Goal: Task Accomplishment & Management: Manage account settings

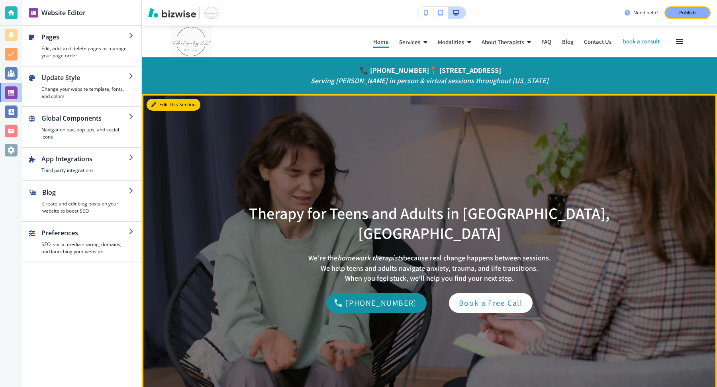
click at [163, 104] on button "Edit This Section" at bounding box center [174, 105] width 54 height 12
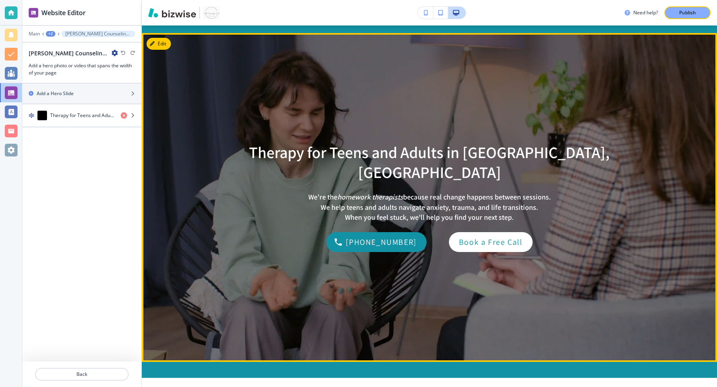
scroll to position [68, 0]
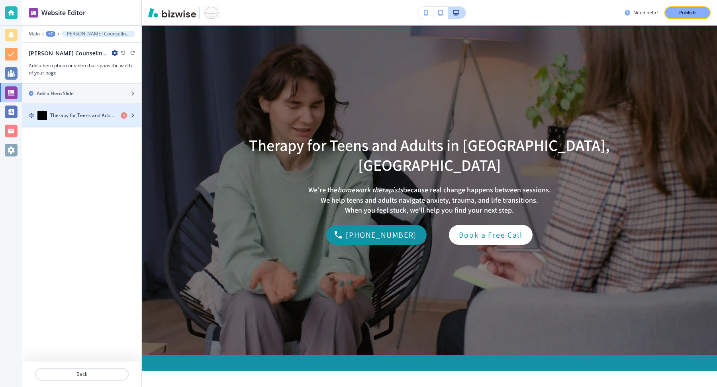
click at [97, 120] on div "button" at bounding box center [81, 123] width 119 height 6
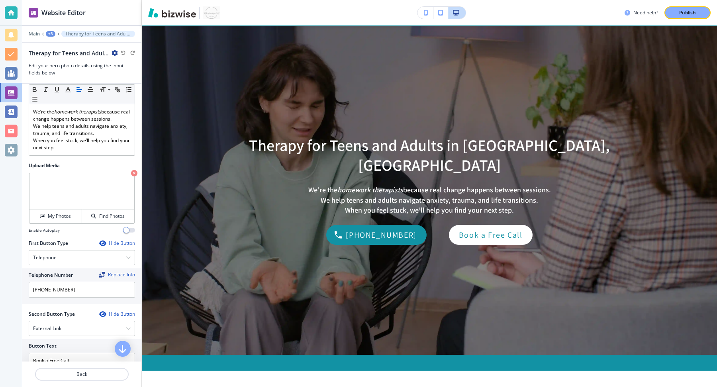
scroll to position [123, 0]
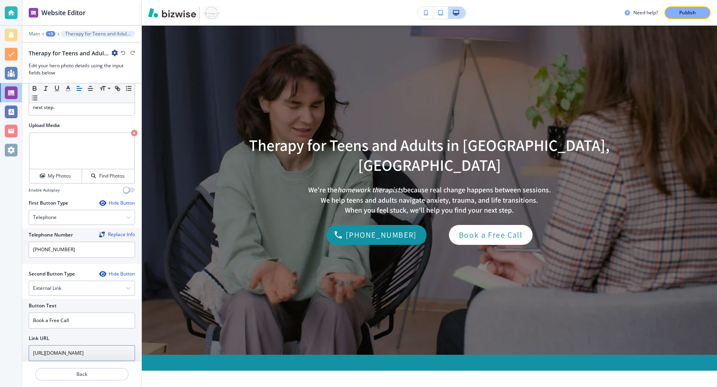
click at [85, 345] on input "[URL][DOMAIN_NAME]" at bounding box center [82, 353] width 106 height 16
paste input "PGX1if7A7TXpD4qn6"
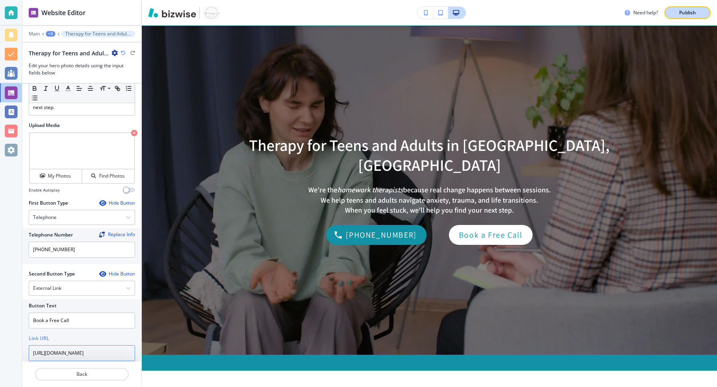
type input "[URL][DOMAIN_NAME]"
click at [355, 9] on p "Publish" at bounding box center [687, 12] width 17 height 7
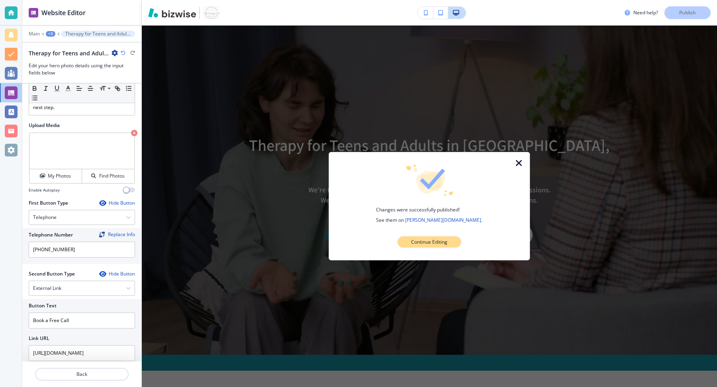
click at [355, 244] on p "Continue Editing" at bounding box center [429, 242] width 36 height 7
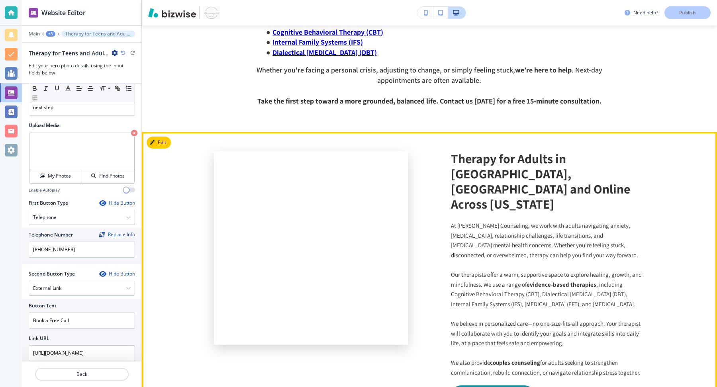
scroll to position [1285, 0]
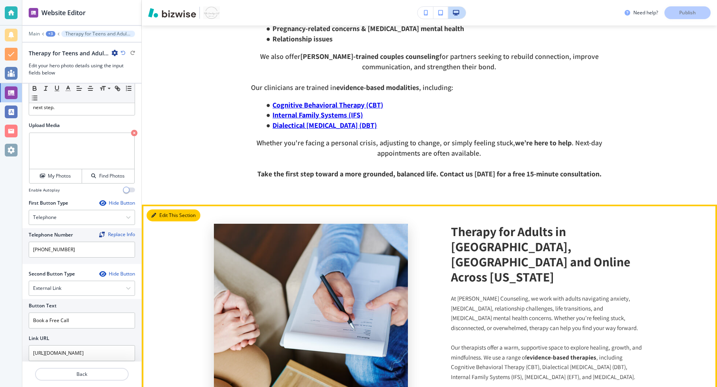
click at [166, 209] on button "Edit This Section" at bounding box center [174, 215] width 54 height 12
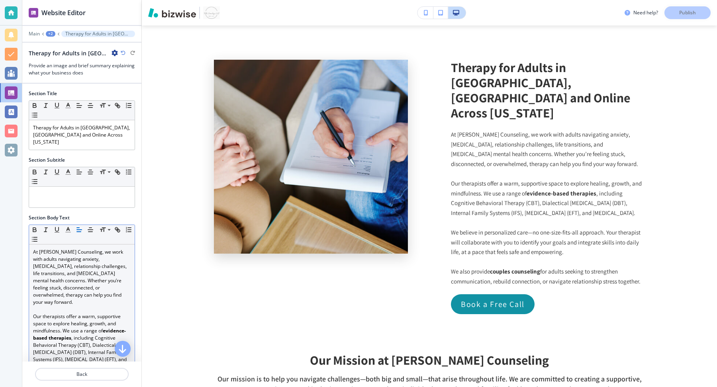
scroll to position [255, 0]
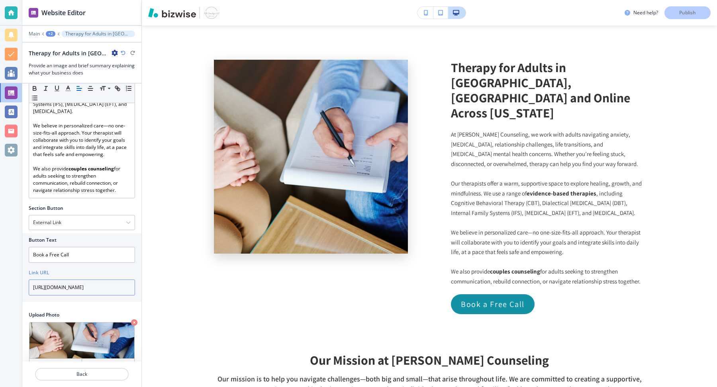
click at [80, 280] on input "[URL][DOMAIN_NAME]" at bounding box center [82, 288] width 106 height 16
paste input "PGX1if7A7TXpD4qn6"
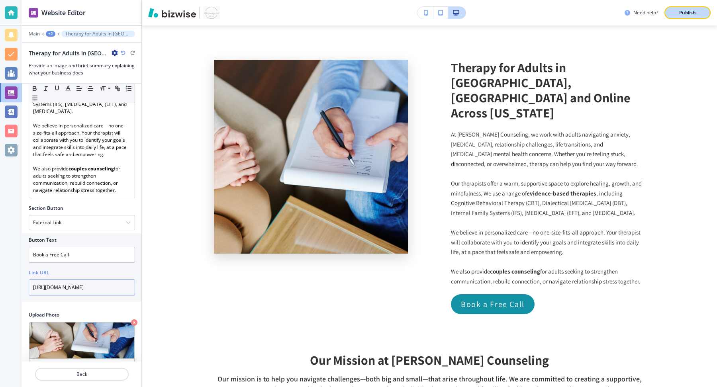
type input "[URL][DOMAIN_NAME]"
click at [355, 9] on p "Publish" at bounding box center [687, 12] width 17 height 7
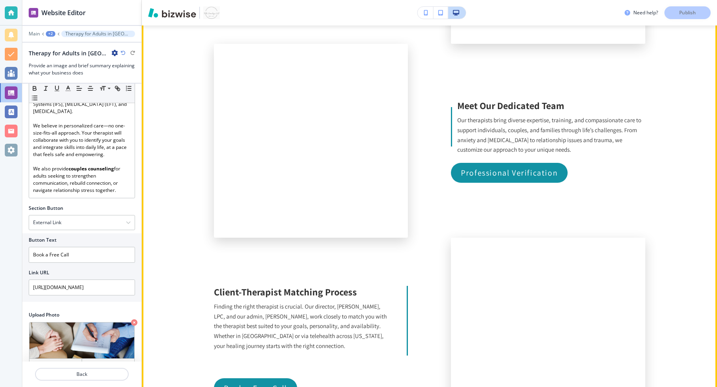
scroll to position [2594, 0]
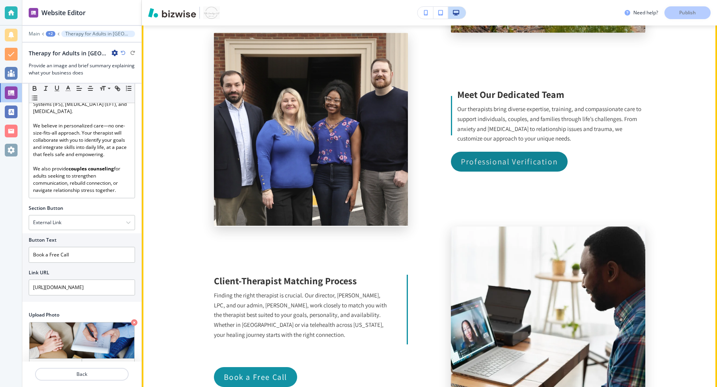
click at [355, 155] on p "Professional Verification" at bounding box center [509, 161] width 97 height 13
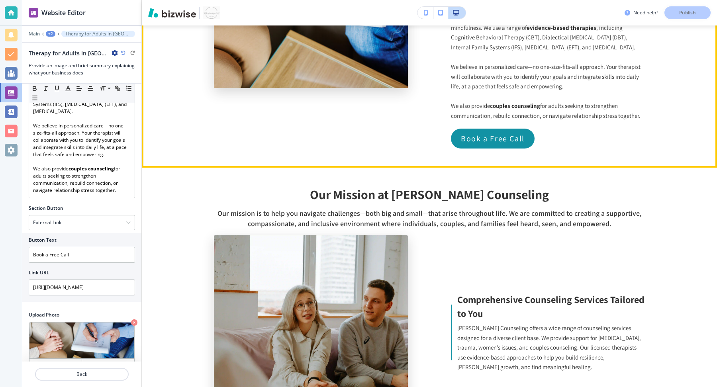
scroll to position [1629, 0]
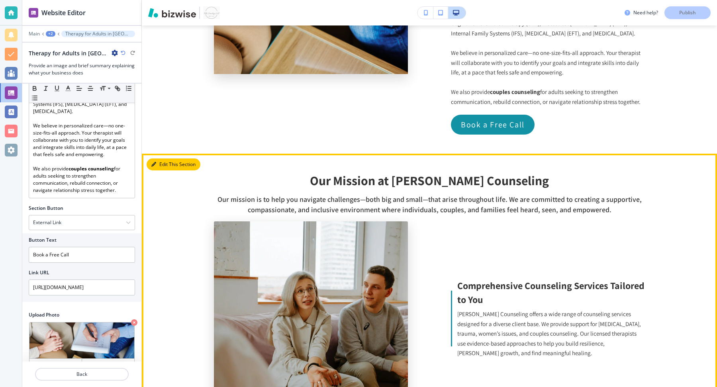
click at [158, 159] on button "Edit This Section" at bounding box center [174, 165] width 54 height 12
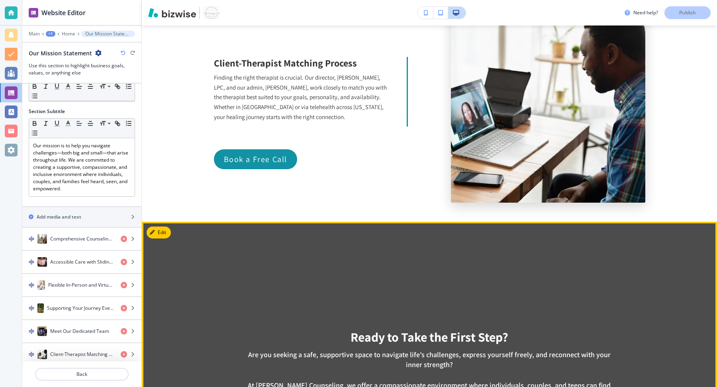
scroll to position [2840, 0]
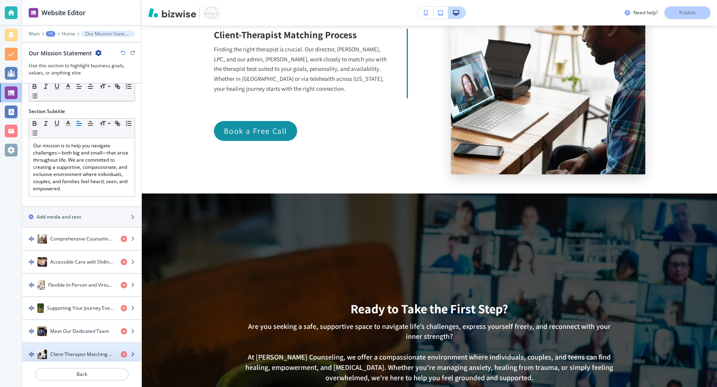
click at [95, 354] on div "Client-Therapist Matching Process" at bounding box center [68, 355] width 92 height 10
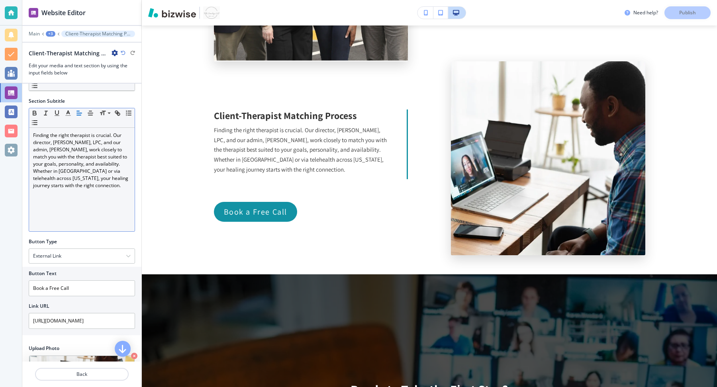
scroll to position [103, 0]
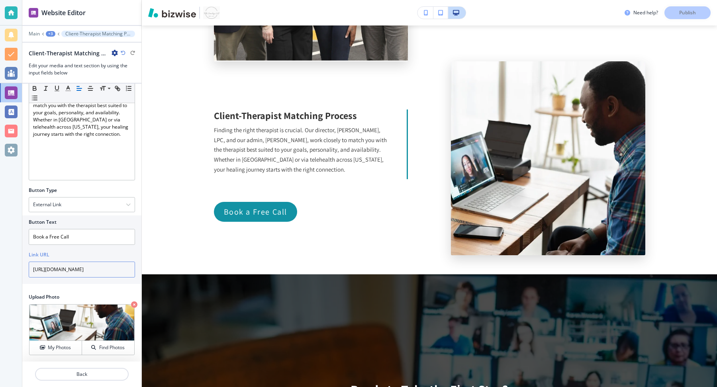
click at [67, 267] on input "[URL][DOMAIN_NAME]" at bounding box center [82, 270] width 106 height 16
paste input "PGX1if7A7TXpD4qn6"
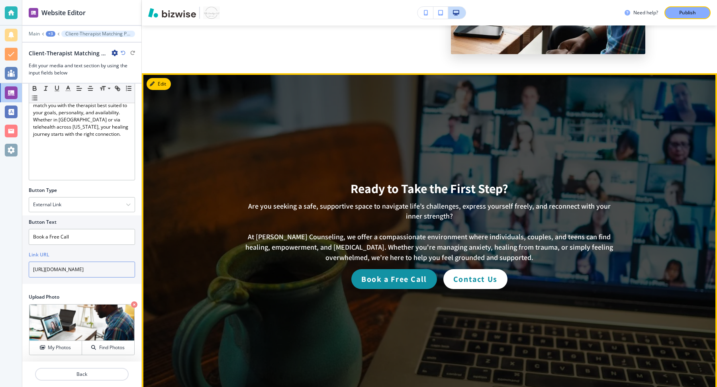
scroll to position [2885, 0]
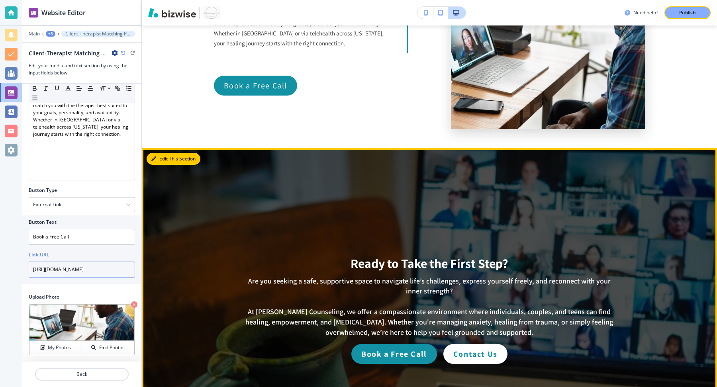
type input "[URL][DOMAIN_NAME]"
click at [160, 153] on button "Edit This Section" at bounding box center [174, 159] width 54 height 12
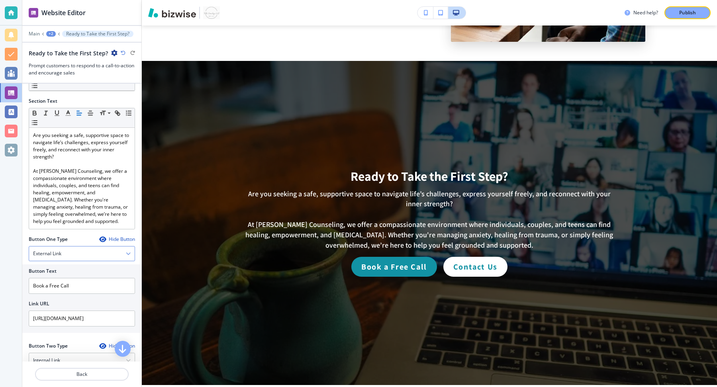
scroll to position [72, 0]
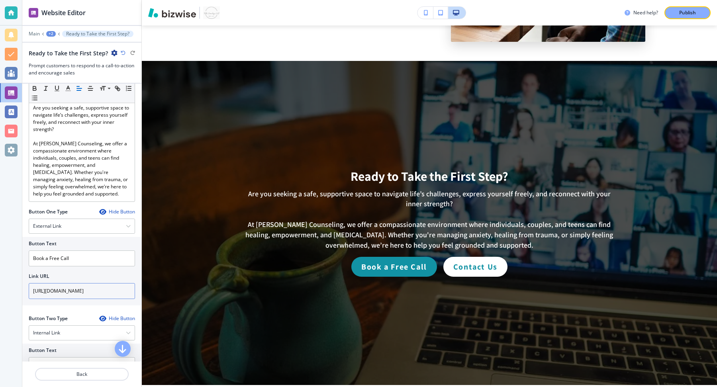
click at [83, 289] on input "[URL][DOMAIN_NAME]" at bounding box center [82, 291] width 106 height 16
paste input "PGX1if7A7TXpD4qn6"
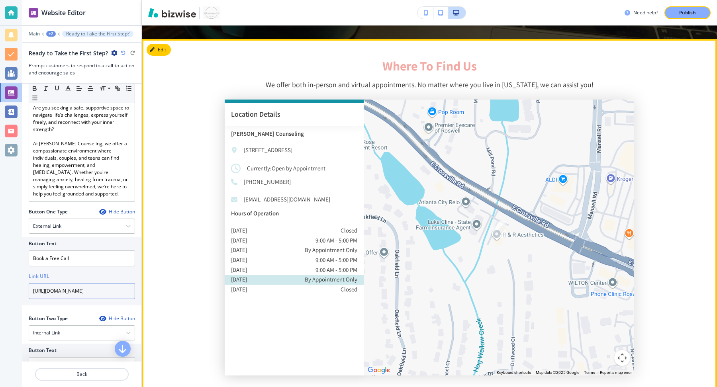
scroll to position [3427, 0]
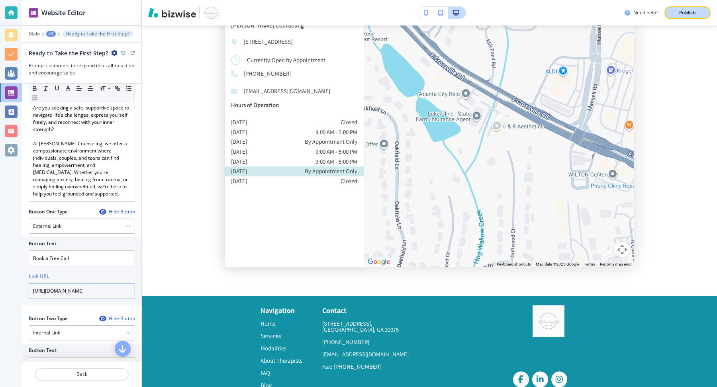
type input "[URL][DOMAIN_NAME]"
click at [355, 15] on p "Publish" at bounding box center [687, 12] width 17 height 7
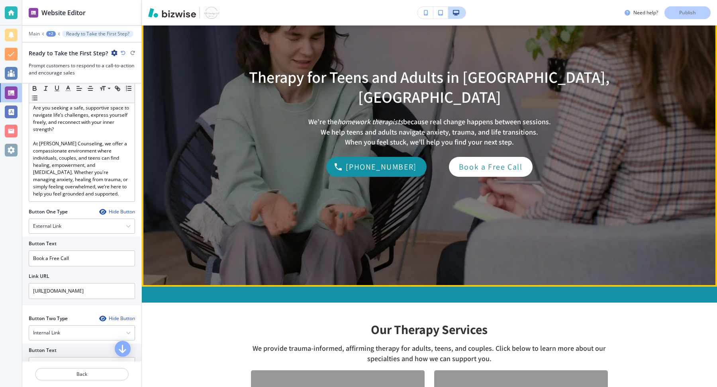
scroll to position [0, 0]
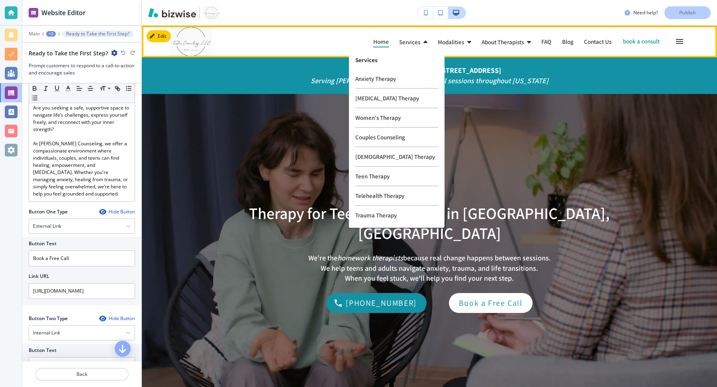
click at [355, 58] on p "Services" at bounding box center [396, 60] width 83 height 6
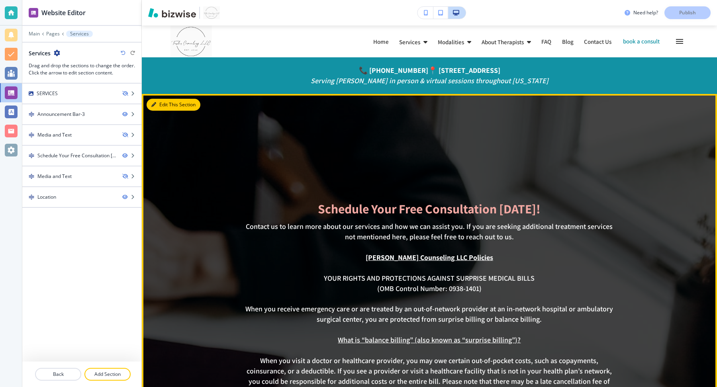
click at [158, 107] on button "Edit This Section" at bounding box center [174, 105] width 54 height 12
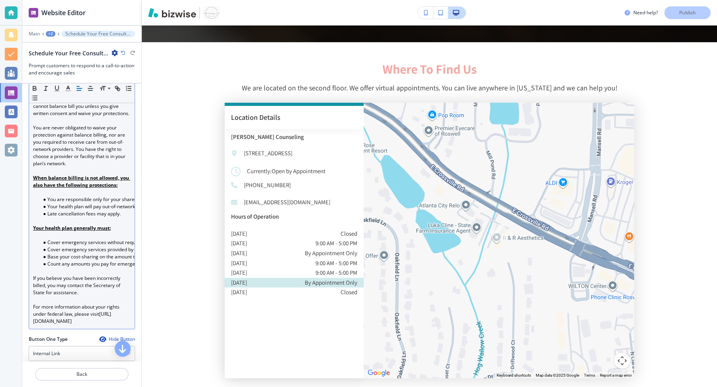
scroll to position [955, 0]
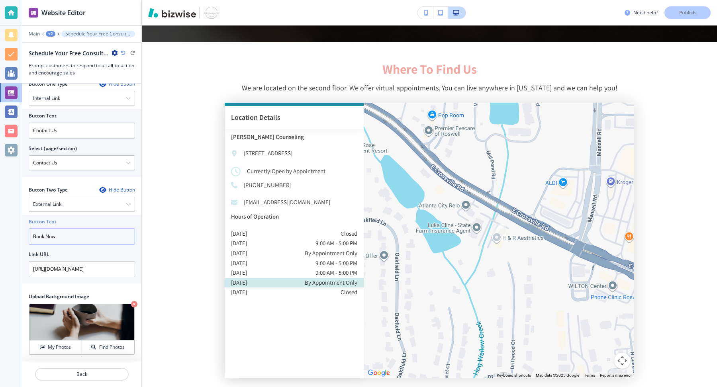
click at [63, 239] on input "Book Now" at bounding box center [82, 237] width 106 height 16
type input "Book a Free Call"
click at [78, 266] on input "[URL][DOMAIN_NAME]" at bounding box center [82, 269] width 106 height 16
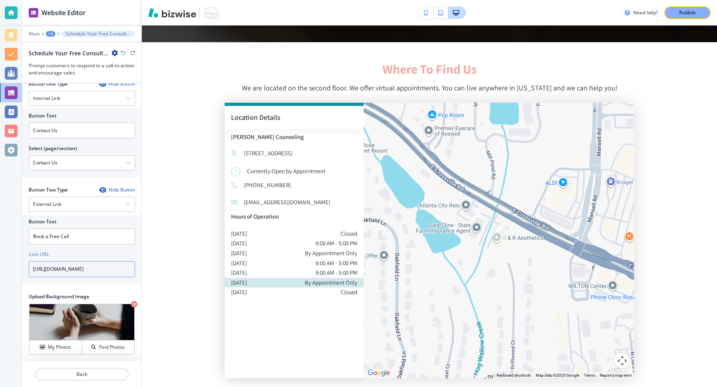
click at [78, 266] on input "[URL][DOMAIN_NAME]" at bounding box center [82, 269] width 106 height 16
paste input "PGX1if7A7TXpD4qn6"
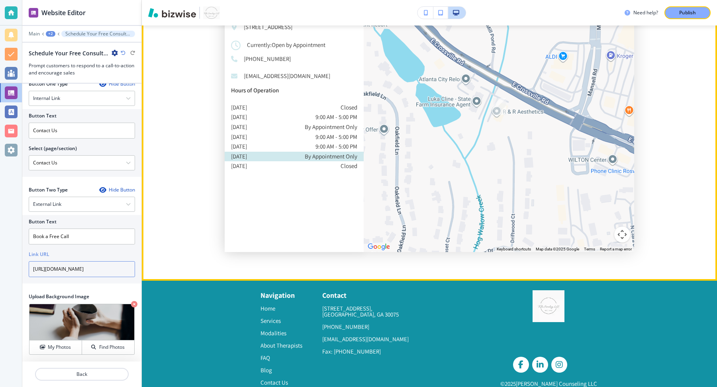
scroll to position [1202, 0]
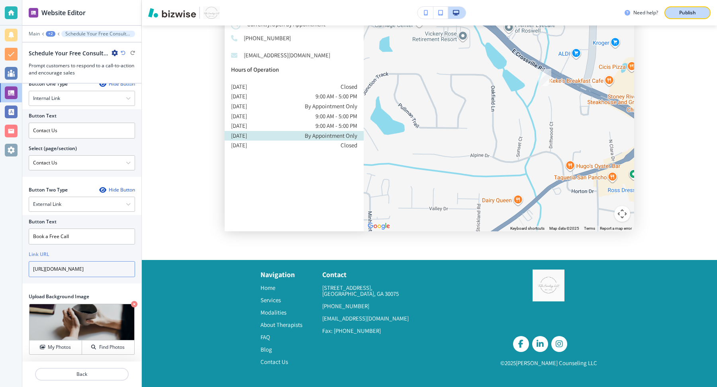
type input "[URL][DOMAIN_NAME]"
click at [355, 10] on p "Publish" at bounding box center [687, 12] width 17 height 7
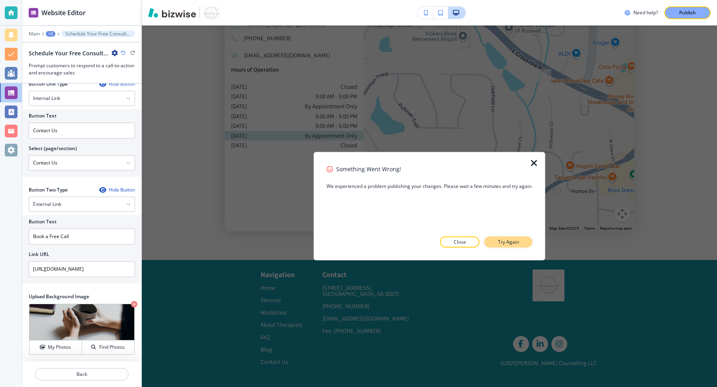
click at [355, 237] on button "Try Again" at bounding box center [508, 242] width 48 height 11
click at [355, 242] on p "Try Again" at bounding box center [508, 242] width 21 height 7
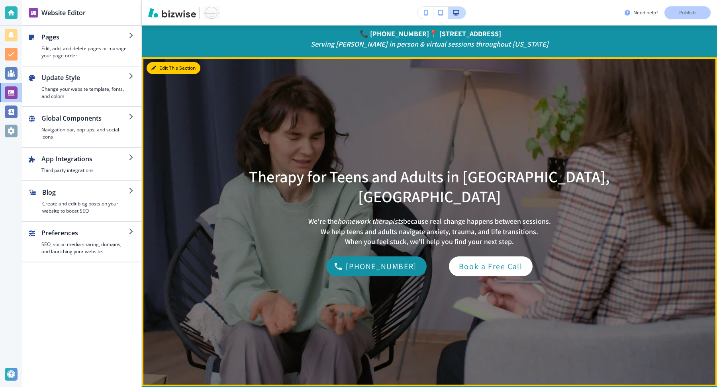
click at [154, 69] on icon "button" at bounding box center [153, 68] width 5 height 5
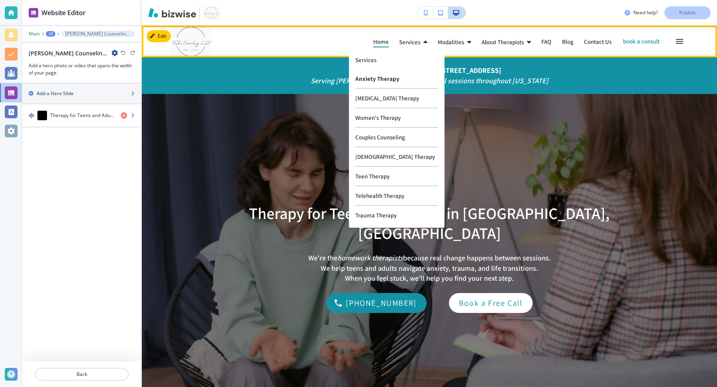
click at [375, 79] on p "Anxiety Therapy" at bounding box center [396, 79] width 83 height 20
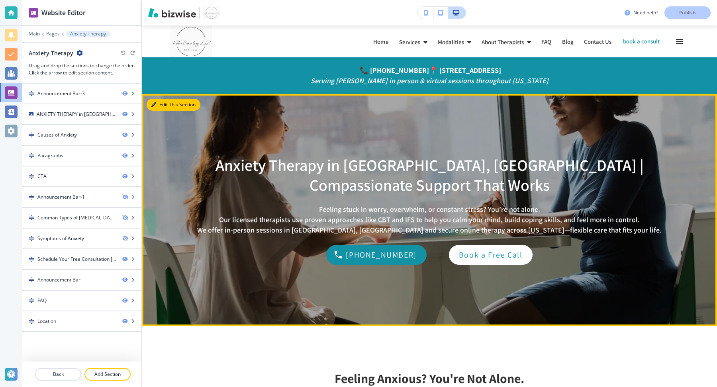
click at [159, 106] on button "Edit This Section" at bounding box center [174, 105] width 54 height 12
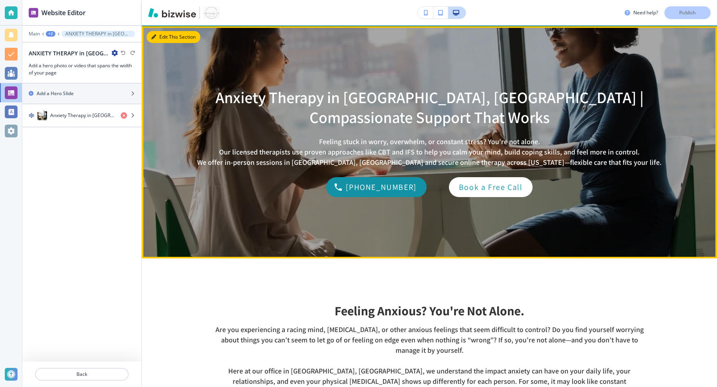
scroll to position [68, 0]
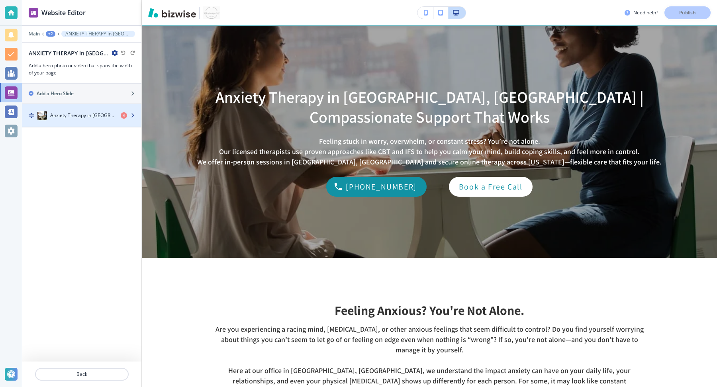
click at [95, 121] on div "button" at bounding box center [81, 123] width 119 height 6
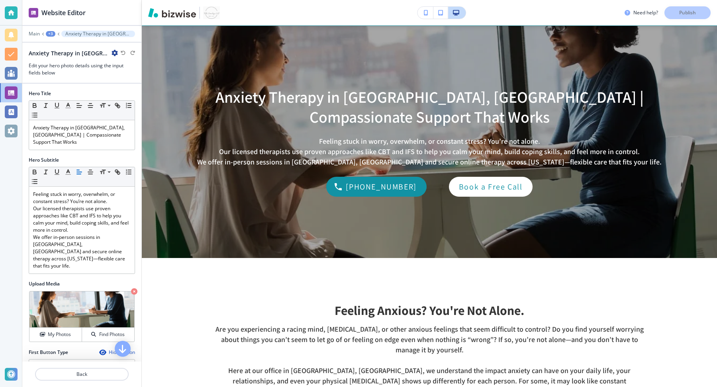
scroll to position [143, 0]
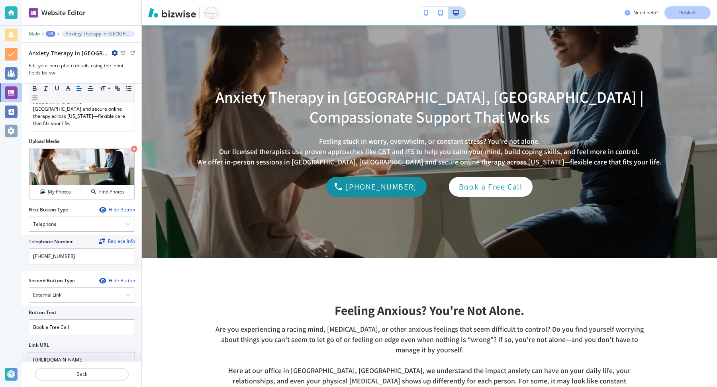
click at [96, 352] on input "https://calendar.google.com/calendar/u/0/appointments/schedules/AcZssZ2N-HW8MXb…" at bounding box center [82, 360] width 106 height 16
paste input "4737 0231 0829 3238"
paste input "app.google/PGX1if7A7TXpD4qn6"
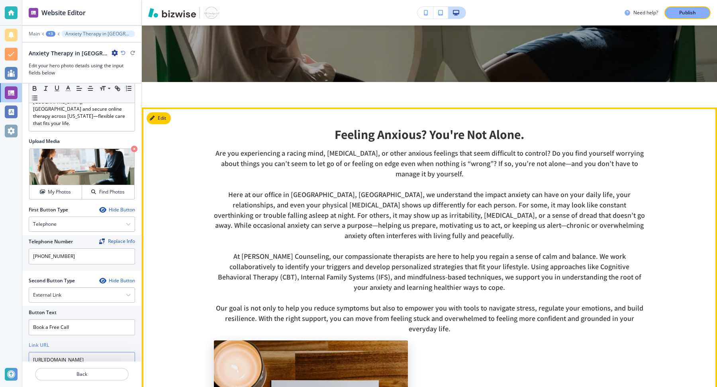
scroll to position [0, 0]
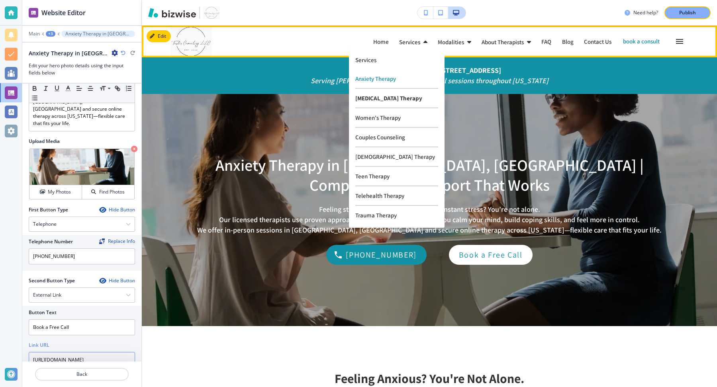
type input "[URL][DOMAIN_NAME]"
click at [362, 95] on p "[MEDICAL_DATA] Therapy" at bounding box center [396, 99] width 83 height 20
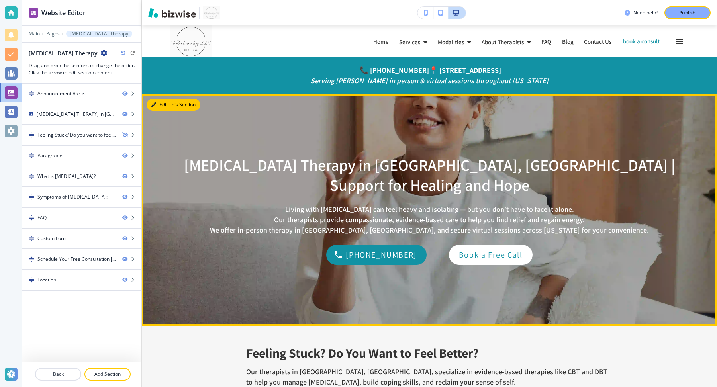
click at [158, 101] on button "Edit This Section" at bounding box center [174, 105] width 54 height 12
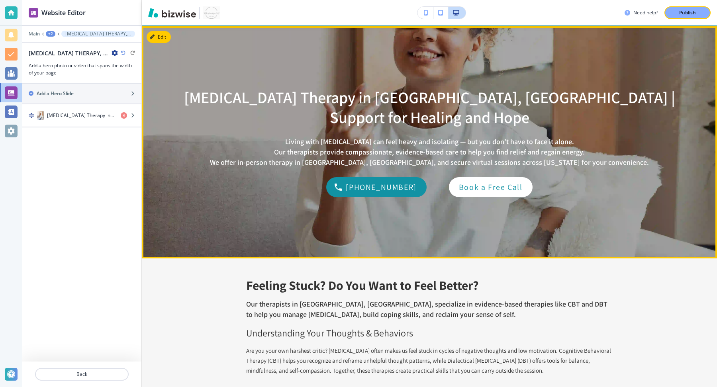
scroll to position [68, 0]
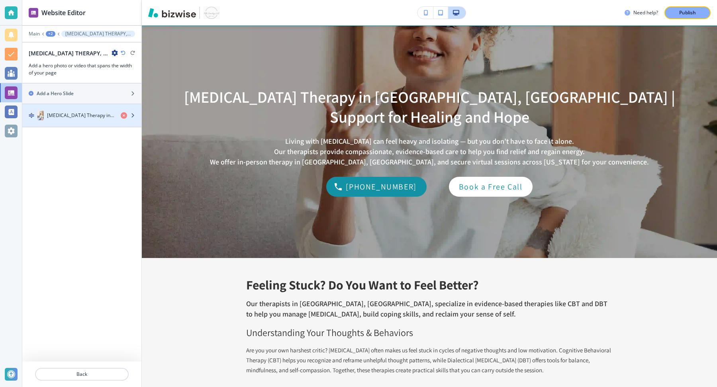
click at [94, 117] on h4 "Depression Therapy in Roswell, GA | Support for Healing and Hope" at bounding box center [80, 115] width 67 height 7
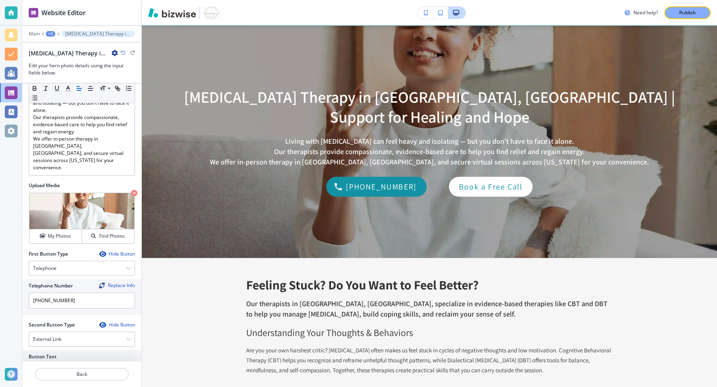
scroll to position [143, 0]
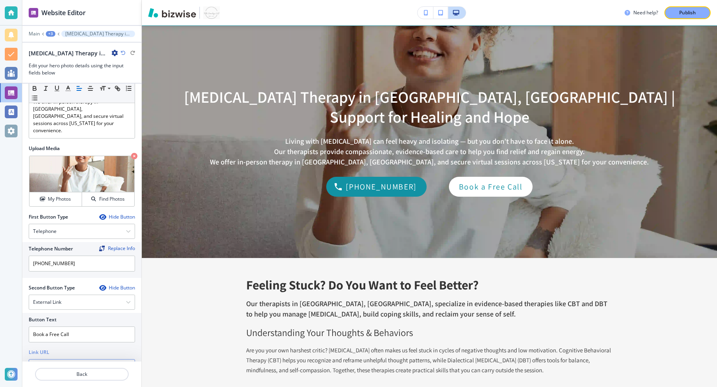
click at [82, 359] on input "[URL][DOMAIN_NAME]" at bounding box center [82, 367] width 106 height 16
paste input "PGX1if7A7TXpD4qn6"
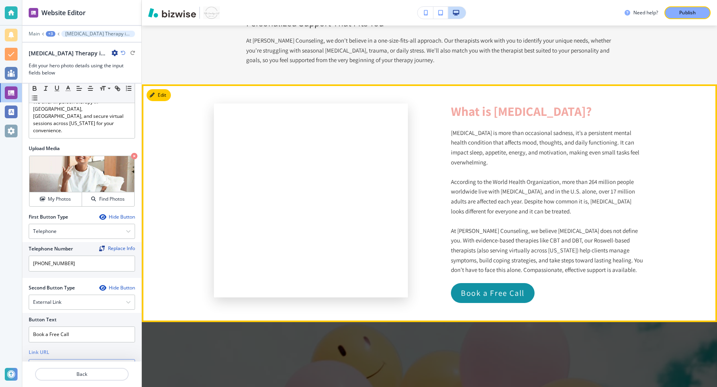
scroll to position [586, 0]
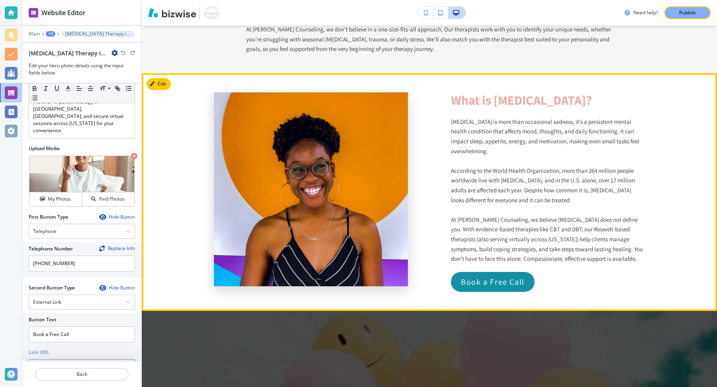
type input "[URL][DOMAIN_NAME]"
click at [159, 82] on button "Edit This Section" at bounding box center [174, 84] width 54 height 12
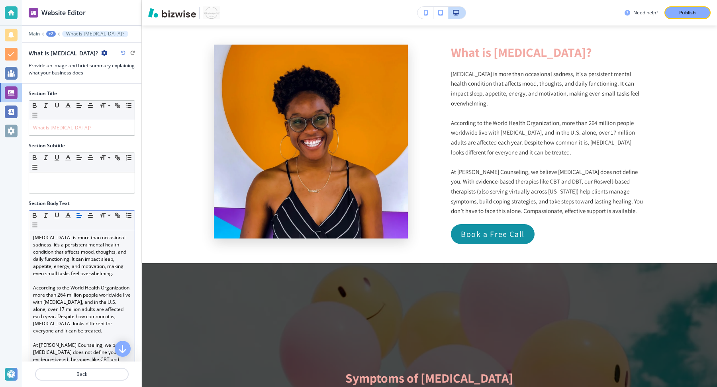
scroll to position [234, 0]
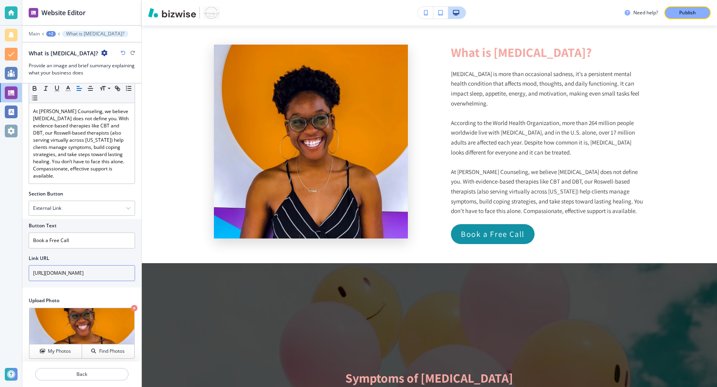
click at [78, 273] on input "[URL][DOMAIN_NAME]" at bounding box center [82, 273] width 106 height 16
paste input "PGX1if7A7TXpD4qn6"
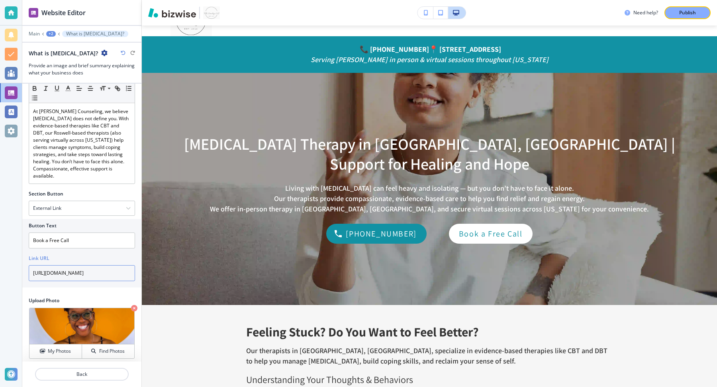
scroll to position [0, 0]
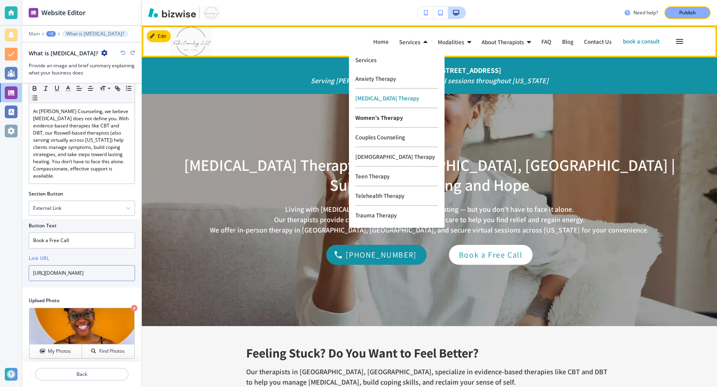
type input "[URL][DOMAIN_NAME]"
click at [371, 119] on p "Women's Therapy" at bounding box center [396, 118] width 83 height 20
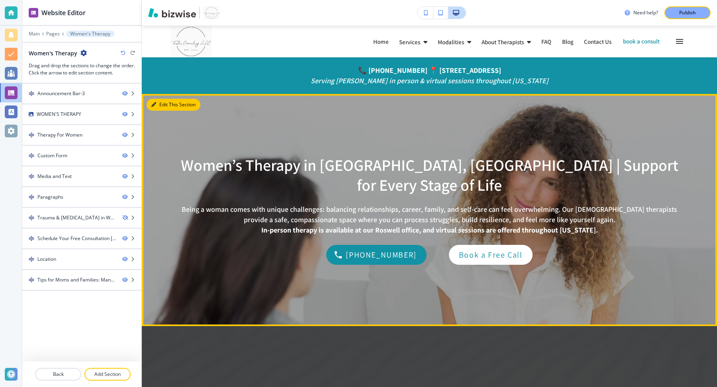
click at [161, 107] on button "Edit This Section" at bounding box center [174, 105] width 54 height 12
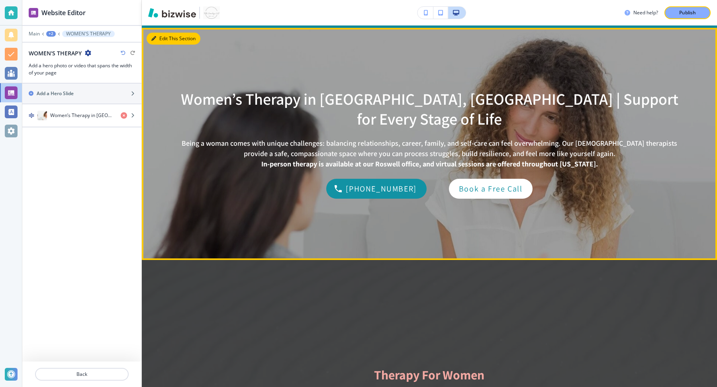
scroll to position [68, 0]
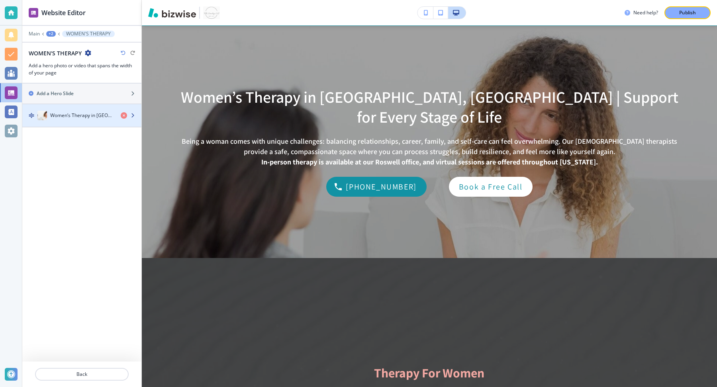
click at [108, 120] on div "button" at bounding box center [81, 123] width 119 height 6
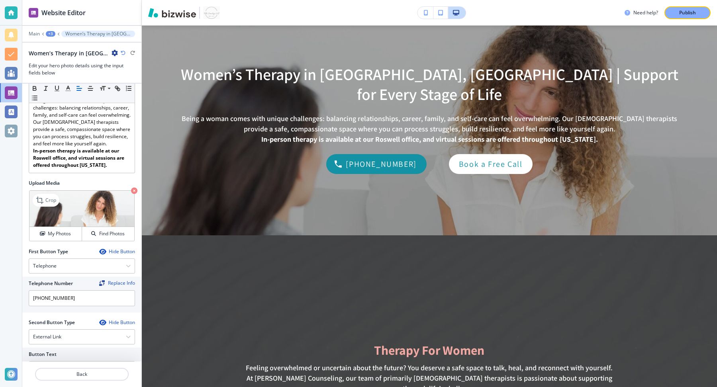
scroll to position [149, 0]
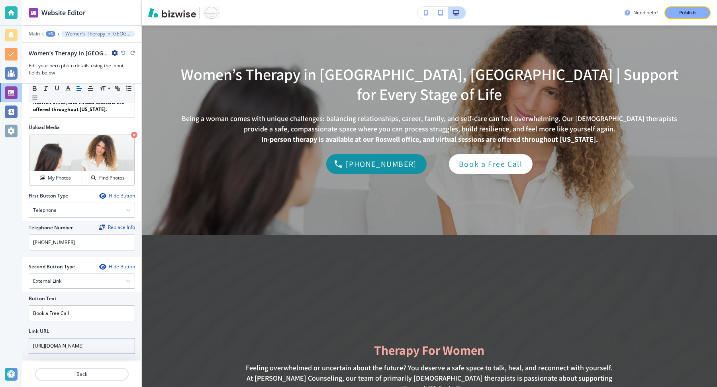
click at [89, 338] on input "[URL][DOMAIN_NAME]" at bounding box center [82, 346] width 106 height 16
paste input "PVP7pfk2d6NVo2g97"
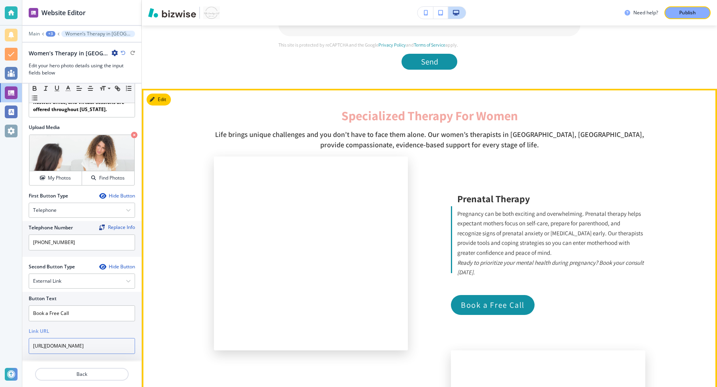
scroll to position [875, 0]
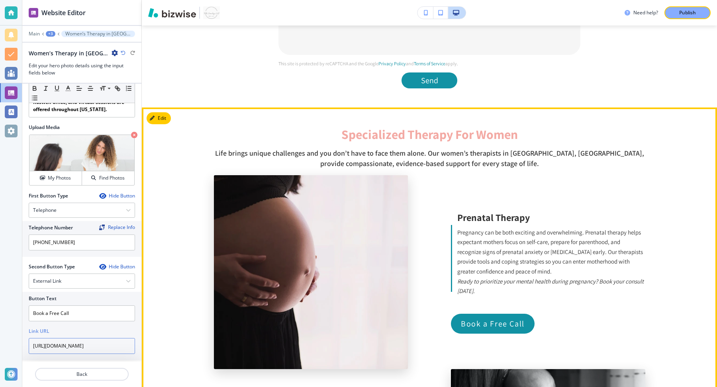
type input "https://calendar.app.google/PVP7pfk2d6NVo2g97"
click at [164, 123] on button "Edit This Section" at bounding box center [174, 118] width 54 height 12
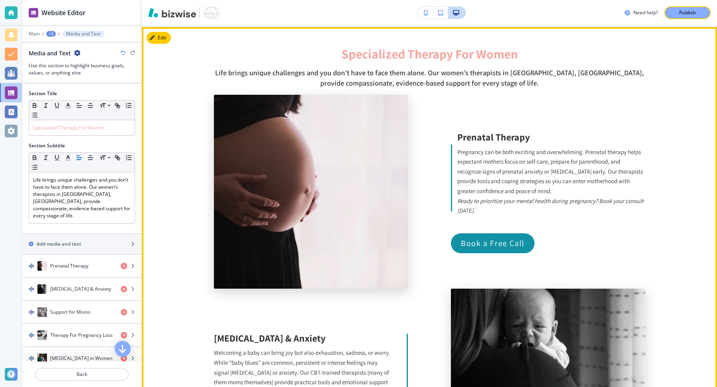
scroll to position [957, 0]
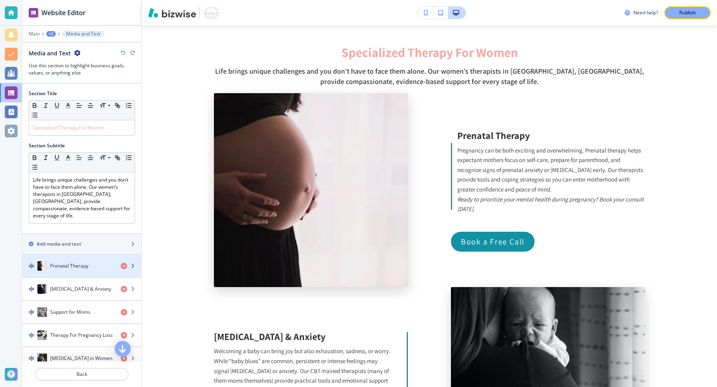
click at [82, 262] on h4 "Prenatal Therapy" at bounding box center [69, 265] width 38 height 7
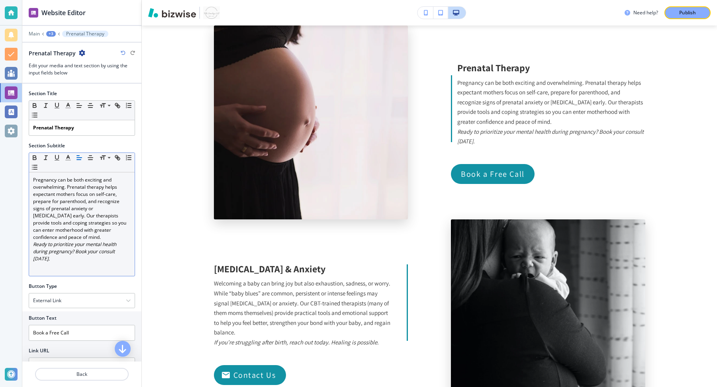
scroll to position [96, 0]
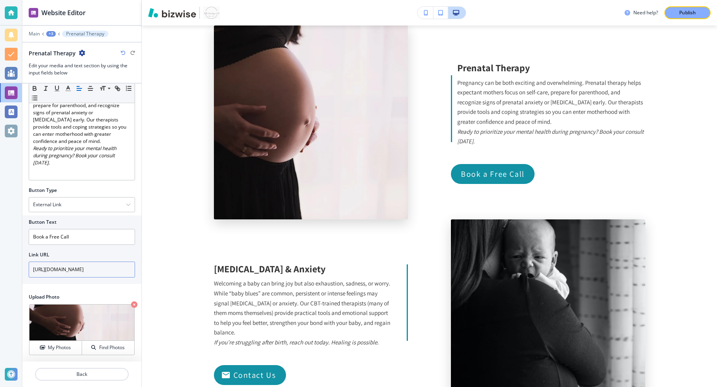
click at [82, 268] on input "[URL][DOMAIN_NAME]" at bounding box center [82, 270] width 106 height 16
paste input "PVP7pfk2d6NVo2g97"
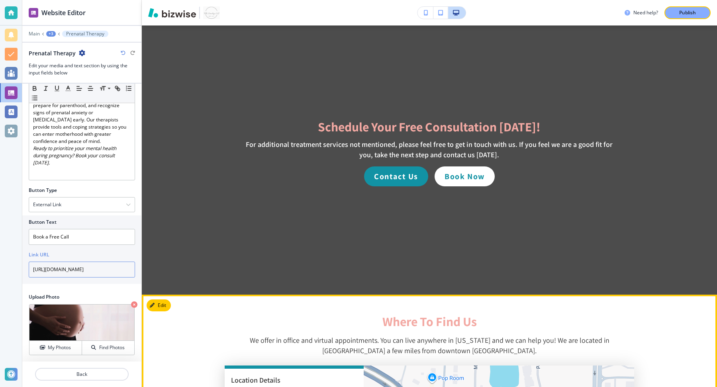
scroll to position [2498, 0]
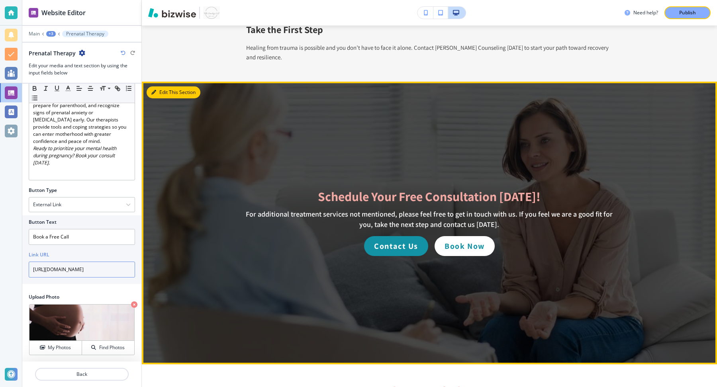
type input "https://calendar.app.google/PVP7pfk2d6NVo2g97"
click at [165, 86] on button "Edit This Section" at bounding box center [174, 92] width 54 height 12
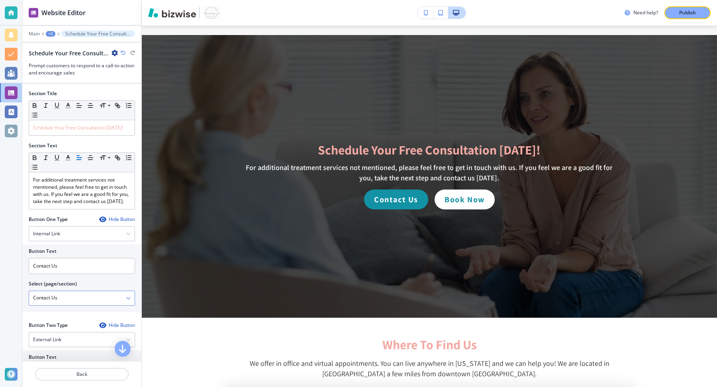
scroll to position [131, 0]
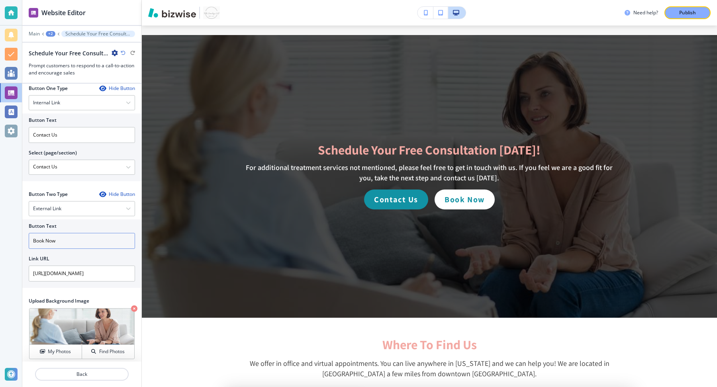
click at [60, 236] on input "Book Now" at bounding box center [82, 241] width 106 height 16
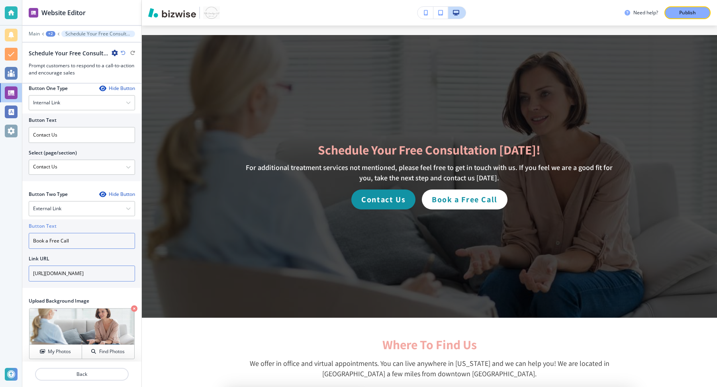
type input "Book a Free Call"
click at [80, 273] on input "[URL][DOMAIN_NAME]" at bounding box center [82, 274] width 106 height 16
paste input "PVP7pfk2d6NVo2g97"
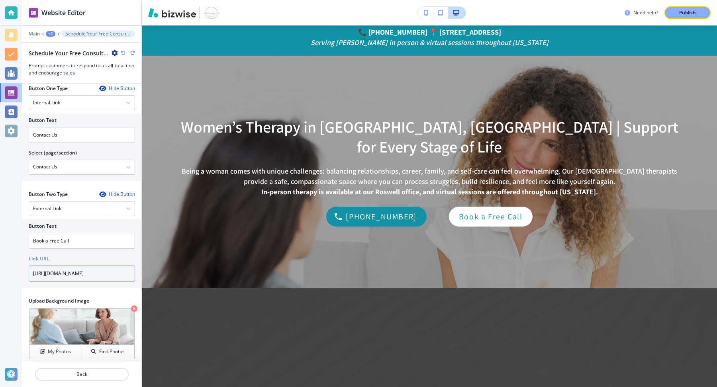
scroll to position [0, 0]
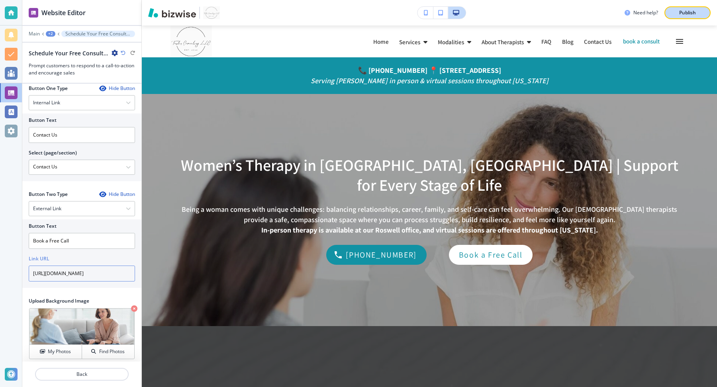
type input "https://calendar.app.google/PVP7pfk2d6NVo2g97"
click at [693, 15] on p "Publish" at bounding box center [687, 12] width 17 height 7
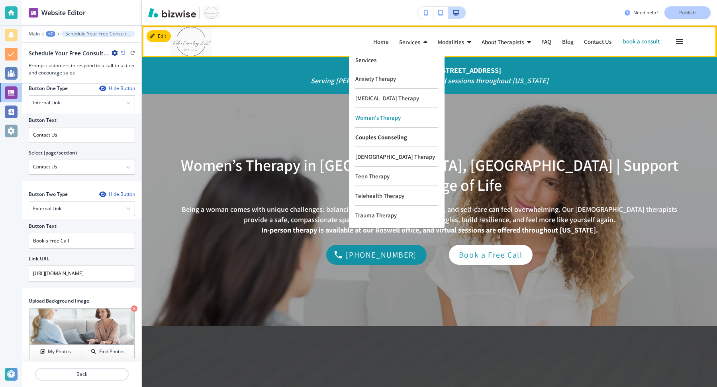
click at [368, 137] on p "Couples Counseling" at bounding box center [396, 138] width 83 height 20
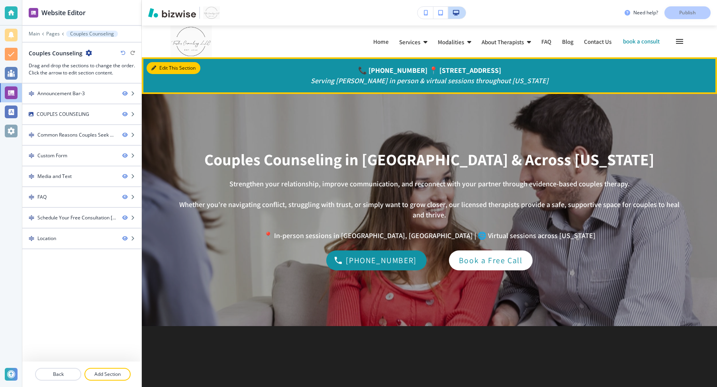
click at [157, 69] on button "Edit This Section" at bounding box center [174, 68] width 54 height 12
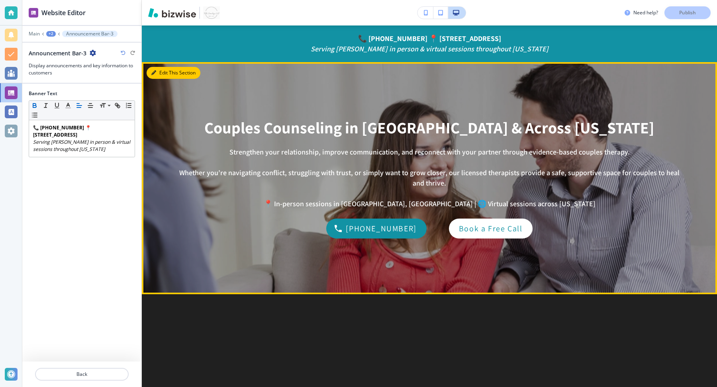
click at [157, 69] on button "Edit This Section" at bounding box center [174, 73] width 54 height 12
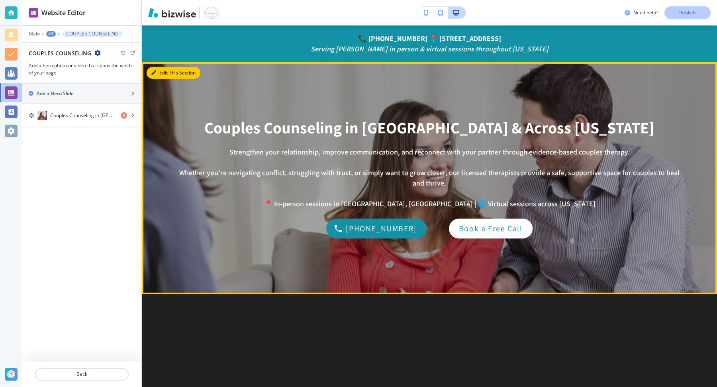
scroll to position [68, 0]
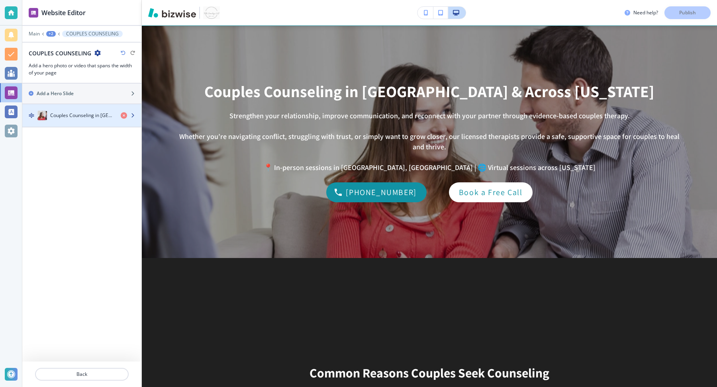
click at [100, 117] on h4 "Couples Counseling in Roswell & Across Georgia" at bounding box center [82, 115] width 64 height 7
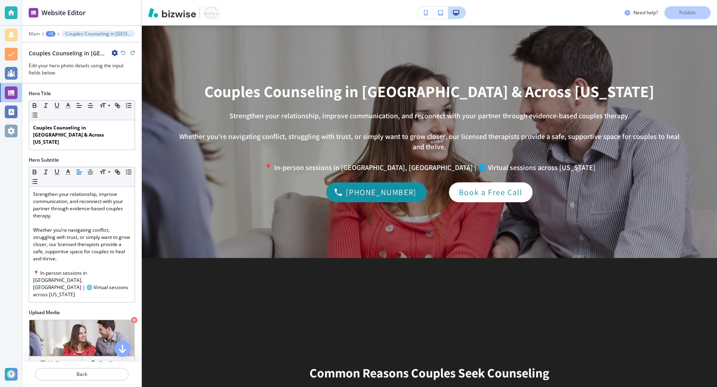
scroll to position [171, 0]
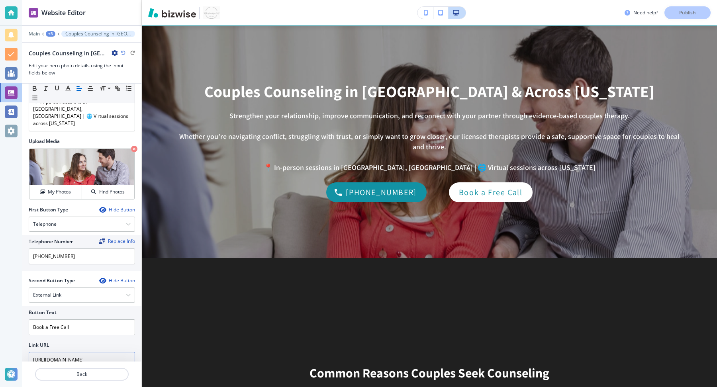
click at [82, 352] on input "[URL][DOMAIN_NAME]" at bounding box center [82, 360] width 106 height 16
paste input "PVP7pfk2d6NVo2g97"
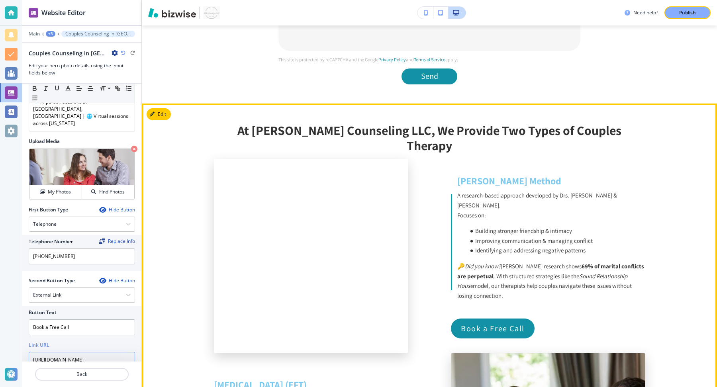
scroll to position [798, 0]
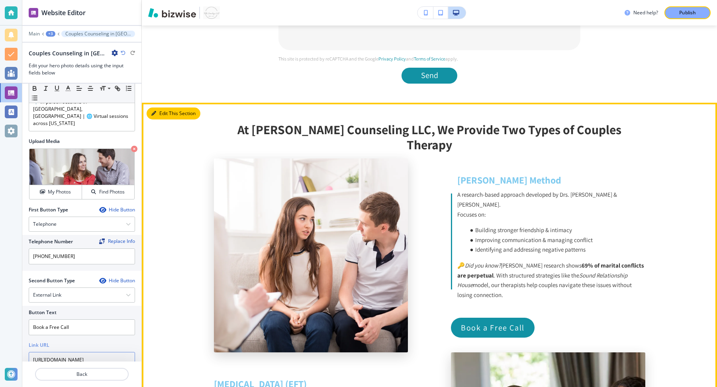
type input "https://calendar.app.google/PVP7pfk2d6NVo2g97"
click at [162, 113] on button "Edit This Section" at bounding box center [174, 114] width 54 height 12
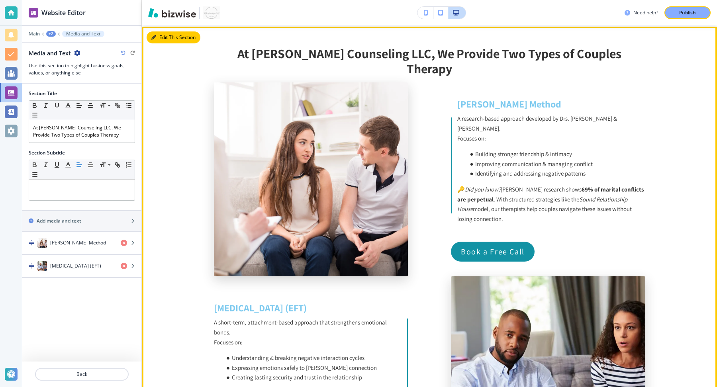
scroll to position [875, 0]
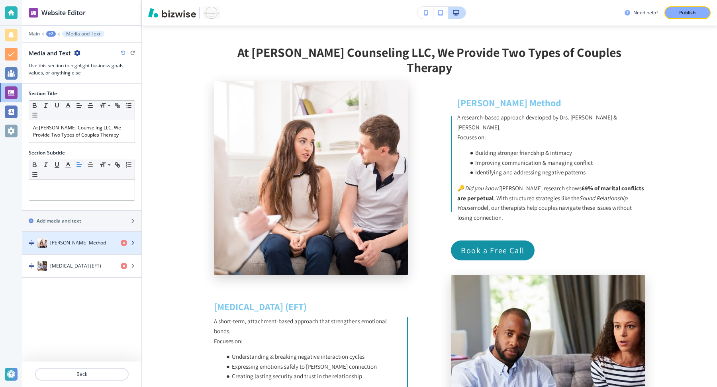
click at [82, 248] on div "button" at bounding box center [81, 251] width 119 height 6
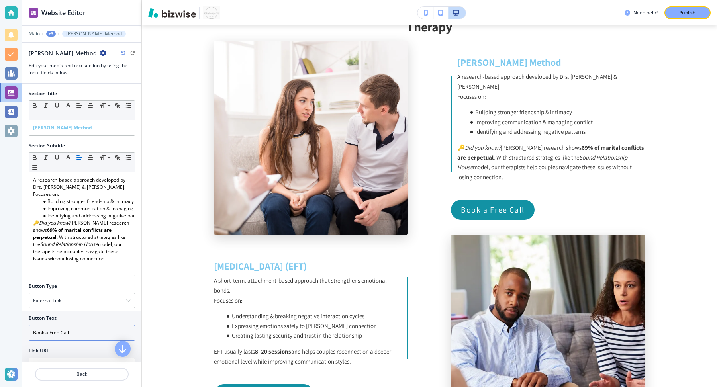
scroll to position [96, 0]
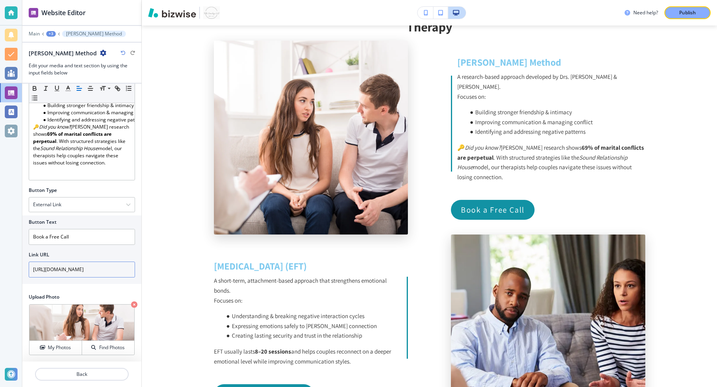
click at [78, 270] on input "[URL][DOMAIN_NAME]" at bounding box center [82, 270] width 106 height 16
paste input "PVP7pfk2d6NVo2g97"
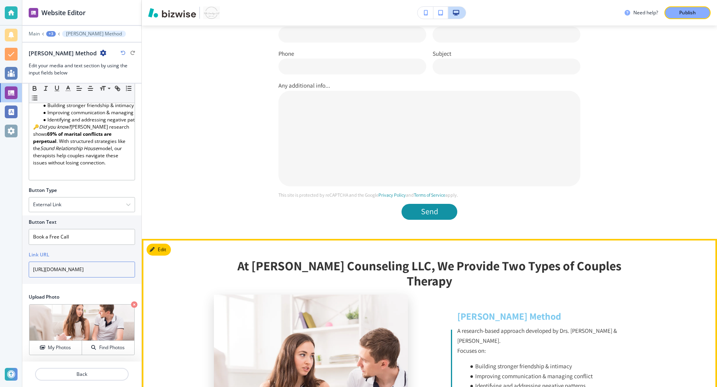
scroll to position [0, 0]
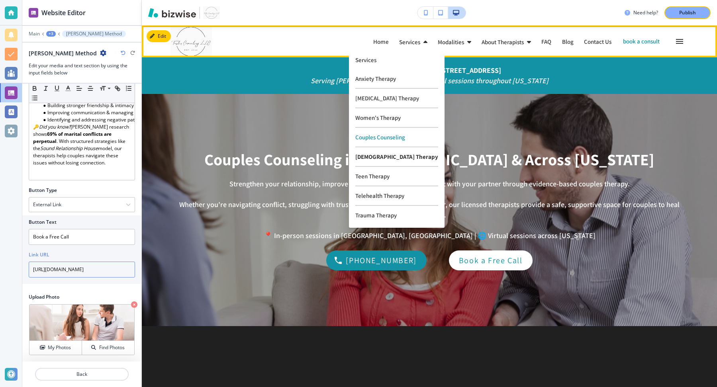
type input "https://calendar.app.google/PVP7pfk2d6NVo2g97"
click at [373, 158] on p "[DEMOGRAPHIC_DATA] Therapy" at bounding box center [396, 157] width 83 height 20
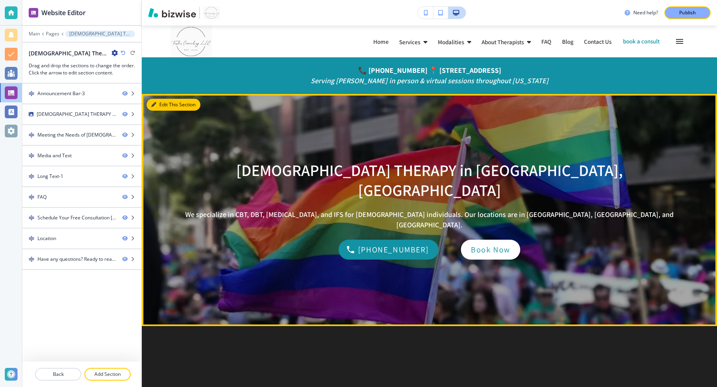
click at [159, 102] on button "Edit This Section" at bounding box center [174, 105] width 54 height 12
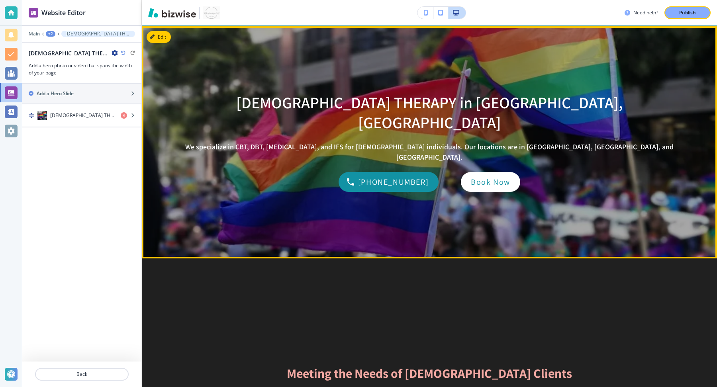
scroll to position [68, 0]
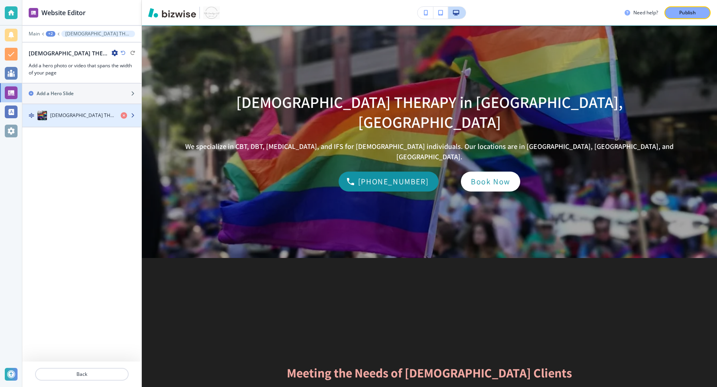
click at [92, 118] on div "LGBTQ+ THERAPY in Roswell, GA" at bounding box center [68, 116] width 92 height 10
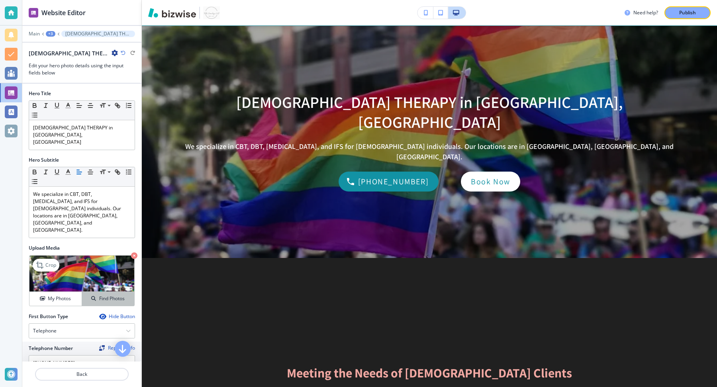
scroll to position [100, 0]
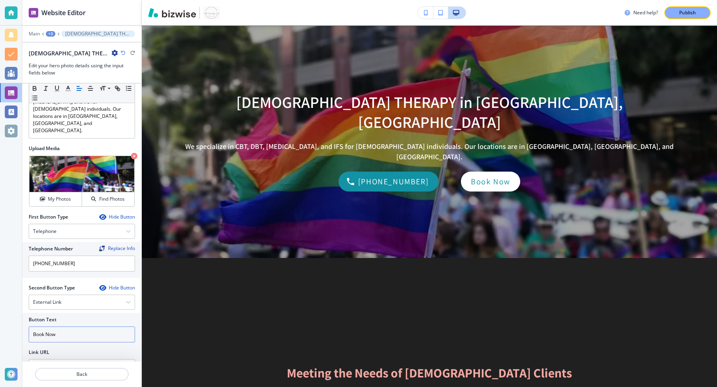
click at [70, 327] on input "Book Now" at bounding box center [82, 335] width 106 height 16
type input "Book a Free Call"
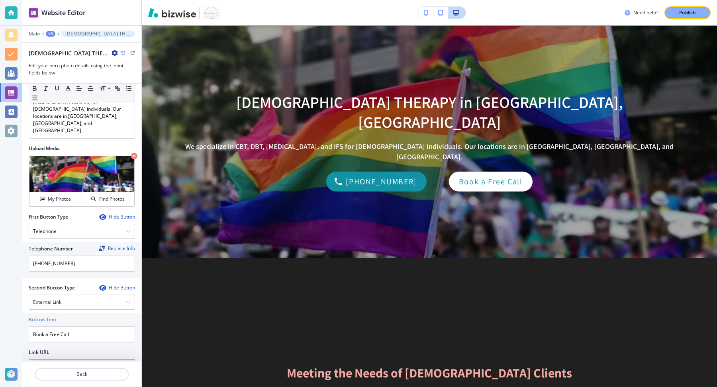
click at [65, 359] on input "[URL][DOMAIN_NAME]" at bounding box center [82, 367] width 106 height 16
paste input "PVP7pfk2d6NVo2g97"
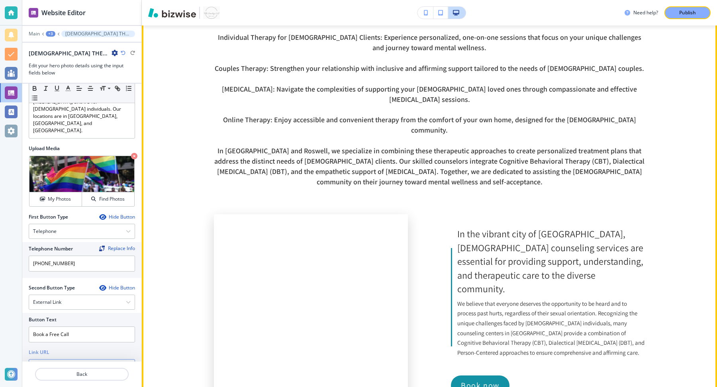
scroll to position [695, 0]
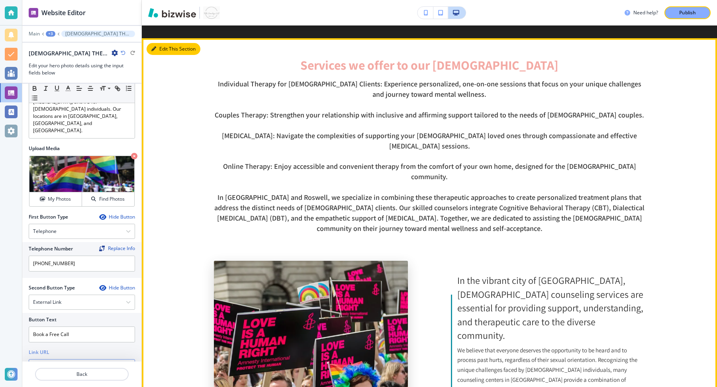
type input "https://calendar.app.google/PVP7pfk2d6NVo2g97"
click at [168, 43] on button "Edit This Section" at bounding box center [174, 49] width 54 height 12
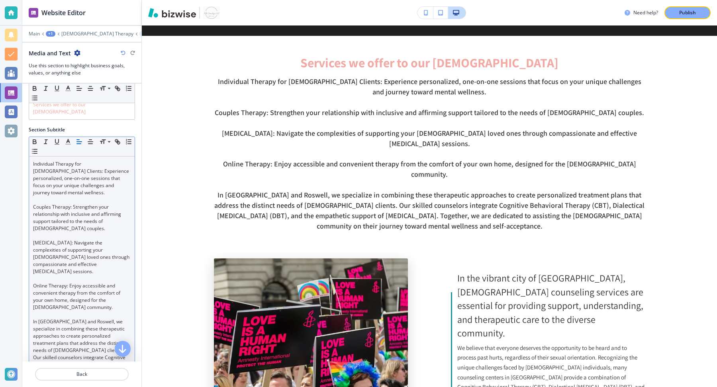
scroll to position [182, 0]
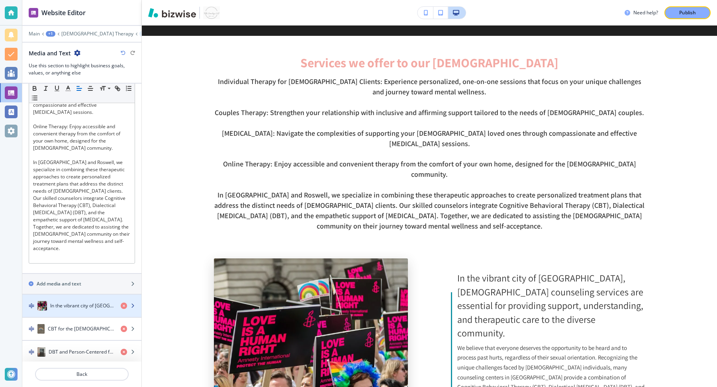
click at [88, 302] on h4 "In the vibrant city of Atlanta, LGBTQ counseling services are essential for pro…" at bounding box center [82, 305] width 64 height 7
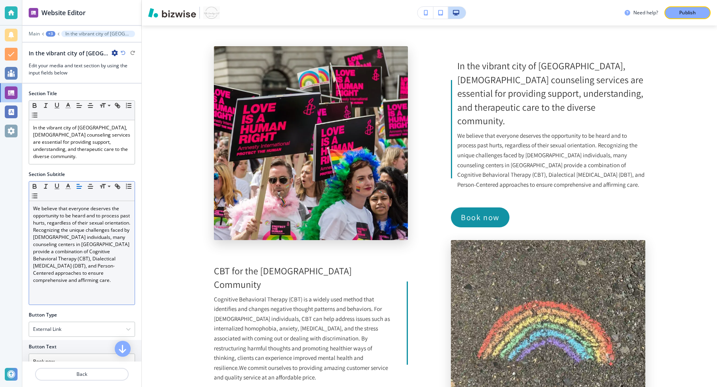
scroll to position [117, 0]
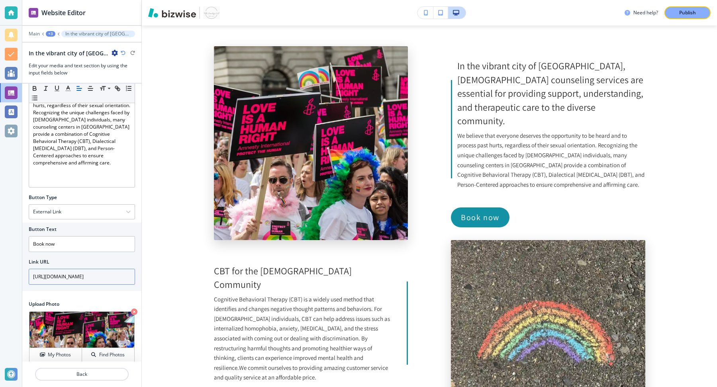
click at [85, 269] on input "[URL][DOMAIN_NAME]" at bounding box center [82, 277] width 106 height 16
paste input "PVP7pfk2d6NVo2g97"
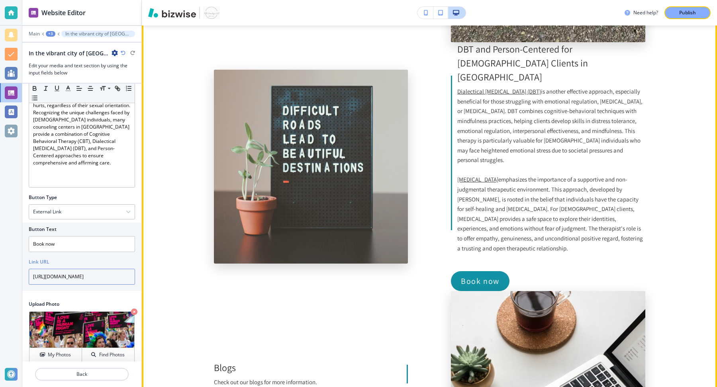
scroll to position [1266, 0]
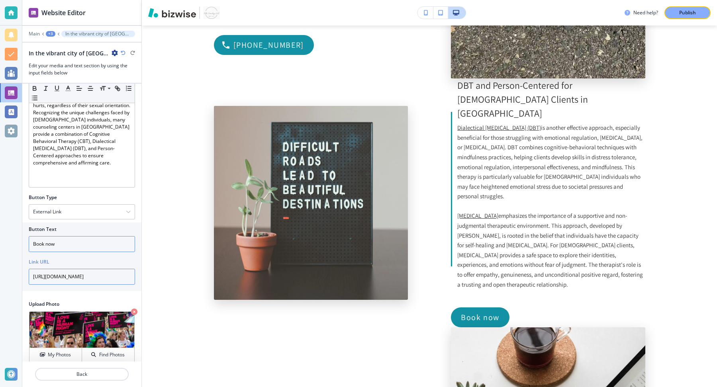
type input "https://calendar.app.google/PVP7pfk2d6NVo2g97"
click at [59, 236] on input "Book now" at bounding box center [82, 244] width 106 height 16
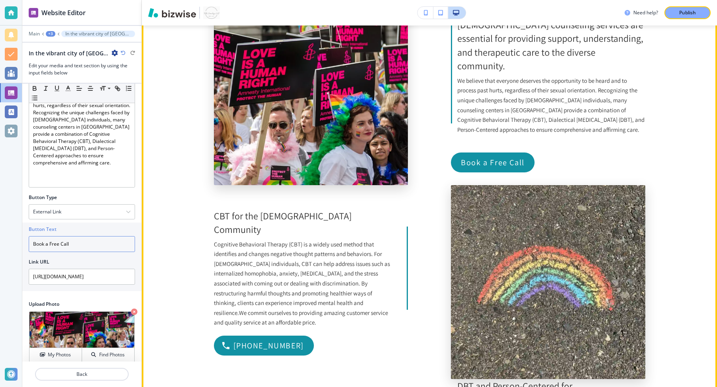
scroll to position [901, 0]
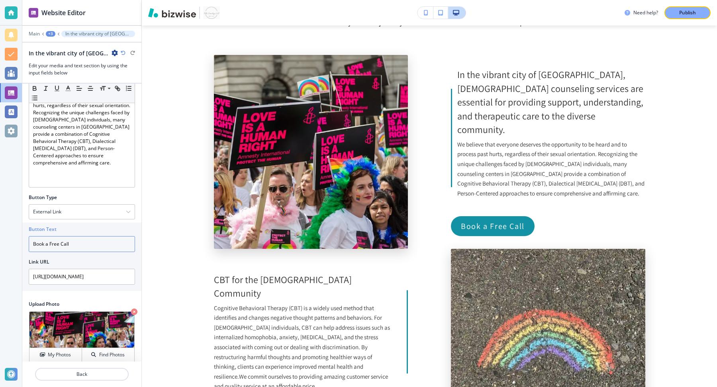
type input "Book a Free Call"
click at [50, 39] on div at bounding box center [81, 39] width 119 height 5
click at [50, 31] on div "+3" at bounding box center [51, 34] width 10 height 6
click at [61, 74] on p "Media and Text" at bounding box center [71, 74] width 41 height 7
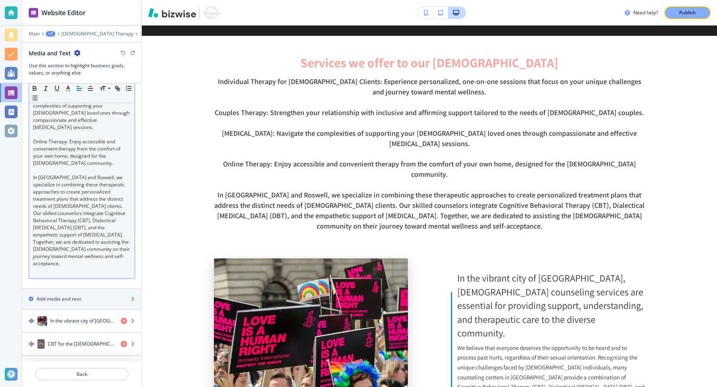
scroll to position [182, 0]
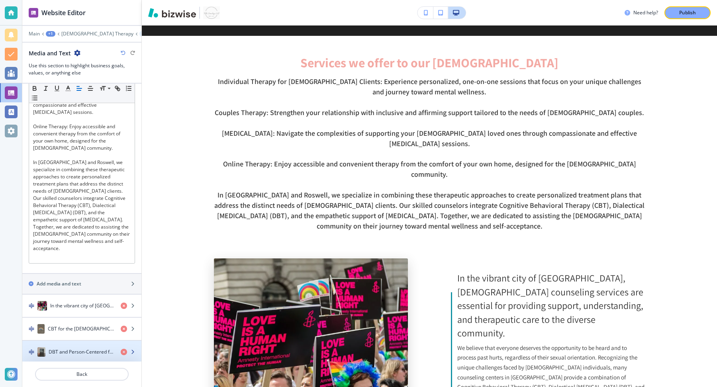
click at [83, 347] on div "DBT and Person-Centered for LGBTQ Clients in Atlanta" at bounding box center [68, 352] width 92 height 10
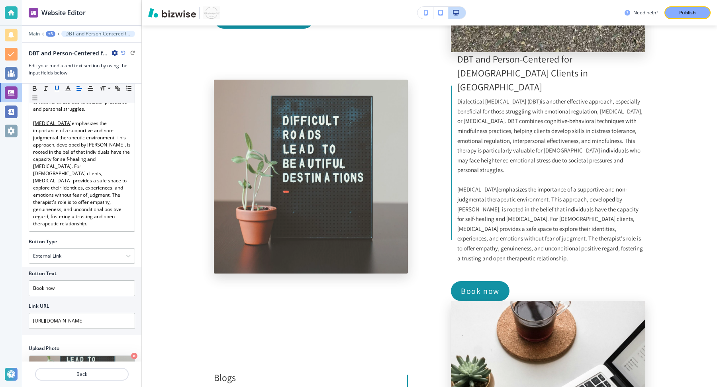
scroll to position [0, 0]
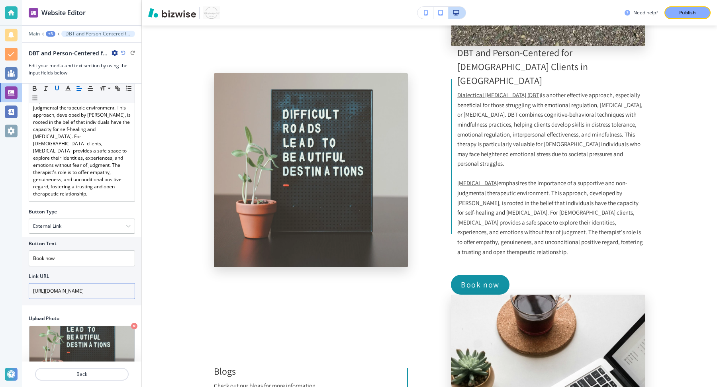
click at [70, 283] on input "[URL][DOMAIN_NAME]" at bounding box center [82, 291] width 106 height 16
paste input "PVP7pfk2d6NVo2g97"
type input "https://calendar.app.google/PVP7pfk2d6NVo2g97"
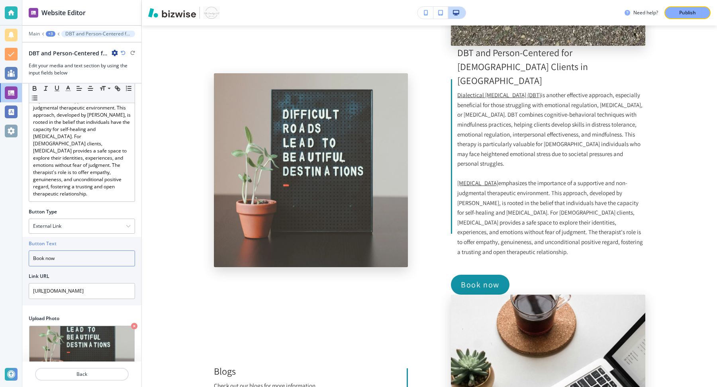
click at [66, 251] on input "Book now" at bounding box center [82, 259] width 106 height 16
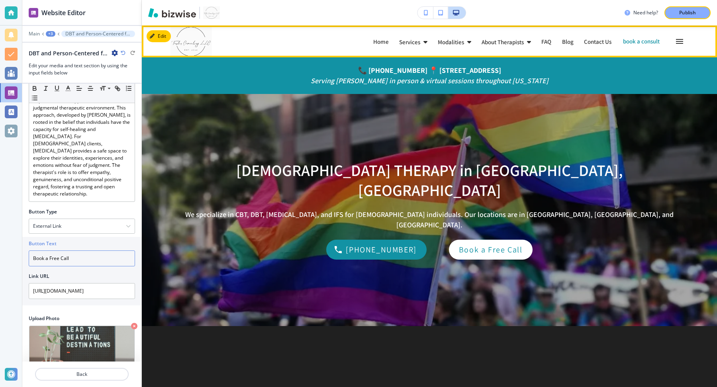
type input "Book a Free Call"
click at [399, 41] on div "Services" at bounding box center [413, 42] width 28 height 6
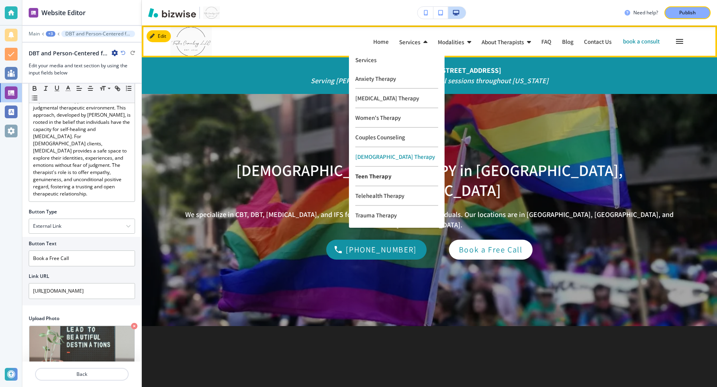
click at [374, 178] on p "Teen Therapy" at bounding box center [396, 177] width 83 height 20
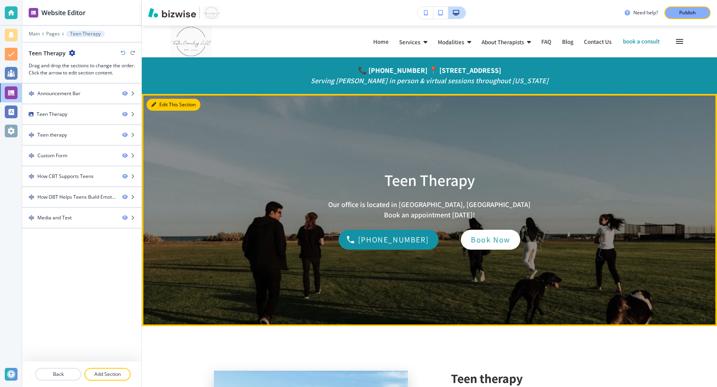
click at [158, 102] on button "Edit This Section" at bounding box center [174, 105] width 54 height 12
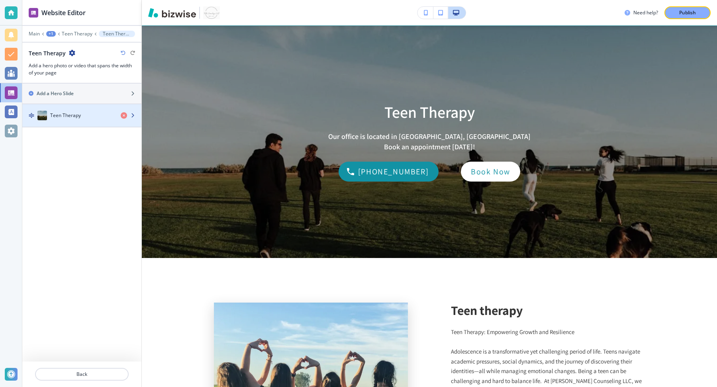
click at [80, 120] on div "button" at bounding box center [81, 123] width 119 height 6
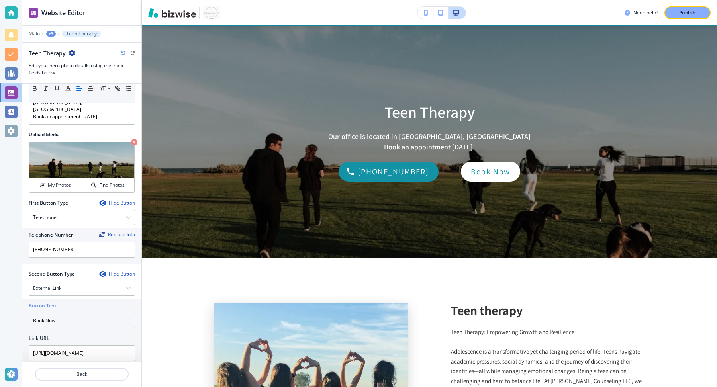
click at [71, 313] on input "Book Now" at bounding box center [82, 321] width 106 height 16
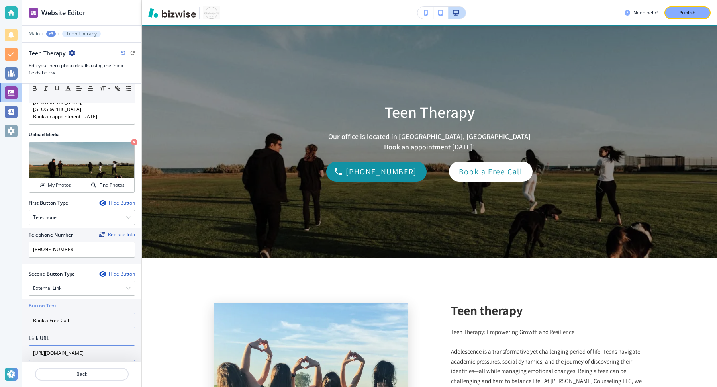
type input "Book a Free Call"
click at [74, 345] on input "[URL][DOMAIN_NAME]" at bounding box center [82, 353] width 106 height 16
paste input "PVP7pfk2d6NVo2g97"
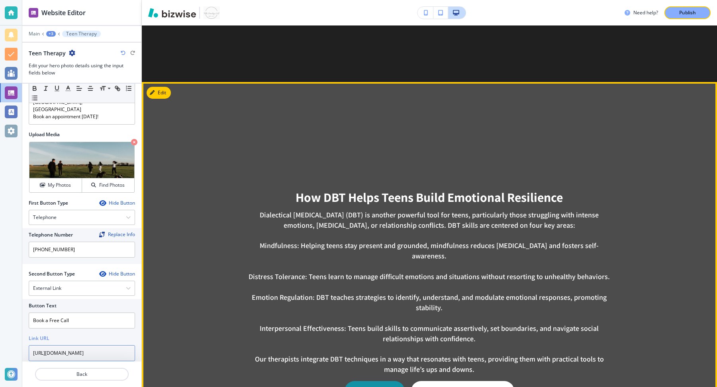
scroll to position [1116, 0]
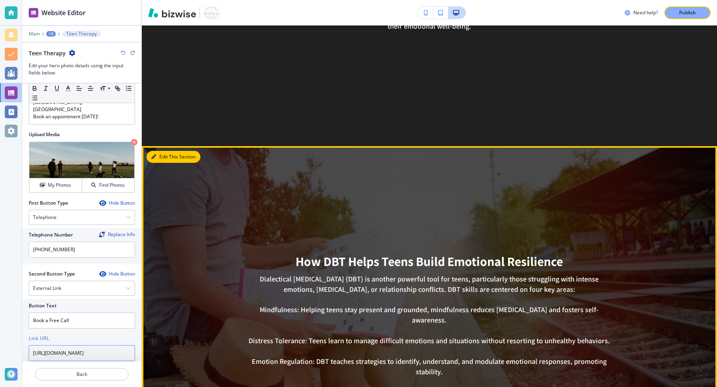
type input "https://calendar.app.google/PVP7pfk2d6NVo2g97"
click at [155, 158] on icon "button" at bounding box center [153, 157] width 5 height 5
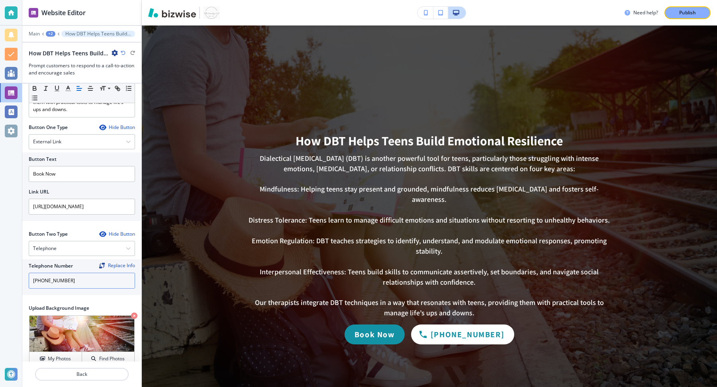
click at [63, 276] on input "770-800-7362" at bounding box center [82, 281] width 106 height 16
click at [69, 166] on input "Book Now" at bounding box center [82, 174] width 106 height 16
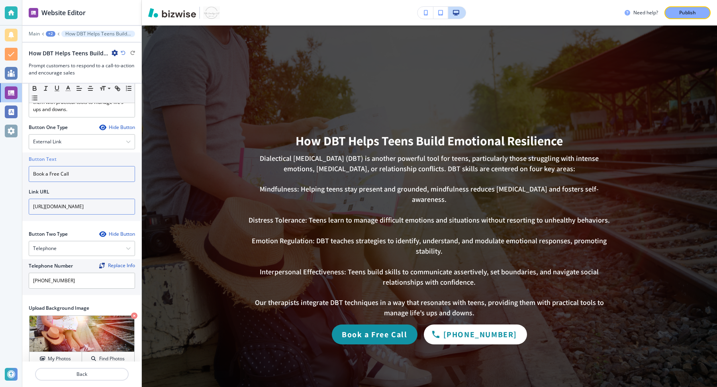
type input "Book a Free Call"
click at [69, 199] on input "[URL][DOMAIN_NAME]" at bounding box center [82, 207] width 106 height 16
paste input "PVP7pfk2d6NVo2g97"
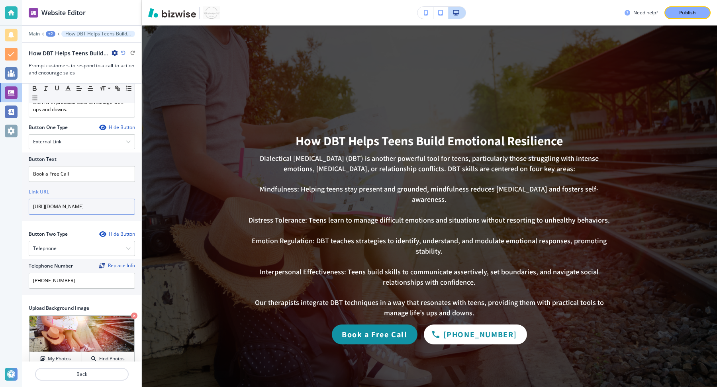
scroll to position [0, 12]
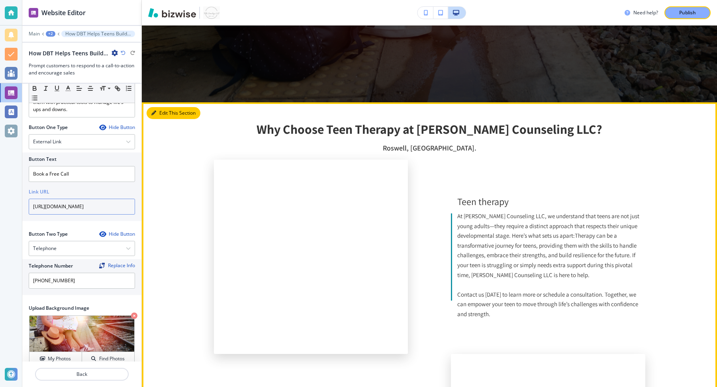
type input "https://calendar.app.google/PVP7pfk2d6NVo2g97"
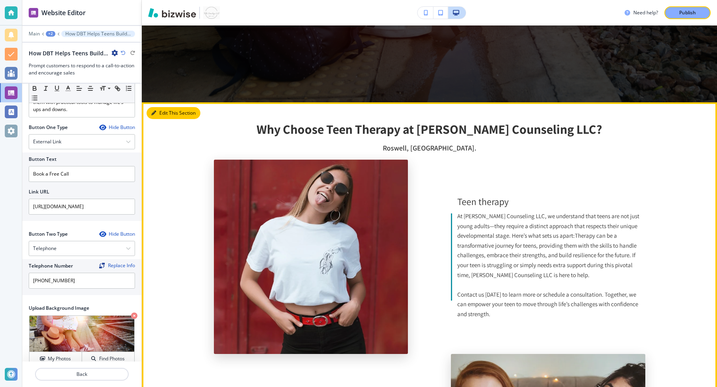
click at [160, 107] on button "Edit This Section" at bounding box center [174, 113] width 54 height 12
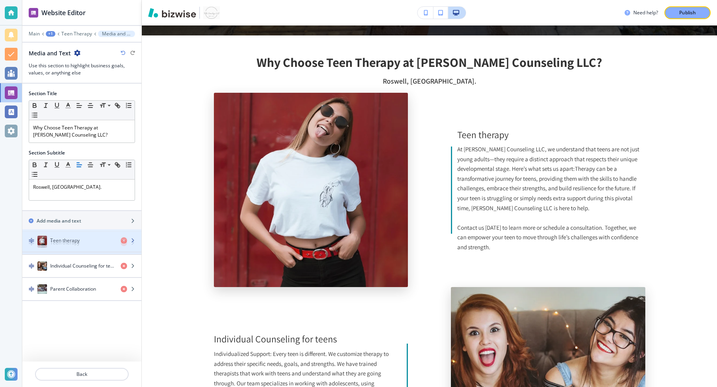
click at [93, 233] on div "button" at bounding box center [81, 235] width 119 height 6
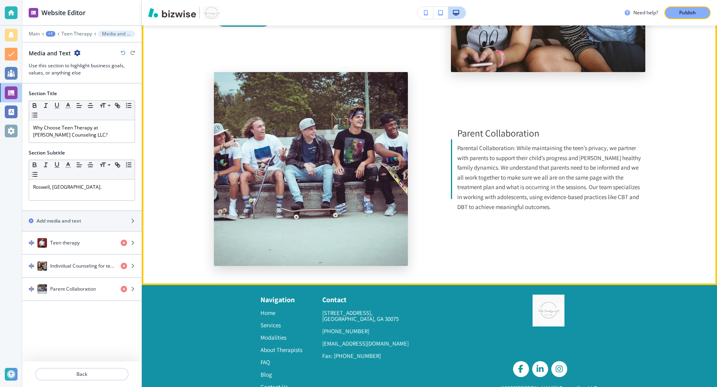
scroll to position [2078, 0]
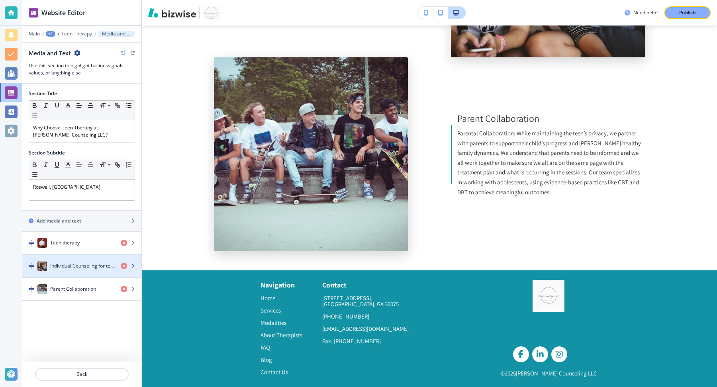
click at [133, 264] on icon "button" at bounding box center [132, 266] width 5 height 5
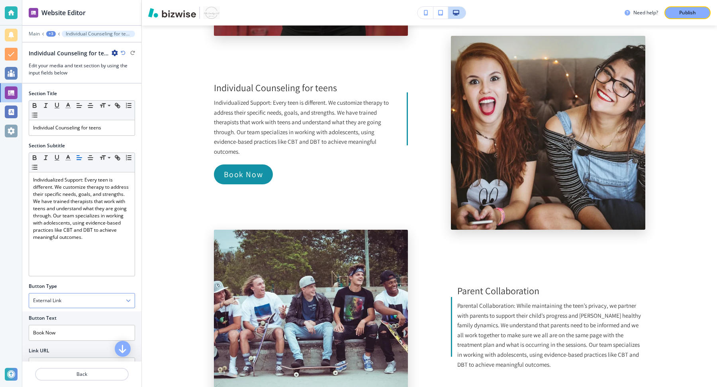
scroll to position [96, 0]
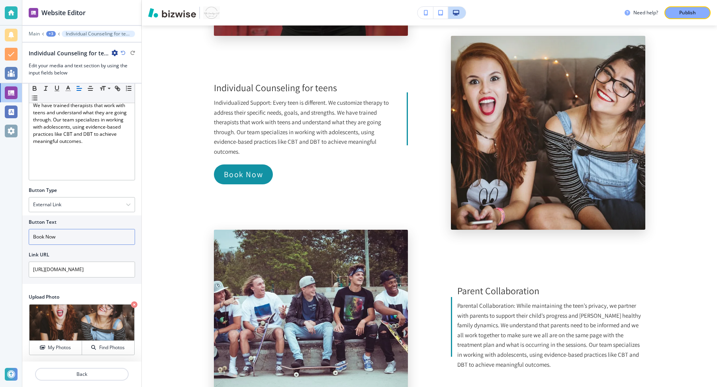
click at [57, 233] on input "Book Now" at bounding box center [82, 237] width 106 height 16
type input "Book a Free Call"
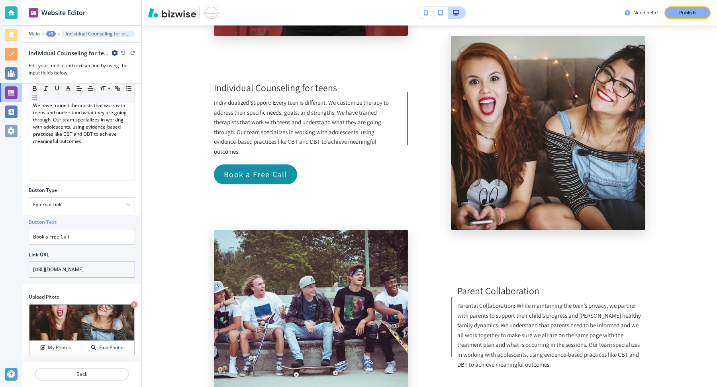
click at [69, 266] on input "[URL][DOMAIN_NAME]" at bounding box center [82, 270] width 106 height 16
paste input "PVP7pfk2d6NVo2g97"
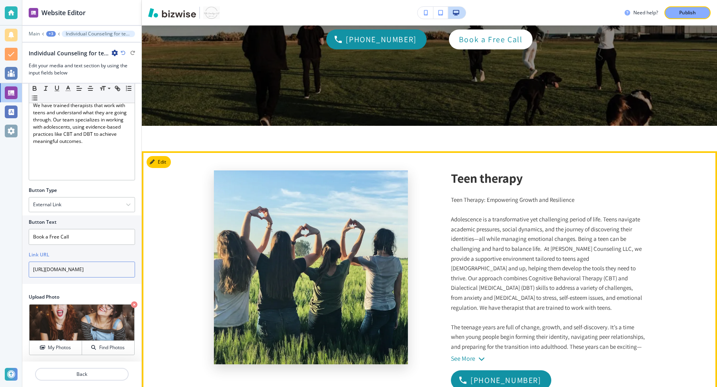
scroll to position [0, 0]
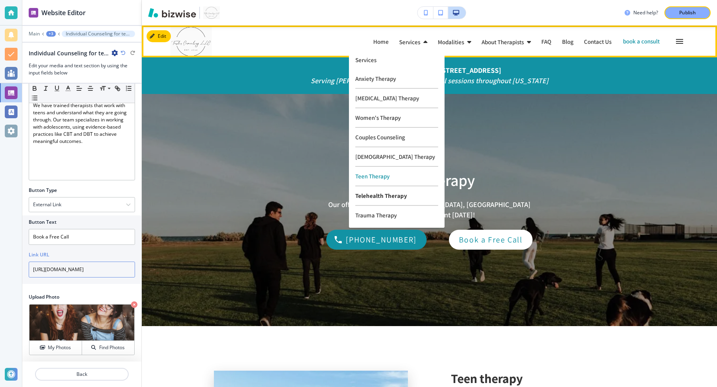
type input "https://calendar.app.google/PVP7pfk2d6NVo2g97"
click at [372, 196] on p "Telehealth Therapy" at bounding box center [396, 196] width 83 height 20
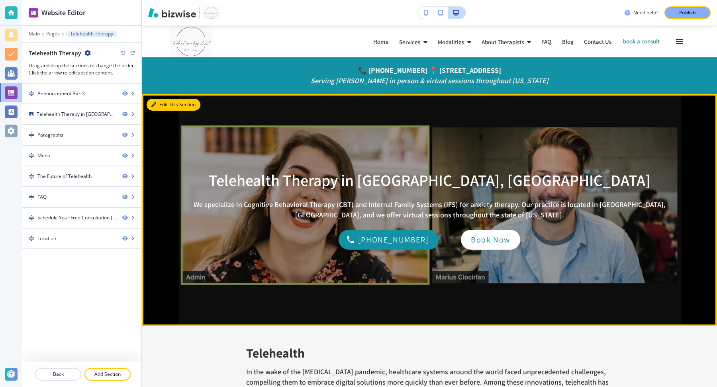
click at [158, 106] on button "Edit This Section" at bounding box center [174, 105] width 54 height 12
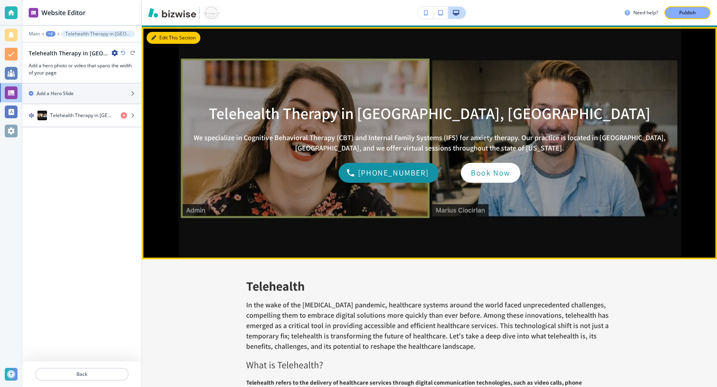
scroll to position [68, 0]
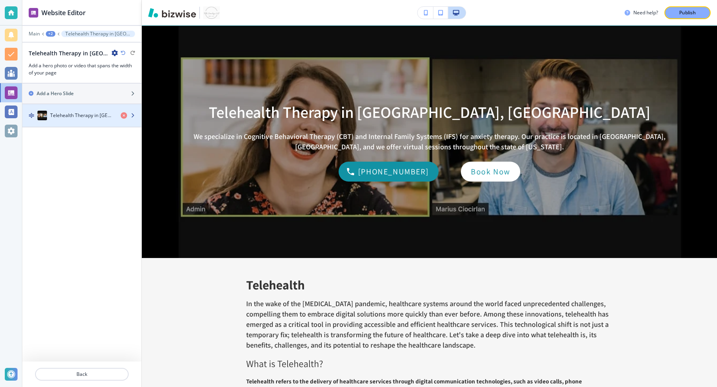
click at [91, 121] on div "button" at bounding box center [81, 123] width 119 height 6
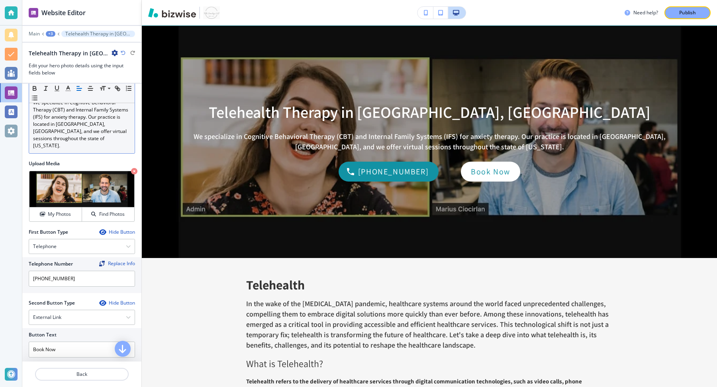
scroll to position [107, 0]
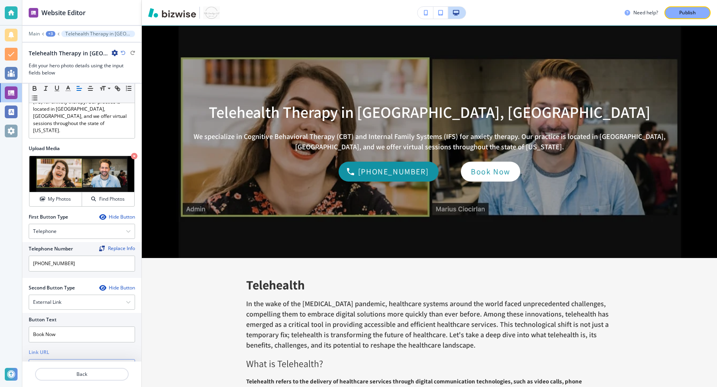
click at [76, 359] on input "[URL][DOMAIN_NAME]" at bounding box center [82, 367] width 106 height 16
paste input "PVP7pfk2d6NVo2g97"
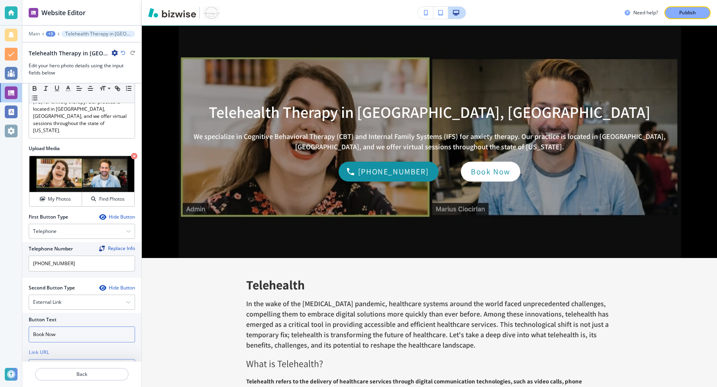
type input "https://calendar.app.google/PVP7pfk2d6NVo2g97"
click at [75, 327] on input "Book Now" at bounding box center [82, 335] width 106 height 16
click at [66, 327] on input "Book Now" at bounding box center [82, 335] width 106 height 16
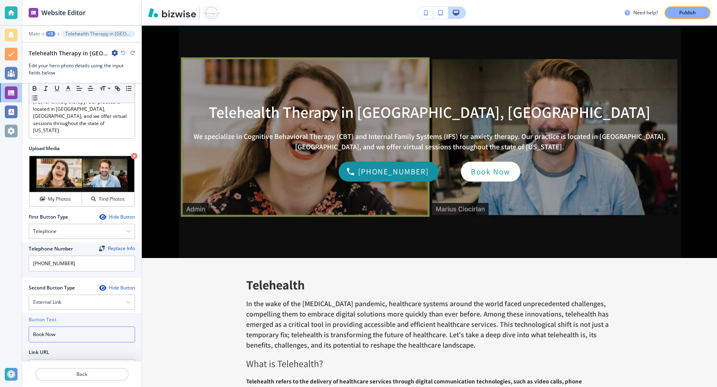
click at [66, 327] on input "Book Now" at bounding box center [82, 335] width 106 height 16
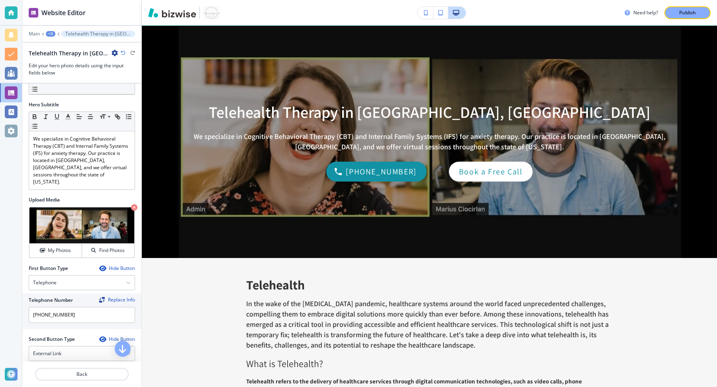
scroll to position [16, 0]
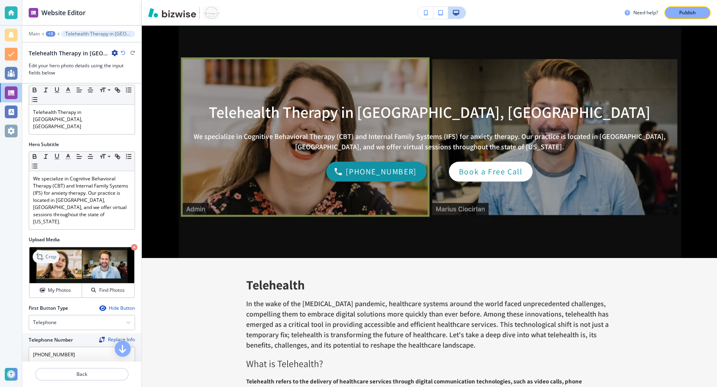
type input "Book a Free Call"
click at [47, 253] on p "Crop" at bounding box center [50, 256] width 11 height 7
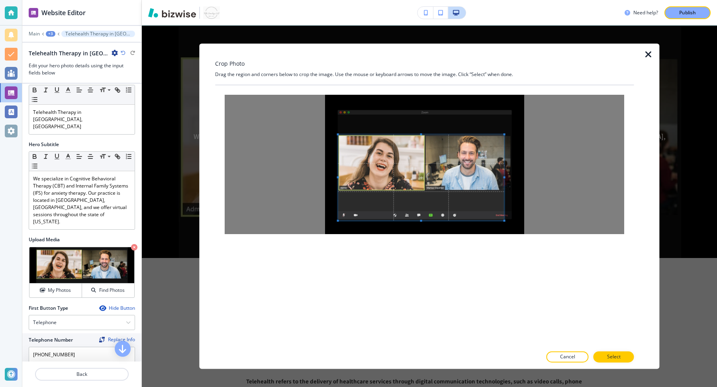
click at [338, 133] on span at bounding box center [338, 134] width 2 height 2
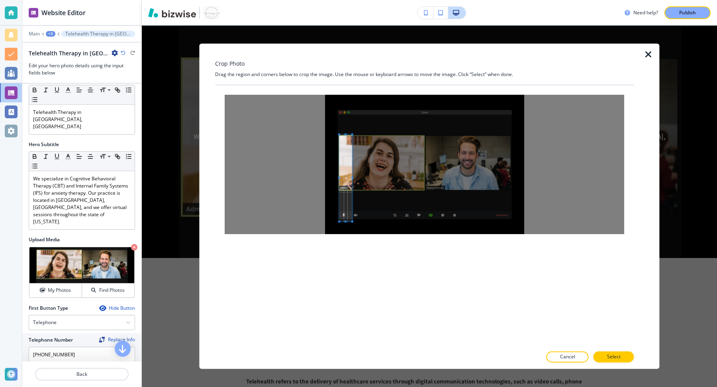
click at [347, 137] on div at bounding box center [424, 164] width 399 height 139
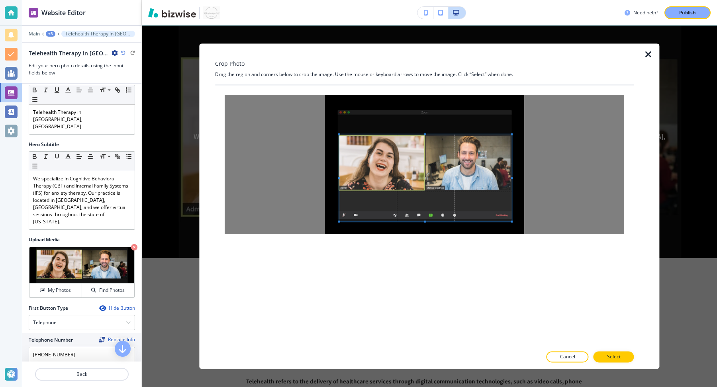
click at [512, 181] on div at bounding box center [425, 178] width 172 height 87
click at [622, 357] on button "Select" at bounding box center [613, 357] width 41 height 11
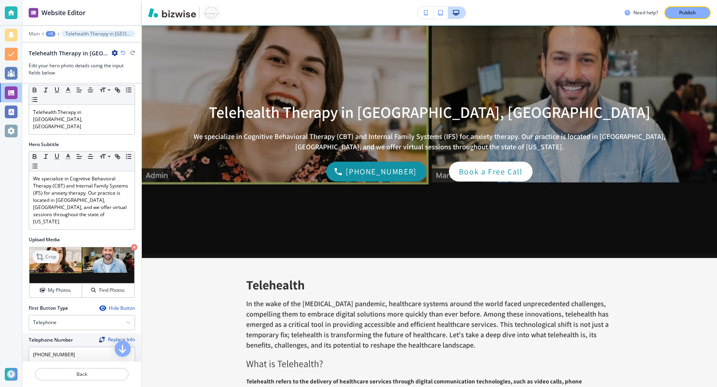
click at [41, 253] on icon at bounding box center [39, 256] width 7 height 7
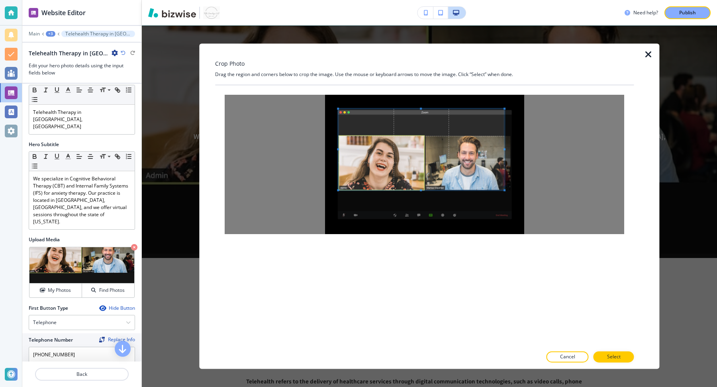
click at [338, 190] on span at bounding box center [338, 191] width 2 height 2
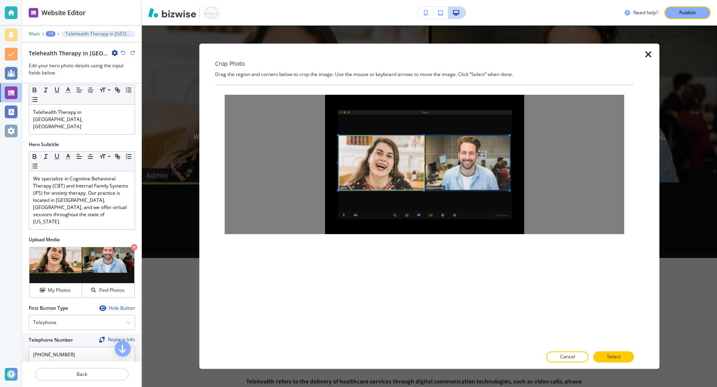
click at [510, 136] on span at bounding box center [510, 135] width 2 height 2
click at [607, 356] on button "Select" at bounding box center [613, 357] width 41 height 11
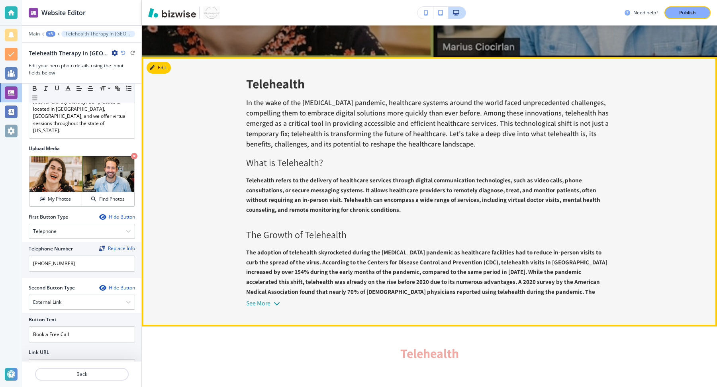
scroll to position [381, 0]
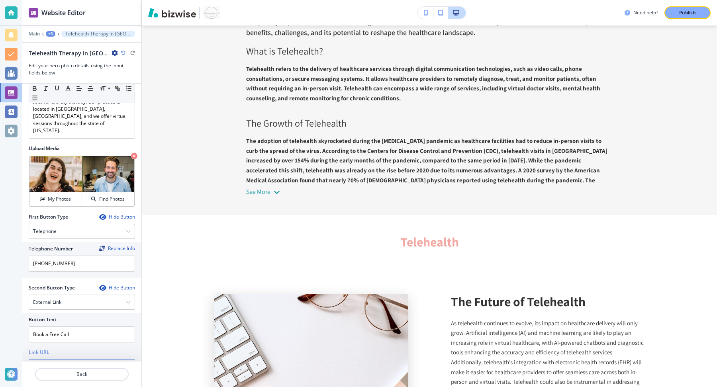
click at [128, 359] on input "https://calendar.app.google/PVP7pfk2d6NVo2g97" at bounding box center [82, 367] width 106 height 16
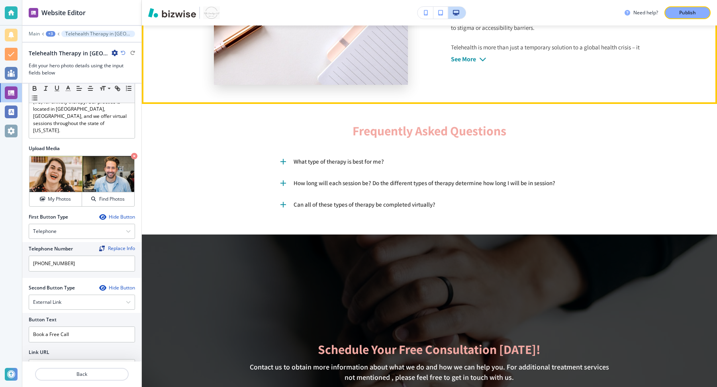
scroll to position [0, 0]
click at [474, 60] on div "See More" at bounding box center [463, 59] width 25 height 7
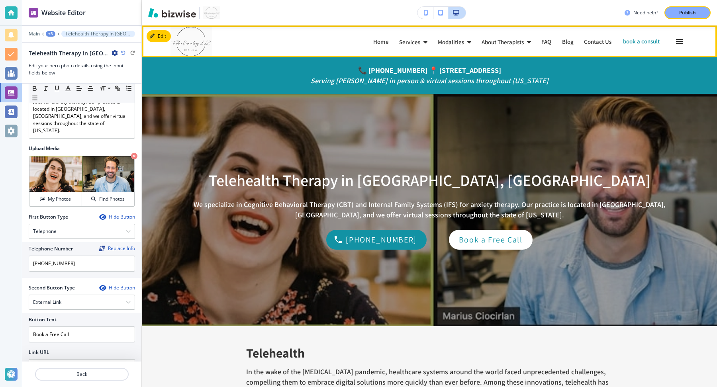
click at [399, 41] on p "Services" at bounding box center [409, 42] width 21 height 6
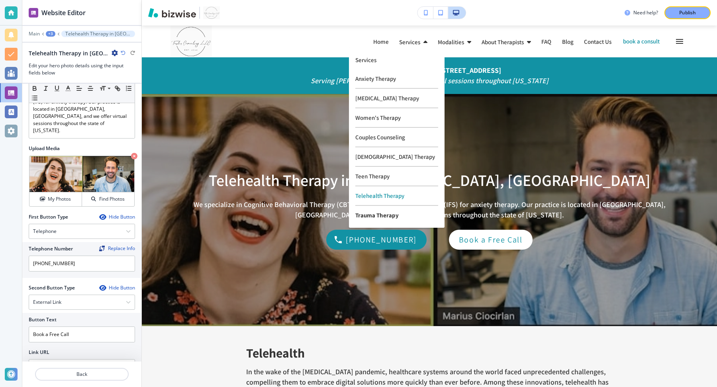
click at [373, 222] on p "Trauma Therapy" at bounding box center [396, 215] width 83 height 19
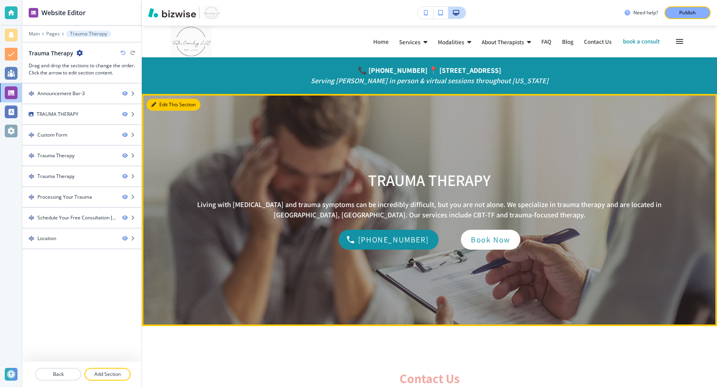
click at [166, 105] on button "Edit This Section" at bounding box center [174, 105] width 54 height 12
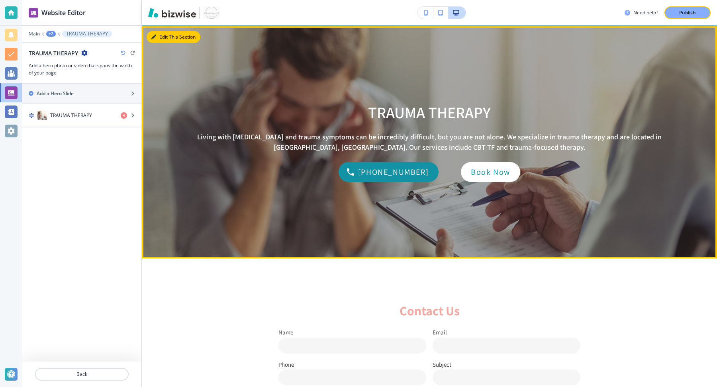
scroll to position [68, 0]
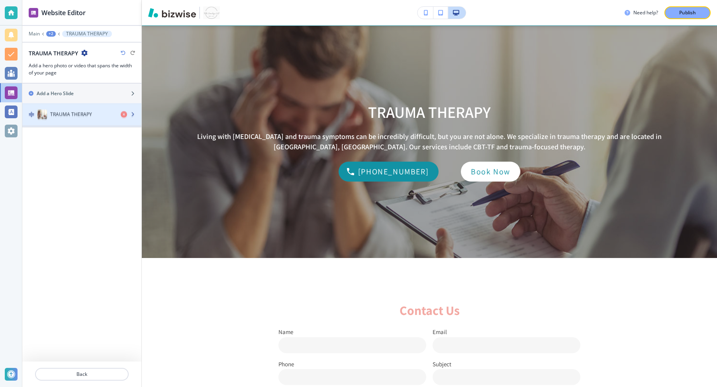
click at [103, 117] on div "TRAUMA THERAPY" at bounding box center [68, 116] width 92 height 10
click at [139, 118] on div "TRAUMA THERAPY" at bounding box center [81, 116] width 119 height 10
click at [99, 117] on div "TRAUMA THERAPY" at bounding box center [68, 116] width 92 height 10
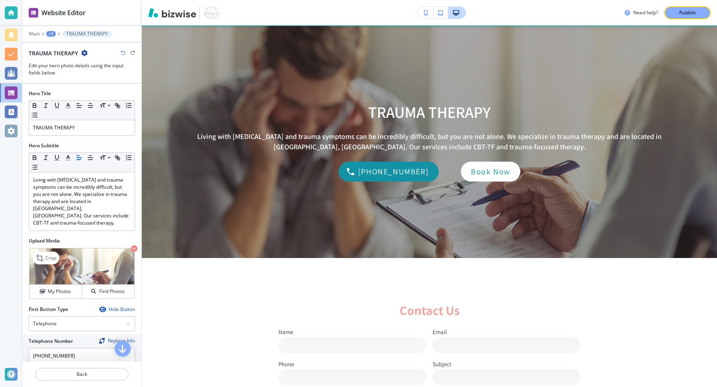
scroll to position [114, 0]
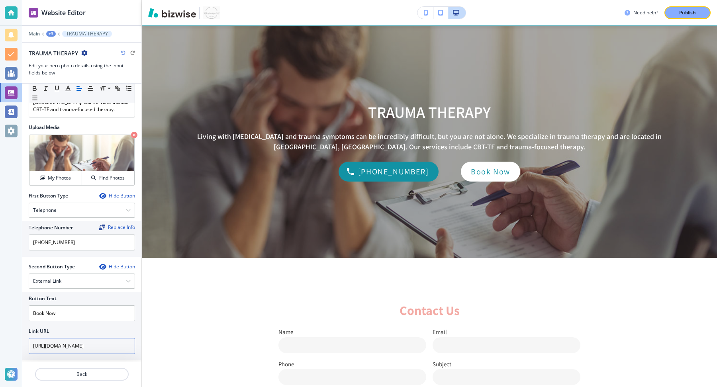
click at [90, 338] on input "[URL][DOMAIN_NAME]" at bounding box center [82, 346] width 106 height 16
paste input "PVP7pfk2d6NVo2g97"
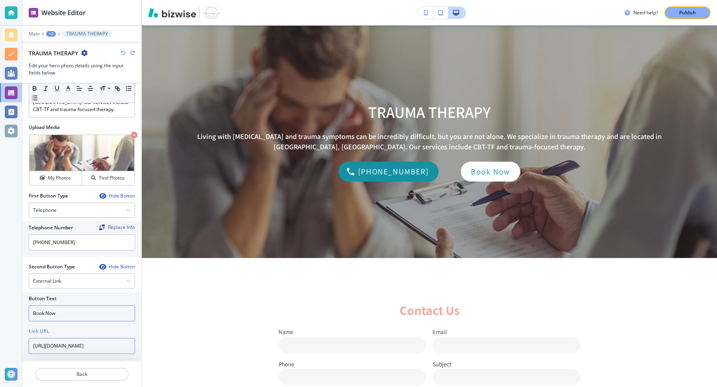
type input "https://calendar.app.google/PVP7pfk2d6NVo2g97"
click at [81, 305] on input "Book Now" at bounding box center [82, 313] width 106 height 16
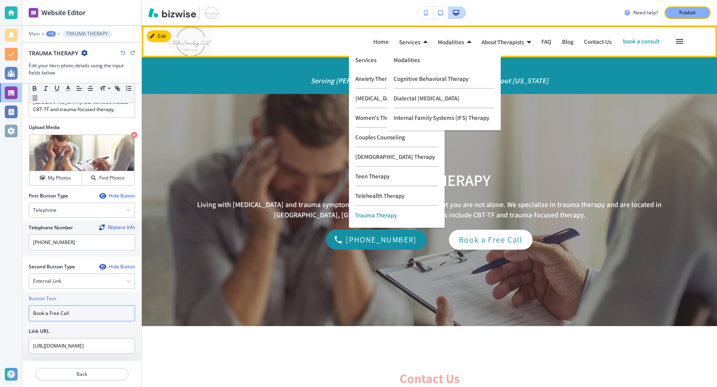
type input "Book a Free Call"
click at [438, 41] on p "Modalities" at bounding box center [451, 42] width 26 height 6
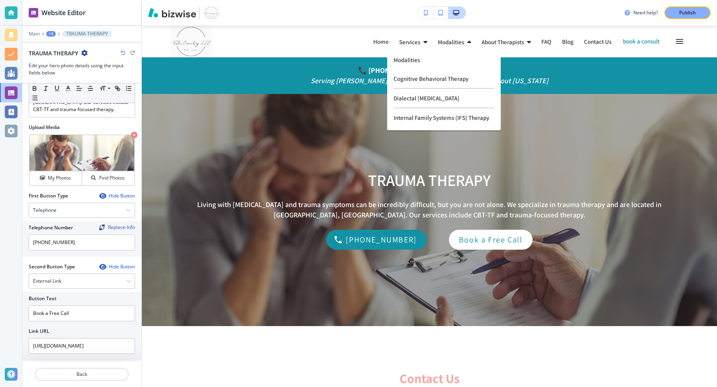
click at [411, 55] on div "Modalities Modalities" at bounding box center [443, 60] width 101 height 19
click at [408, 61] on p "Modalities" at bounding box center [443, 60] width 101 height 6
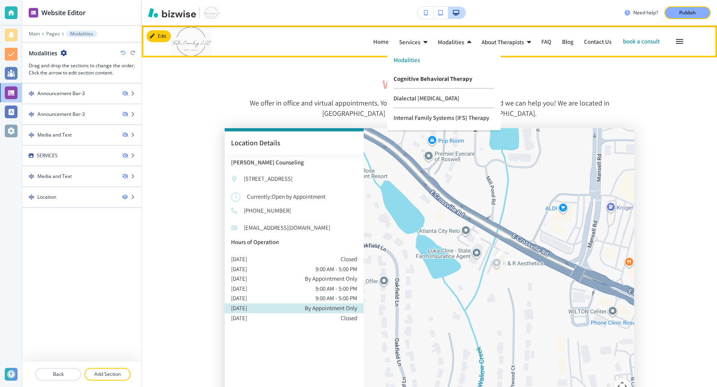
click at [409, 81] on p "Cognitive Behavioral Therapy" at bounding box center [443, 79] width 101 height 20
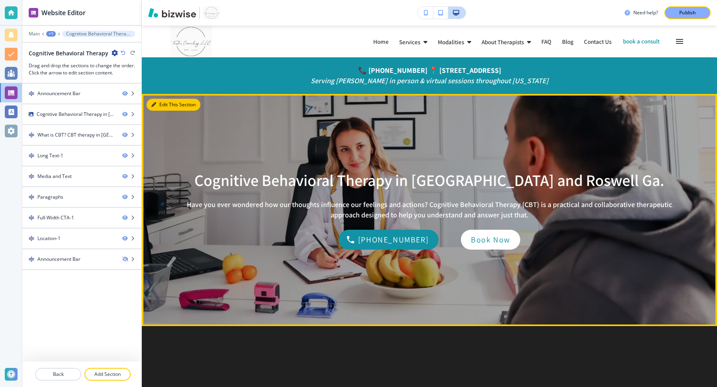
click at [158, 102] on button "Edit This Section" at bounding box center [174, 105] width 54 height 12
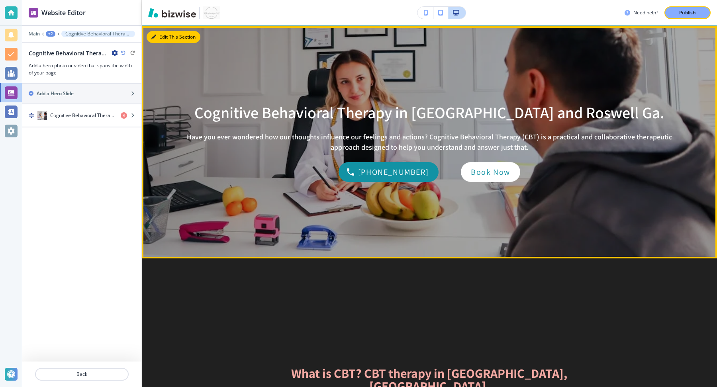
scroll to position [68, 0]
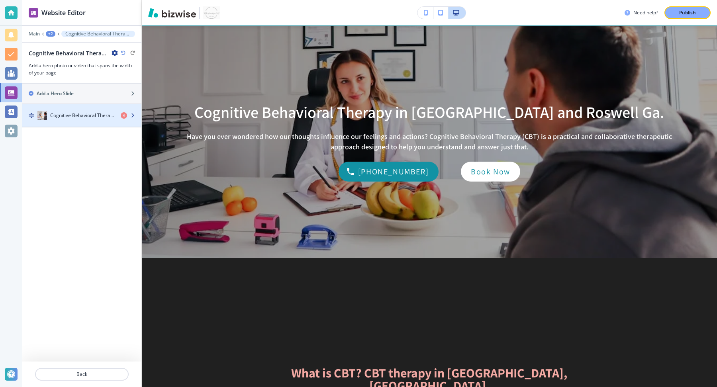
click at [135, 118] on div "Cognitive Behavioral Therapy in Atlanta and Roswell Ga." at bounding box center [81, 116] width 119 height 10
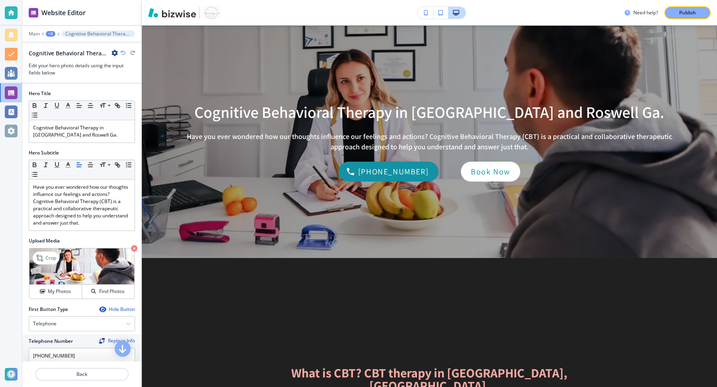
scroll to position [121, 0]
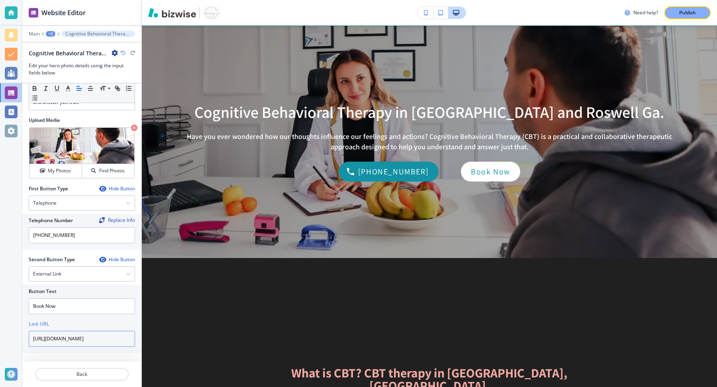
click at [72, 336] on input "[URL][DOMAIN_NAME]" at bounding box center [82, 339] width 106 height 16
paste input "PVP7pfk2d6NVo2g97"
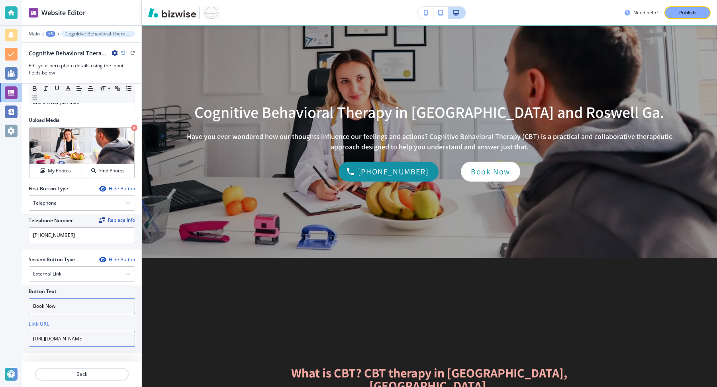
type input "https://calendar.app.google/PVP7pfk2d6NVo2g97"
click at [63, 298] on input "Book Now" at bounding box center [82, 306] width 106 height 16
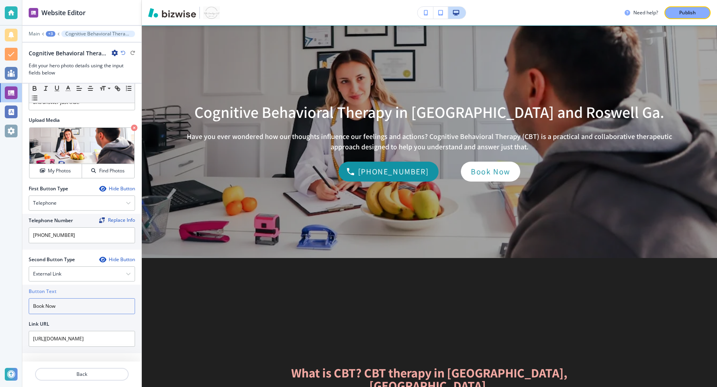
click at [54, 300] on input "Book Now" at bounding box center [82, 306] width 106 height 16
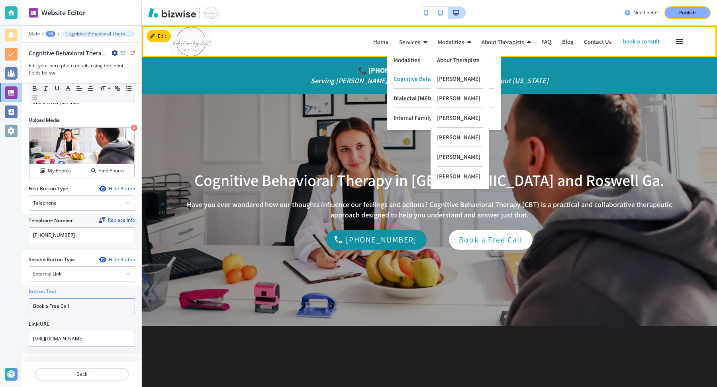
type input "Book a Free Call"
click at [413, 96] on p "Dialectal [MEDICAL_DATA]" at bounding box center [443, 99] width 101 height 20
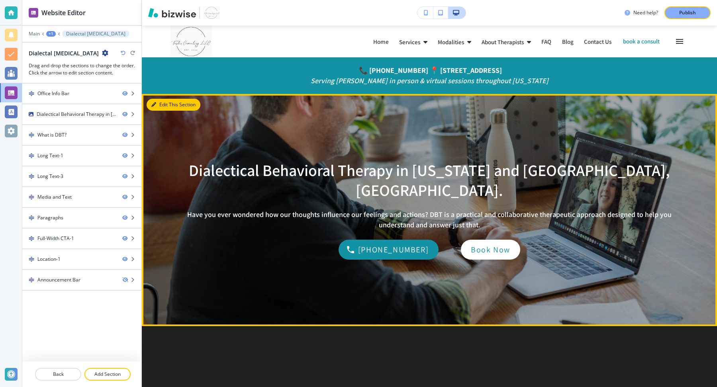
click at [164, 109] on button "Edit This Section" at bounding box center [174, 105] width 54 height 12
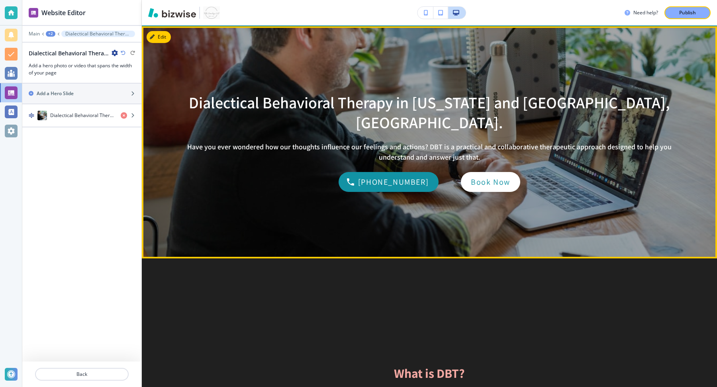
scroll to position [68, 0]
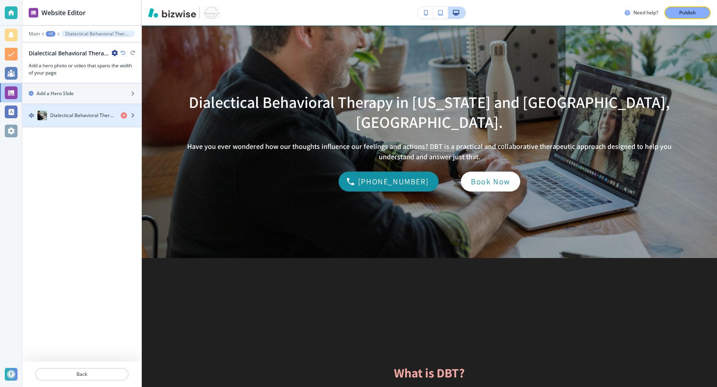
click at [106, 120] on div "button" at bounding box center [81, 123] width 119 height 6
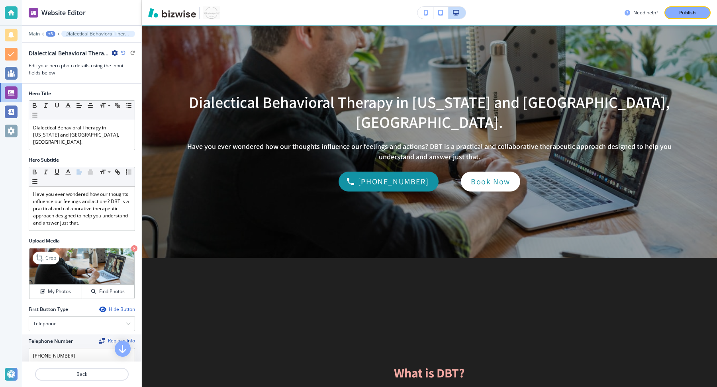
scroll to position [114, 0]
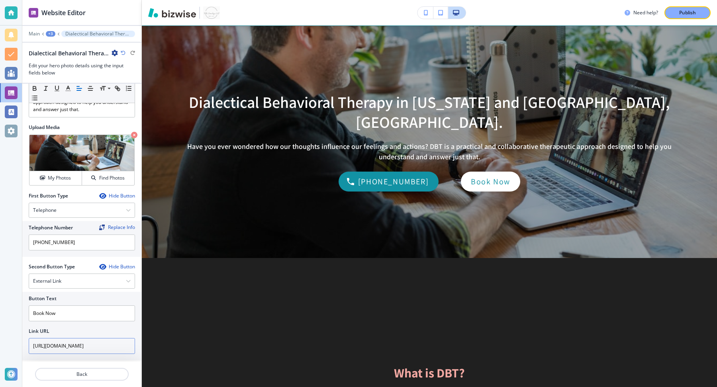
click at [67, 340] on input "[URL][DOMAIN_NAME]" at bounding box center [82, 346] width 106 height 16
paste input "PVP7pfk2d6NVo2g97"
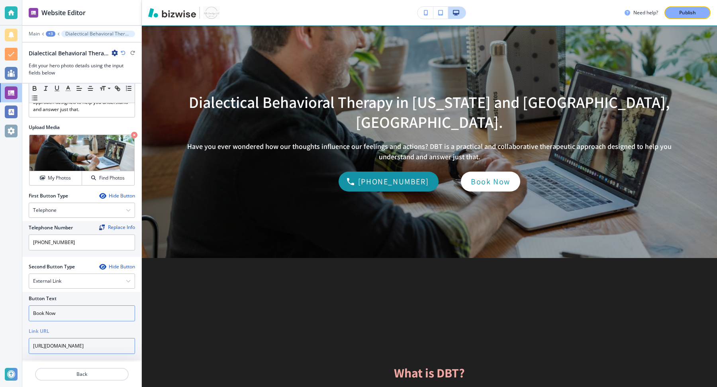
type input "https://calendar.app.google/PVP7pfk2d6NVo2g97"
click at [80, 305] on input "Book Now" at bounding box center [82, 313] width 106 height 16
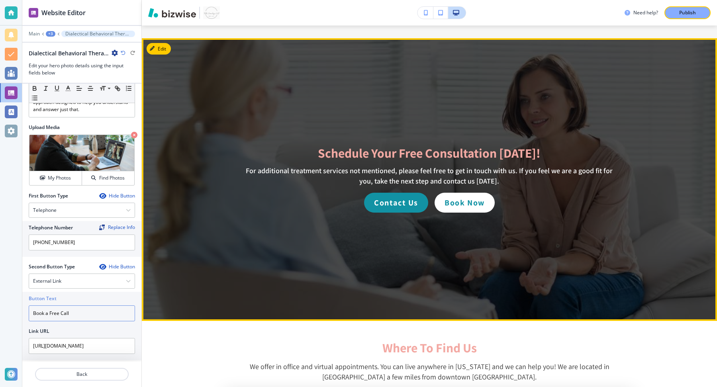
scroll to position [3577, 0]
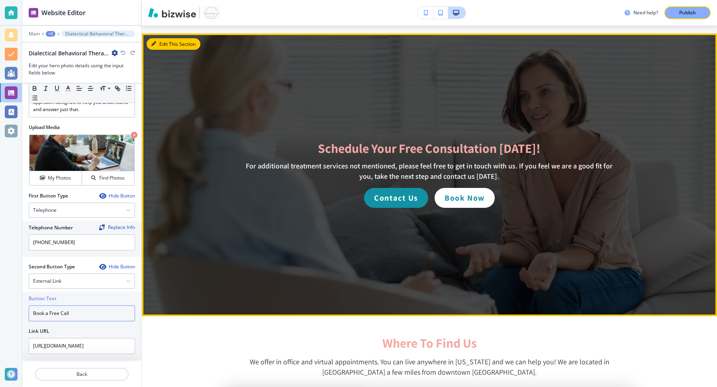
type input "Book a Free Call"
click at [159, 43] on button "Edit This Section" at bounding box center [174, 44] width 54 height 12
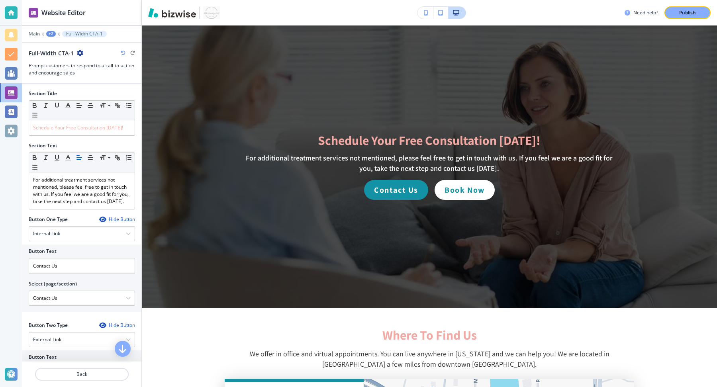
scroll to position [131, 0]
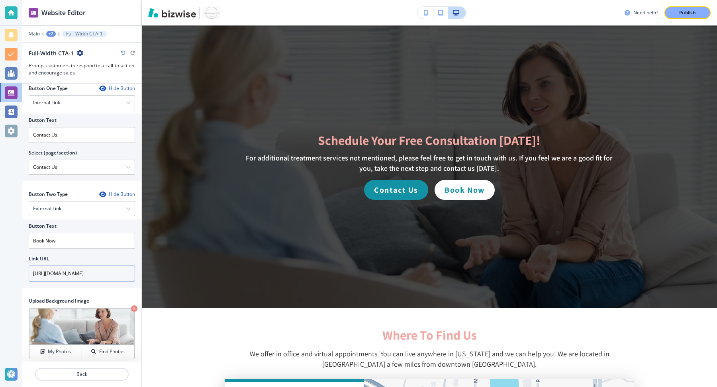
click at [78, 274] on input "[URL][DOMAIN_NAME]" at bounding box center [82, 274] width 106 height 16
paste input "PVP7pfk2d6NVo2g97"
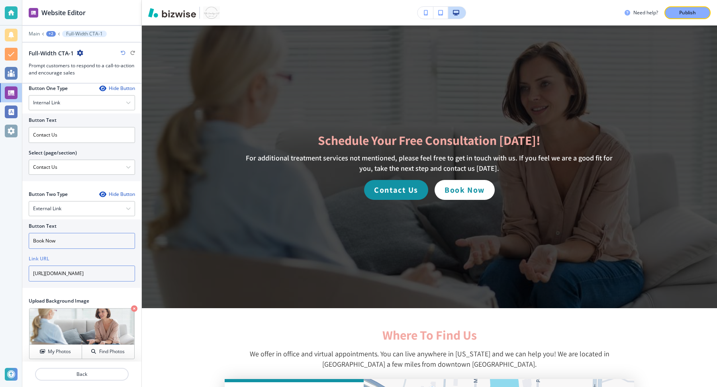
type input "https://calendar.app.google/PVP7pfk2d6NVo2g97"
click at [87, 244] on input "Book Now" at bounding box center [82, 241] width 106 height 16
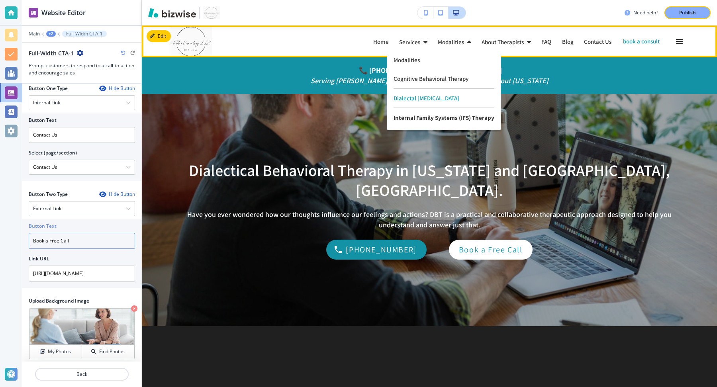
type input "Book a Free Call"
click at [422, 121] on p "Internal Family Systems (IFS) Therapy" at bounding box center [443, 117] width 101 height 19
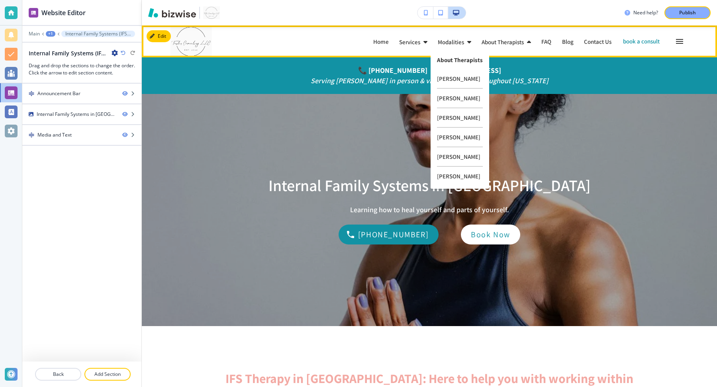
click at [454, 59] on p "About Therapists" at bounding box center [460, 60] width 46 height 6
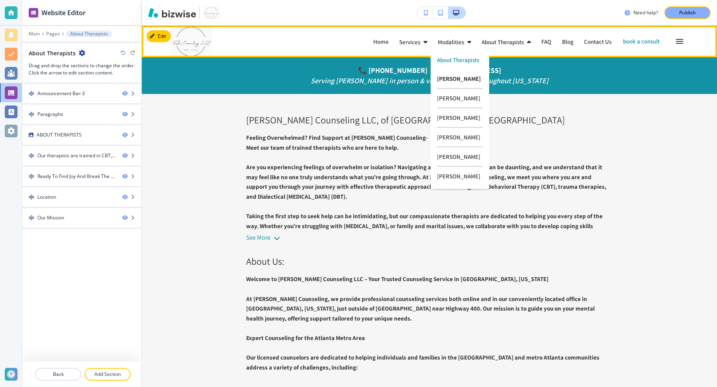
click at [456, 78] on p "[PERSON_NAME]" at bounding box center [460, 79] width 46 height 20
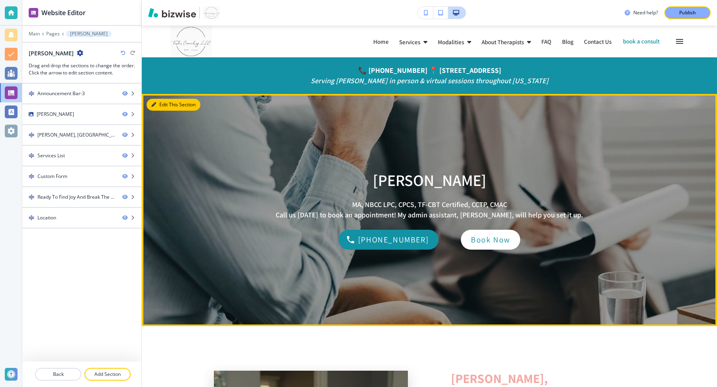
click at [156, 104] on icon "button" at bounding box center [153, 104] width 5 height 5
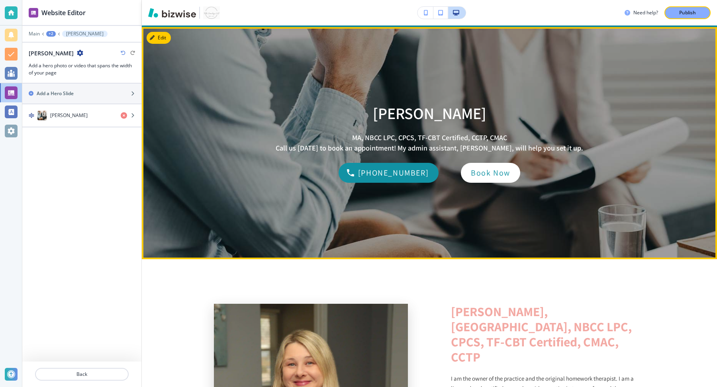
scroll to position [68, 0]
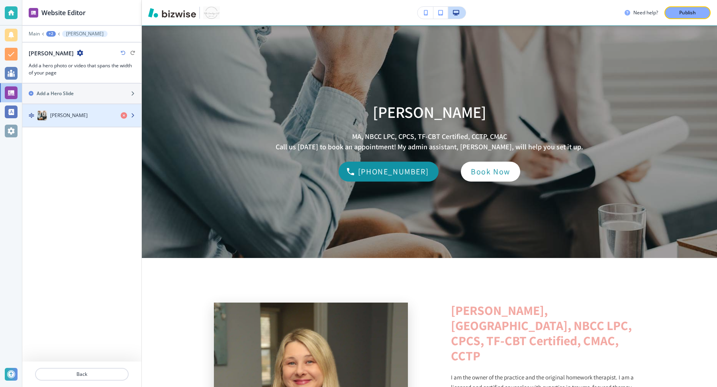
click at [98, 118] on div "Tara Towler-Cumby" at bounding box center [68, 116] width 92 height 10
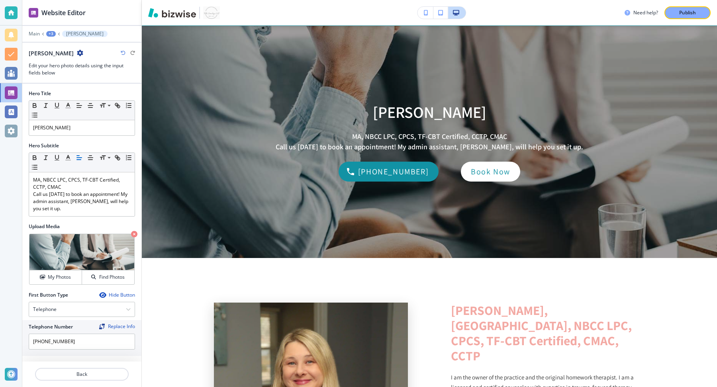
scroll to position [100, 0]
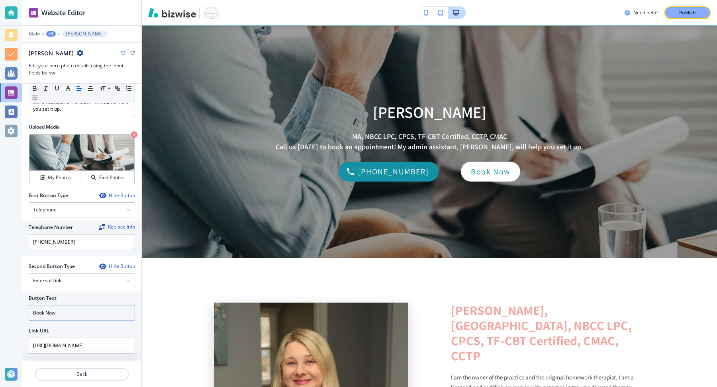
click at [63, 305] on input "Book Now" at bounding box center [82, 313] width 106 height 16
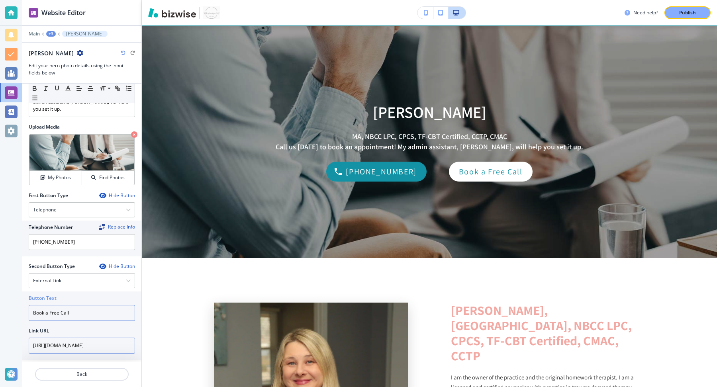
type input "Book a Free Call"
click at [72, 338] on input "[URL][DOMAIN_NAME]" at bounding box center [82, 346] width 106 height 16
paste input "PVP7pfk2d6NVo2g9"
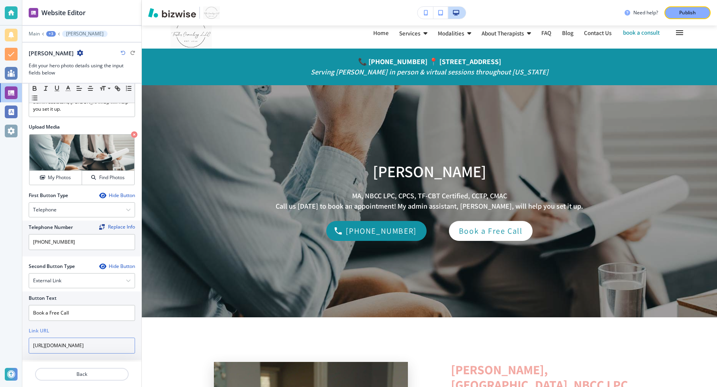
scroll to position [0, 0]
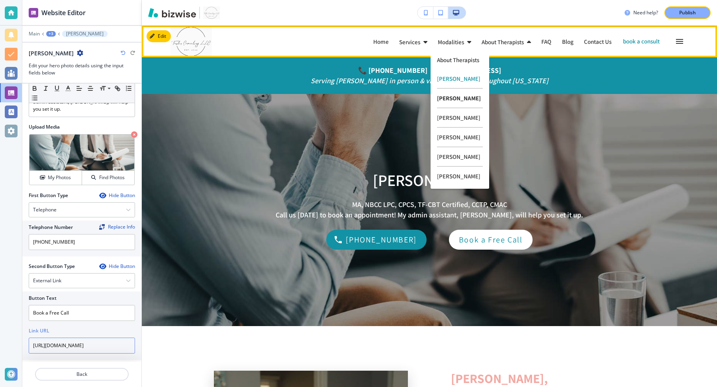
type input "https://calendar.app.google/PVP7pfk2d6NVo2g97"
click at [448, 94] on p "[PERSON_NAME]" at bounding box center [460, 99] width 46 height 20
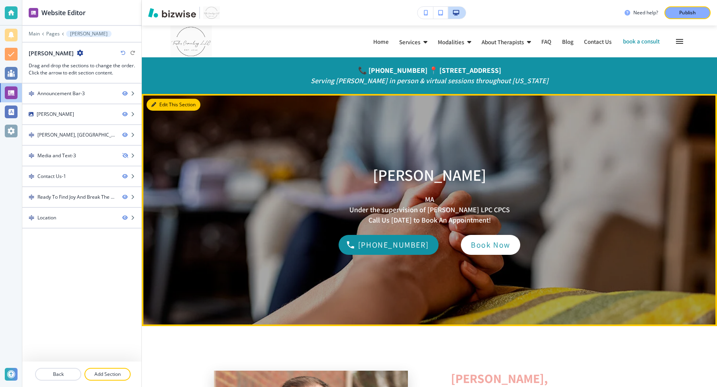
click at [157, 105] on button "Edit This Section" at bounding box center [174, 105] width 54 height 12
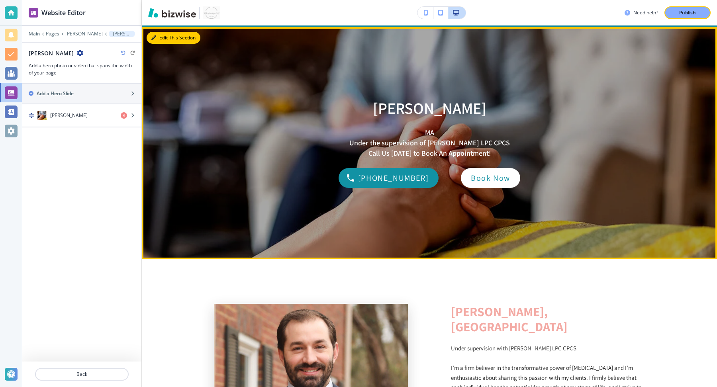
scroll to position [68, 0]
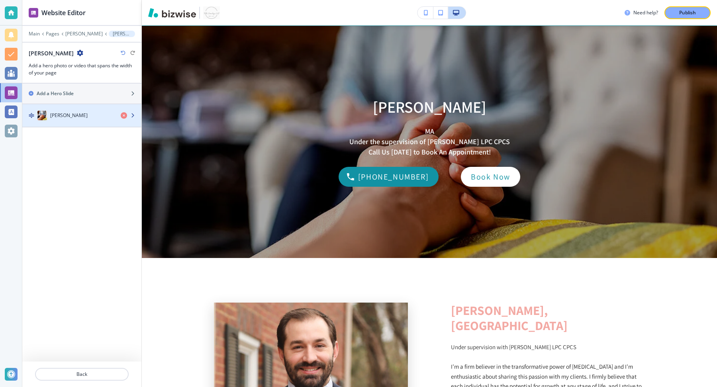
click at [95, 117] on div "[PERSON_NAME]" at bounding box center [68, 116] width 92 height 10
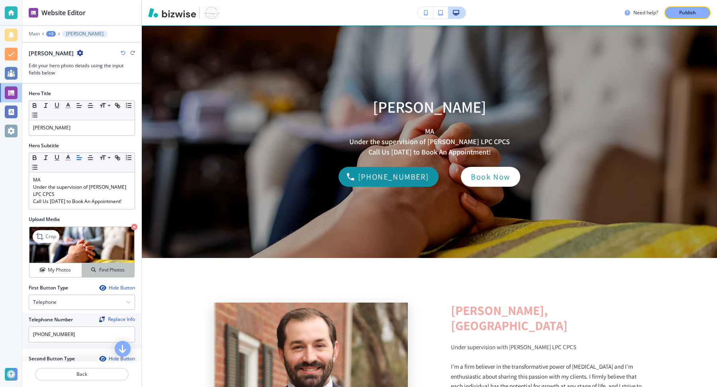
scroll to position [100, 0]
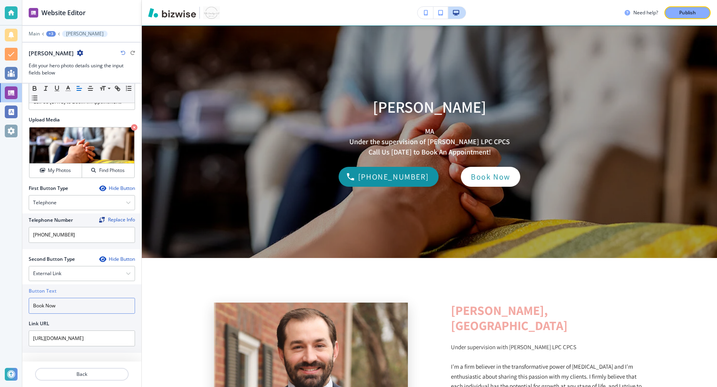
click at [84, 302] on input "Book Now" at bounding box center [82, 306] width 106 height 16
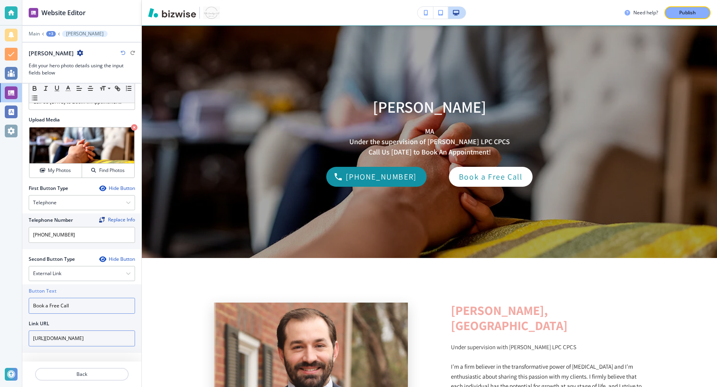
type input "Book a Free Call"
click at [94, 338] on input "https://calendar.app.google/vPSGdaEZ6C7uiEWn8" at bounding box center [82, 339] width 106 height 16
paste input "PVP7pfk2d6NVo2g97"
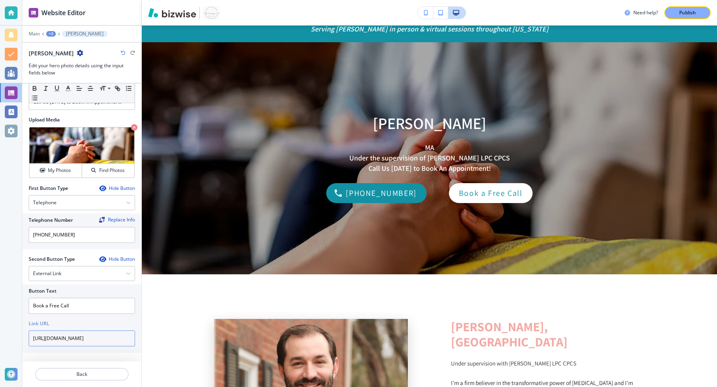
scroll to position [0, 0]
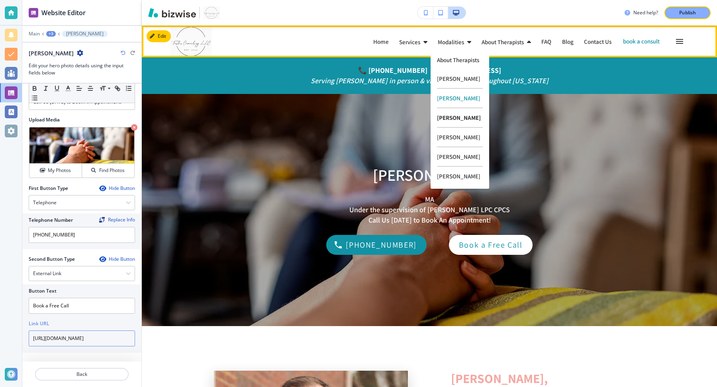
type input "https://calendar.app.google/PVP7pfk2d6NVo2g97"
click at [452, 122] on p "[PERSON_NAME]" at bounding box center [460, 118] width 46 height 20
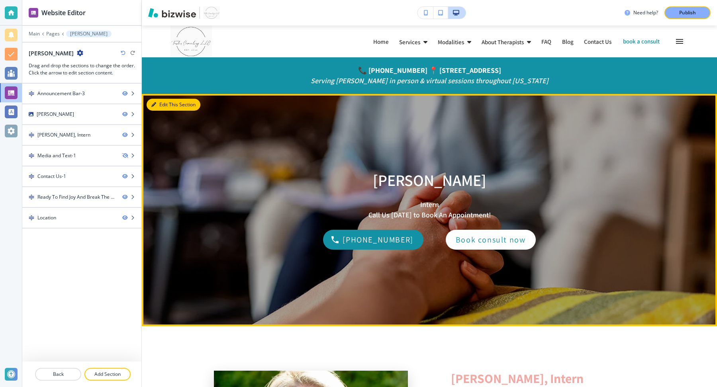
click at [157, 107] on button "Edit This Section" at bounding box center [174, 105] width 54 height 12
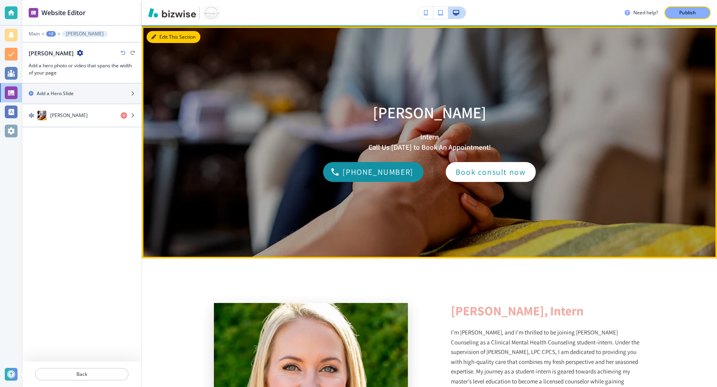
scroll to position [68, 0]
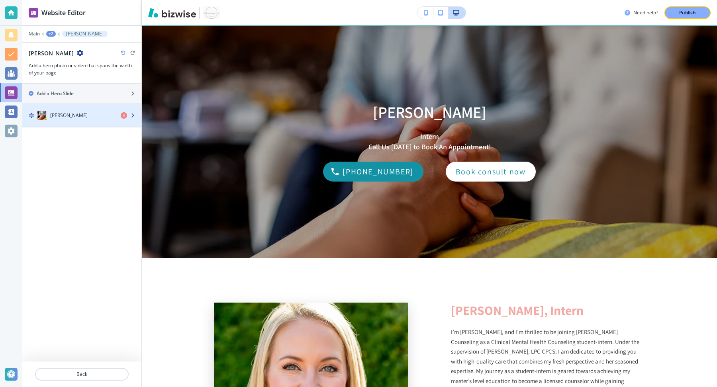
click at [76, 121] on div "button" at bounding box center [81, 123] width 119 height 6
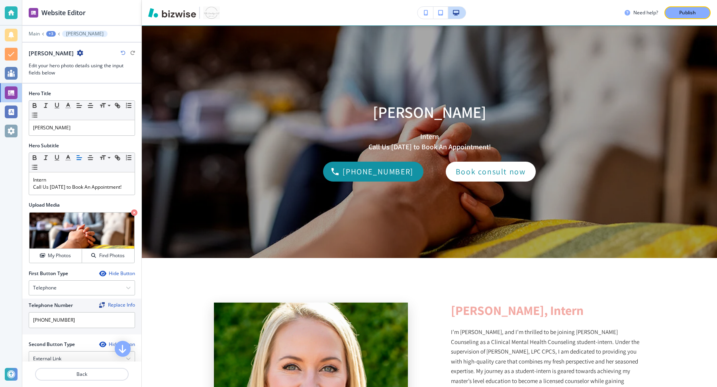
scroll to position [85, 0]
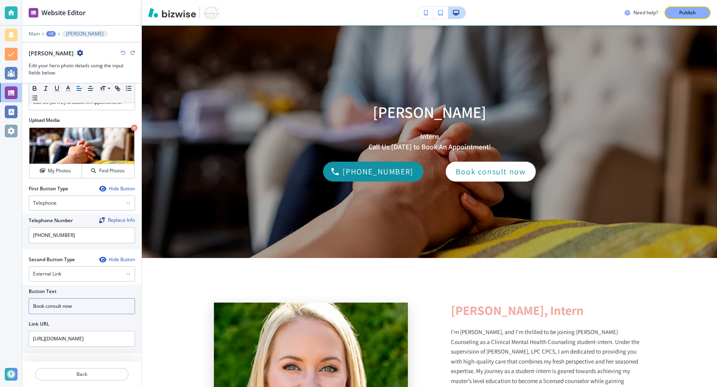
click at [69, 303] on input "Book consult now" at bounding box center [82, 306] width 106 height 16
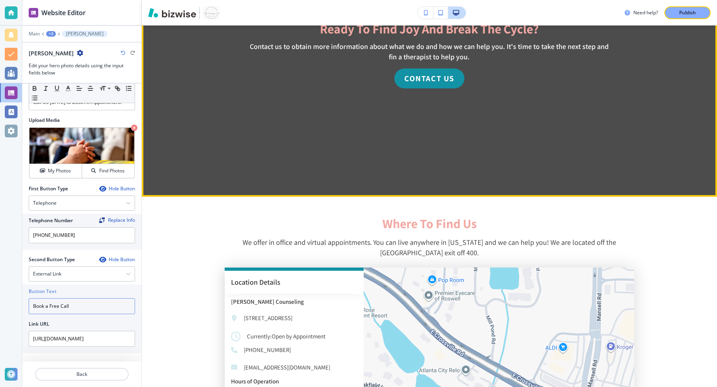
scroll to position [1284, 0]
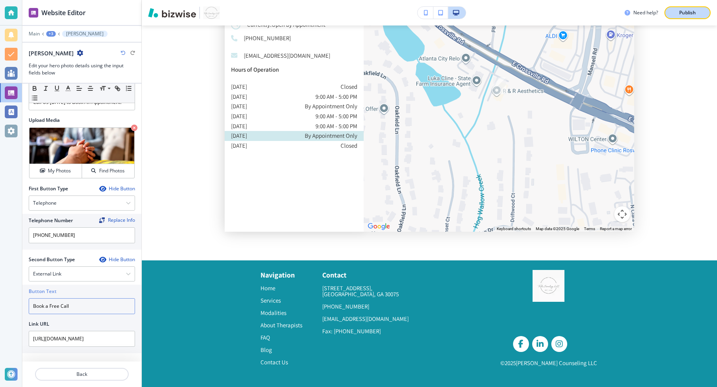
type input "Book a Free Call"
click at [684, 11] on p "Publish" at bounding box center [687, 12] width 17 height 7
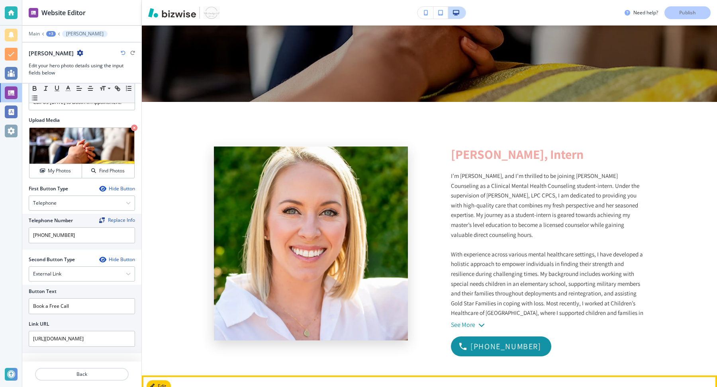
scroll to position [0, 0]
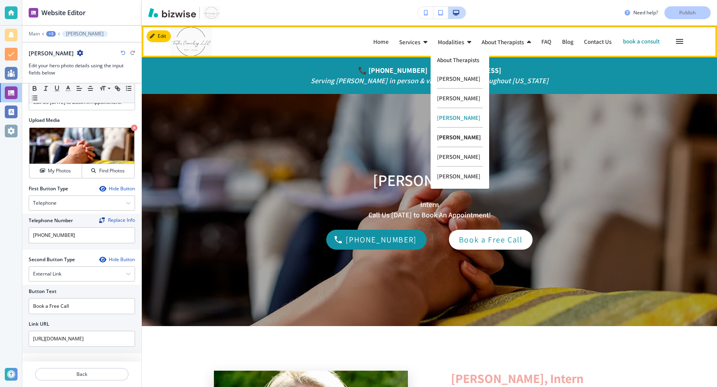
click at [453, 137] on p "[PERSON_NAME]" at bounding box center [460, 138] width 46 height 20
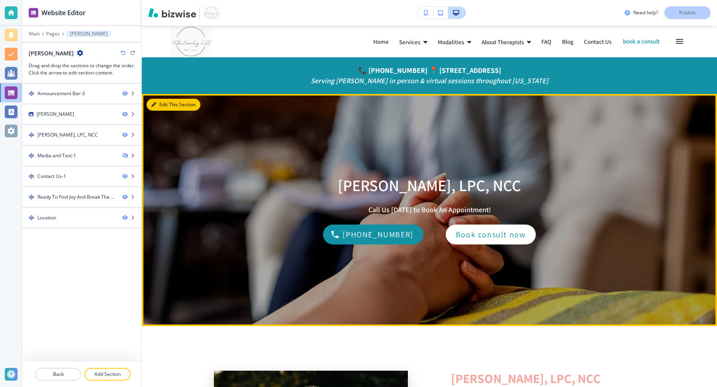
click at [153, 104] on icon "button" at bounding box center [153, 104] width 5 height 5
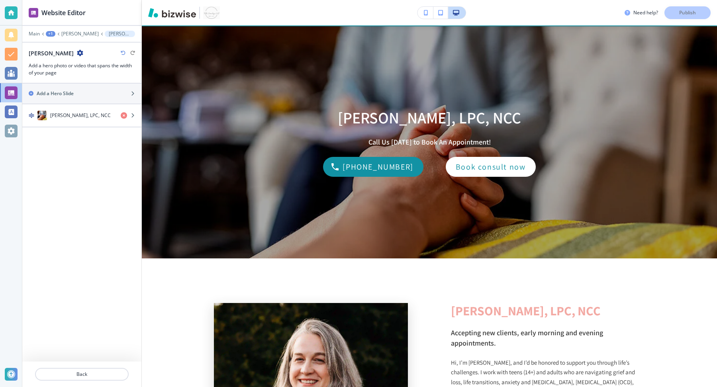
scroll to position [68, 0]
click at [90, 117] on h4 "Laura Mallard, LPC, NCC" at bounding box center [80, 115] width 61 height 7
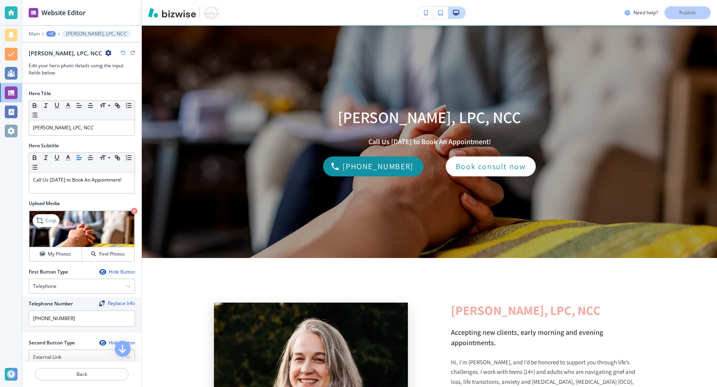
scroll to position [84, 0]
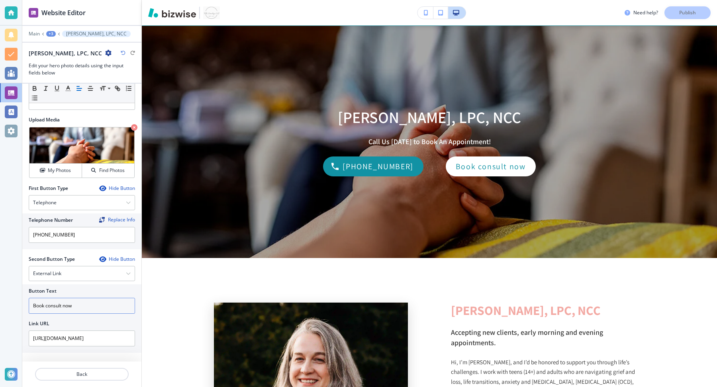
click at [93, 298] on input "Book consult now" at bounding box center [82, 306] width 106 height 16
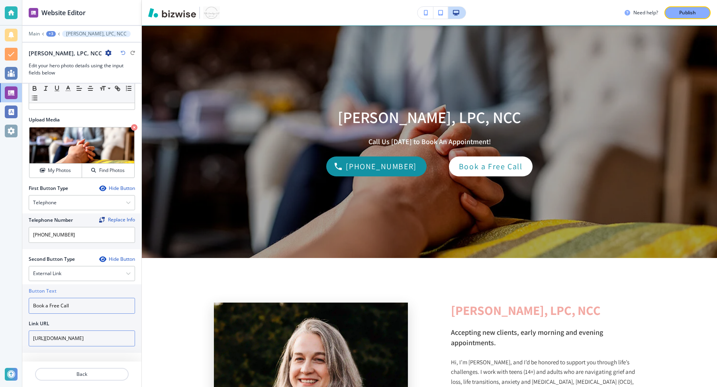
type input "Book a Free Call"
click at [66, 340] on input "https://calendar.app.google/BDRqVcbbYeT9rhig9" at bounding box center [82, 339] width 106 height 16
paste input "PVP7pfk2d6NVo2g97"
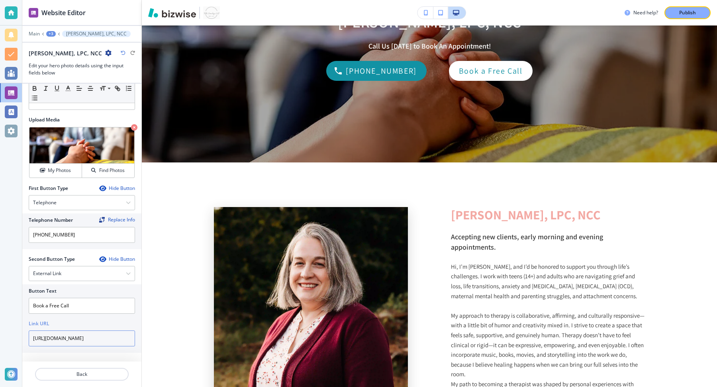
scroll to position [0, 0]
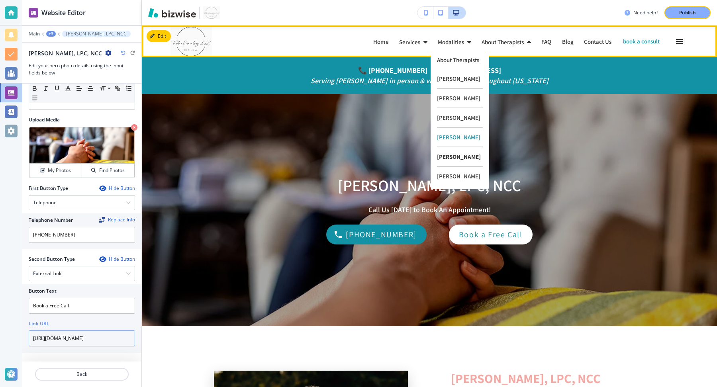
type input "https://calendar.app.google/PVP7pfk2d6NVo2g97"
click at [462, 155] on p "[PERSON_NAME]" at bounding box center [460, 157] width 46 height 20
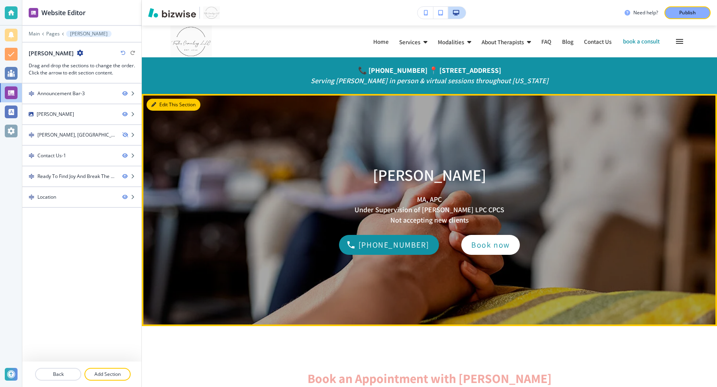
click at [151, 107] on icon "button" at bounding box center [153, 104] width 5 height 5
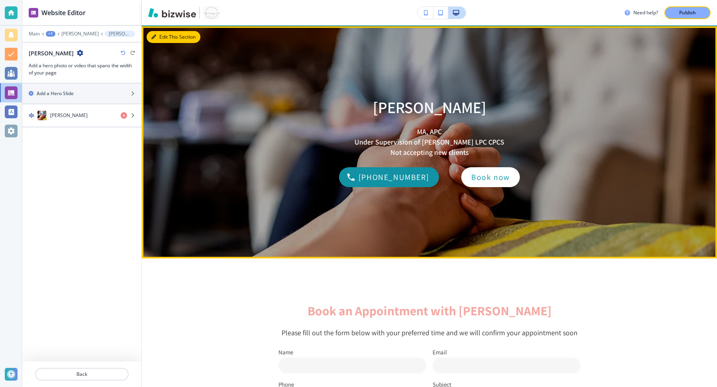
scroll to position [68, 0]
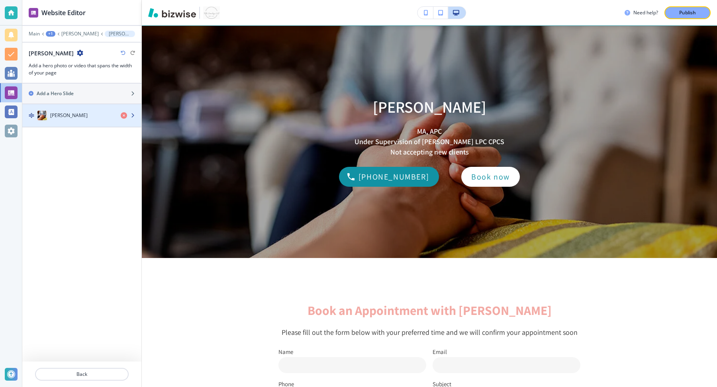
click at [62, 112] on h4 "[PERSON_NAME]" at bounding box center [68, 115] width 37 height 7
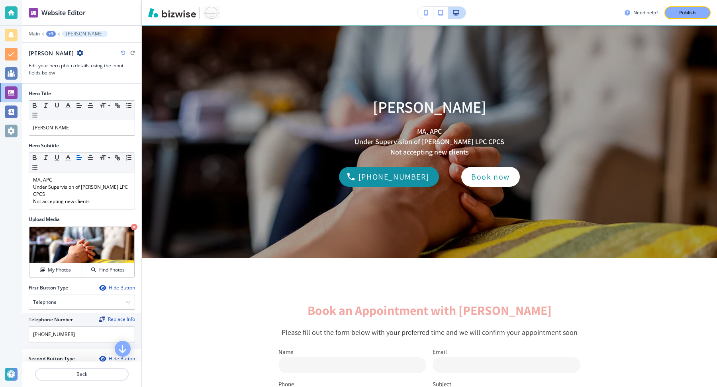
scroll to position [100, 0]
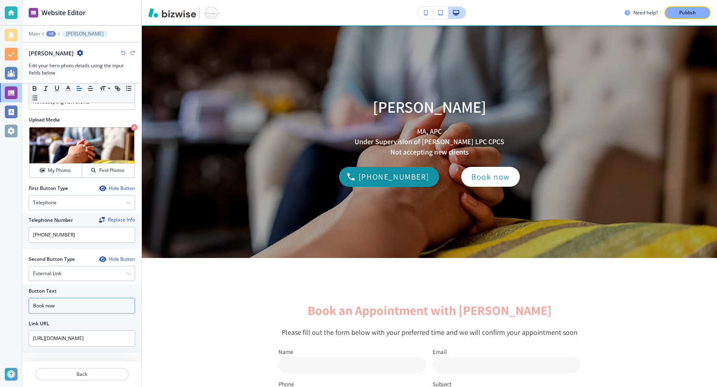
click at [84, 307] on input "Book now" at bounding box center [82, 306] width 106 height 16
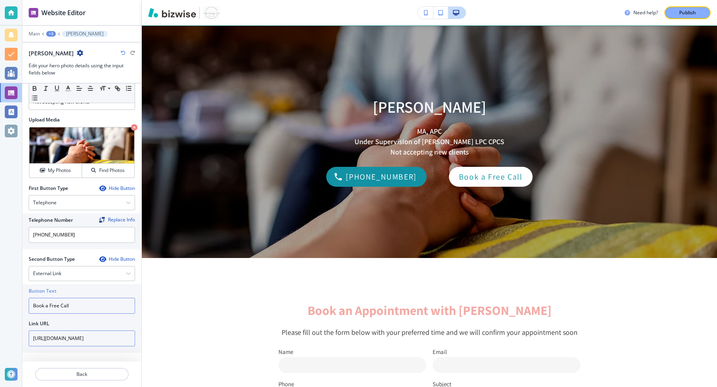
type input "Book a Free Call"
click at [88, 332] on input "[URL][DOMAIN_NAME]" at bounding box center [82, 339] width 106 height 16
paste input "PVP7pfk2d6NVo2g97"
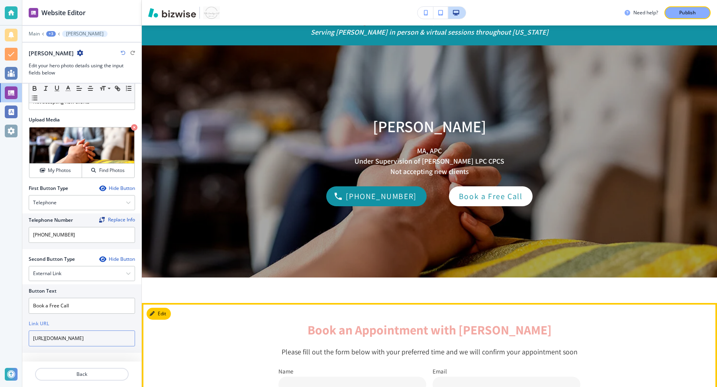
scroll to position [0, 0]
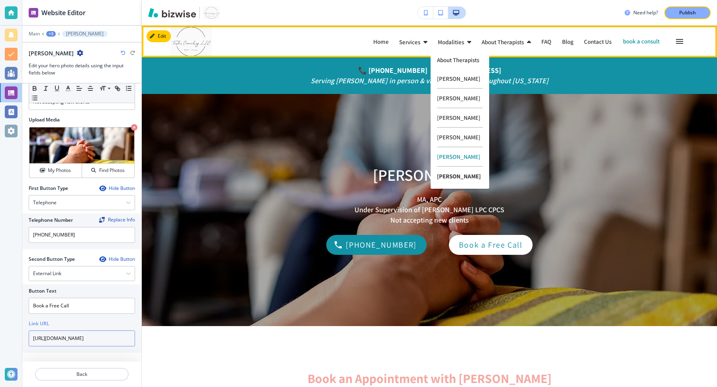
type input "https://calendar.app.google/PVP7pfk2d6NVo2g97"
click at [454, 177] on p "[PERSON_NAME]" at bounding box center [460, 176] width 46 height 19
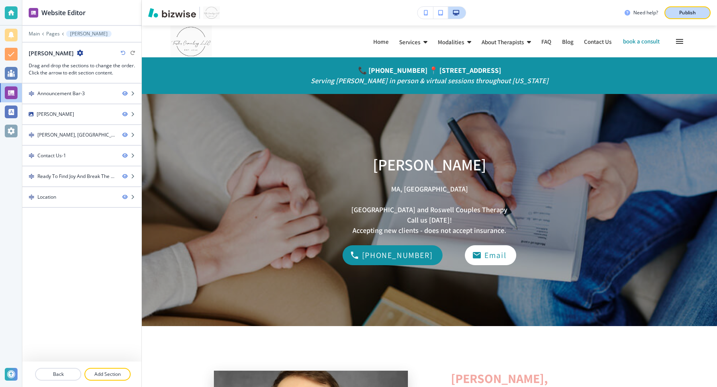
click at [687, 10] on p "Publish" at bounding box center [687, 12] width 17 height 7
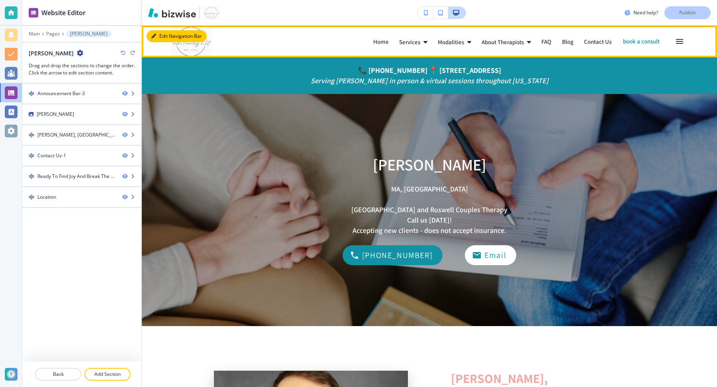
click at [155, 36] on icon "button" at bounding box center [153, 36] width 5 height 5
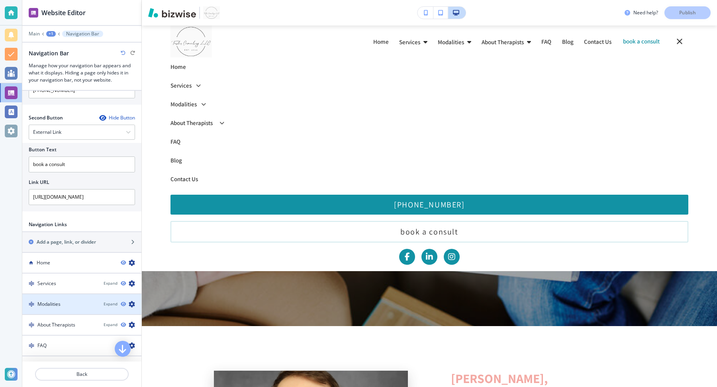
scroll to position [235, 0]
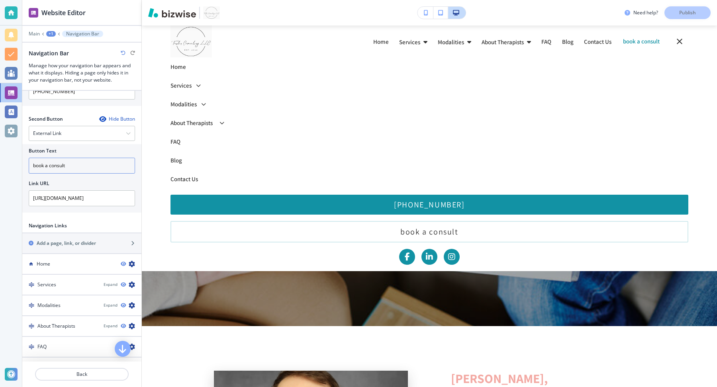
click at [56, 159] on input "book a consult" at bounding box center [82, 166] width 106 height 16
type input "Book a Free Call"
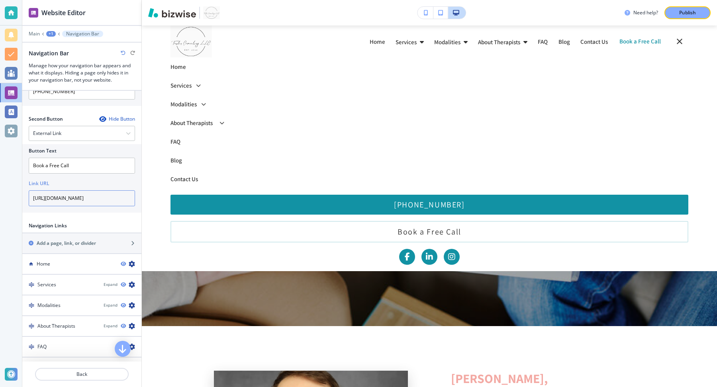
click at [69, 203] on input "https://calendar.google.com/calendar/u/0/appointments/schedules/AcZssZ2N-HW8MXb…" at bounding box center [82, 198] width 106 height 16
paste input "app.google/PVP7pfk2d6NVo2g97"
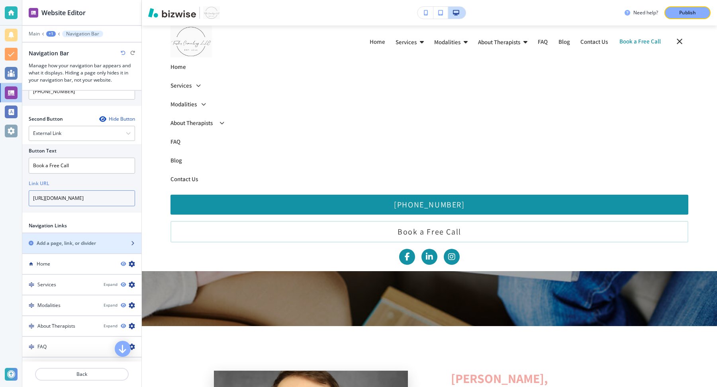
scroll to position [294, 0]
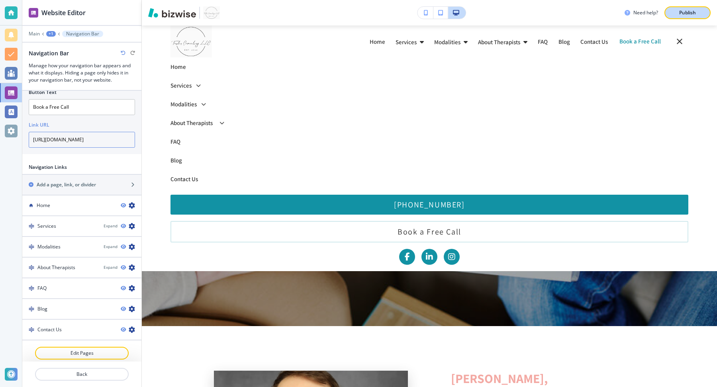
type input "https://calendar.app.google/PVP7pfk2d6NVo2g97"
click at [685, 12] on p "Publish" at bounding box center [687, 12] width 17 height 7
